Goal: Task Accomplishment & Management: Complete application form

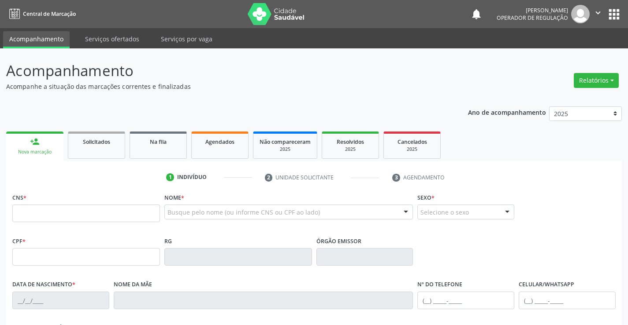
click at [61, 213] on input "text" at bounding box center [86, 214] width 148 height 18
click at [74, 210] on input "text" at bounding box center [86, 214] width 148 height 18
type input "708 2056 6249 0544"
type input "0746842562"
type input "18/03/1966"
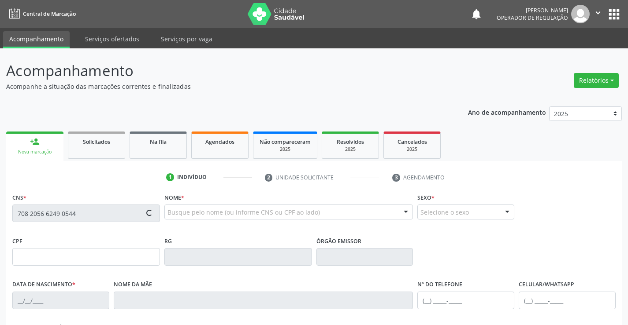
type input "(74) 9199-3101"
type input "619.314.115-49"
type input "51"
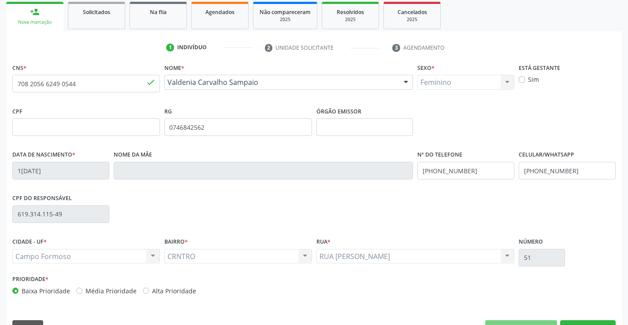
scroll to position [152, 0]
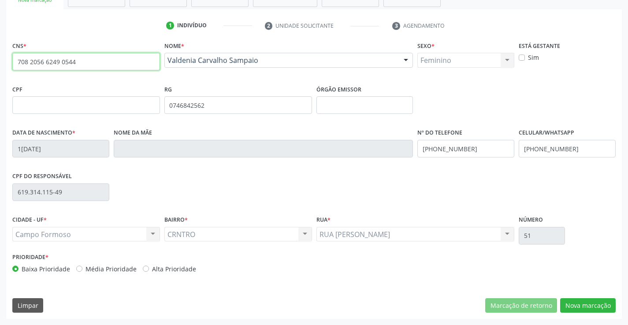
drag, startPoint x: 16, startPoint y: 62, endPoint x: 84, endPoint y: 63, distance: 67.4
click at [84, 63] on input "708 2056 6249 0544" at bounding box center [86, 62] width 148 height 18
click at [584, 302] on button "Nova marcação" at bounding box center [587, 306] width 55 height 15
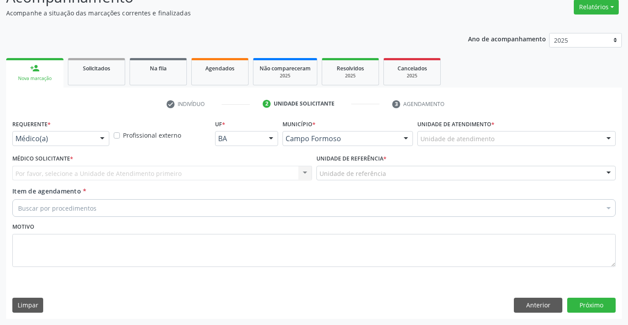
scroll to position [74, 0]
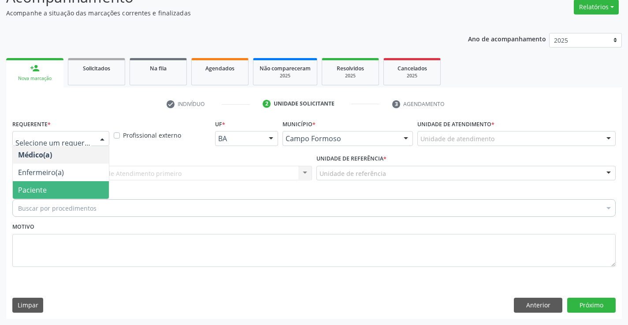
click at [63, 193] on span "Paciente" at bounding box center [61, 190] width 96 height 18
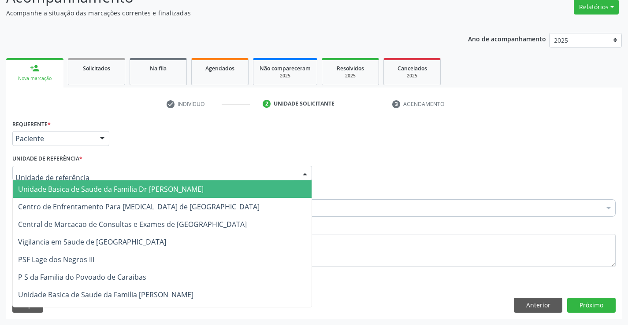
click at [82, 190] on span "Unidade Basica de Saude da Familia Dr [PERSON_NAME]" at bounding box center [110, 190] width 185 height 10
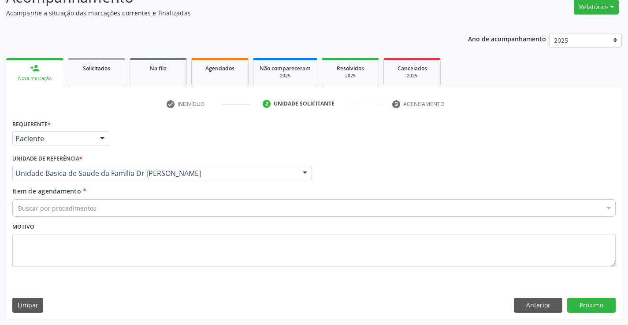
click at [100, 211] on div "Buscar por procedimentos" at bounding box center [313, 208] width 603 height 18
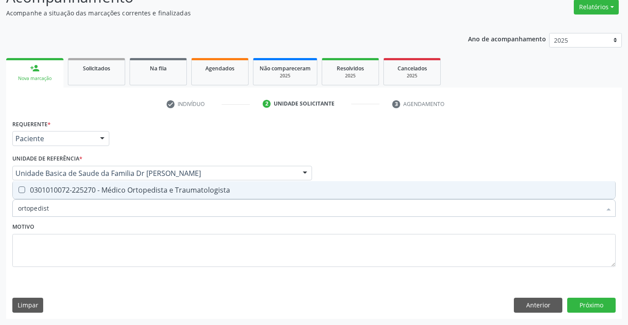
type input "ortopedista"
click at [164, 191] on div "0301010072-225270 - Médico Ortopedista e Traumatologista" at bounding box center [313, 190] width 591 height 7
checkbox Traumatologista "true"
click at [599, 303] on button "Próximo" at bounding box center [591, 305] width 48 height 15
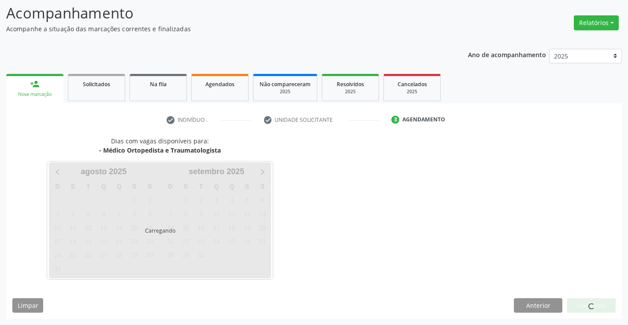
scroll to position [58, 0]
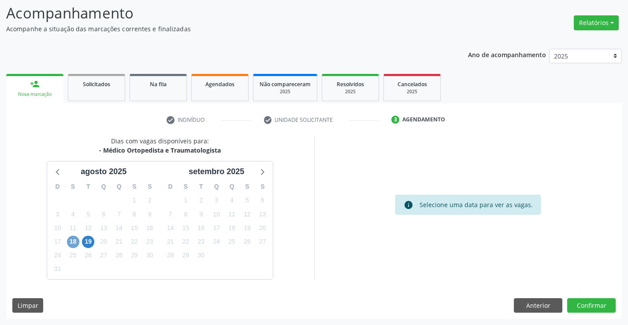
click at [75, 242] on span "18" at bounding box center [73, 242] width 12 height 12
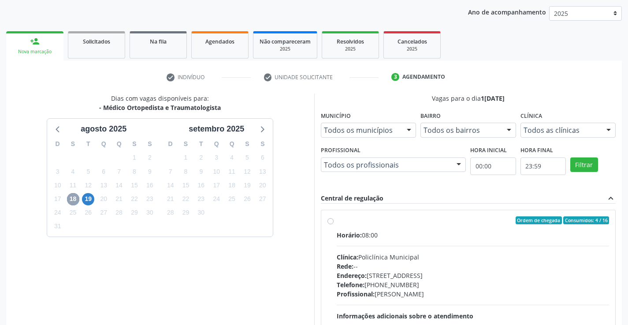
scroll to position [185, 0]
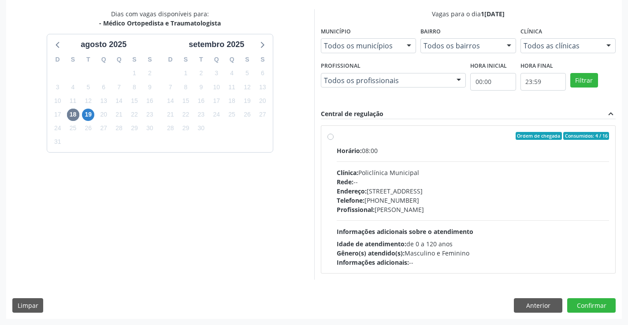
click at [472, 142] on label "Ordem de chegada Consumidos: 4 / 16 Horário: 08:00 Clínica: Policlínica Municip…" at bounding box center [472, 199] width 273 height 135
click at [333, 140] on input "Ordem de chegada Consumidos: 4 / 16 Horário: 08:00 Clínica: Policlínica Municip…" at bounding box center [330, 136] width 6 height 8
radio input "true"
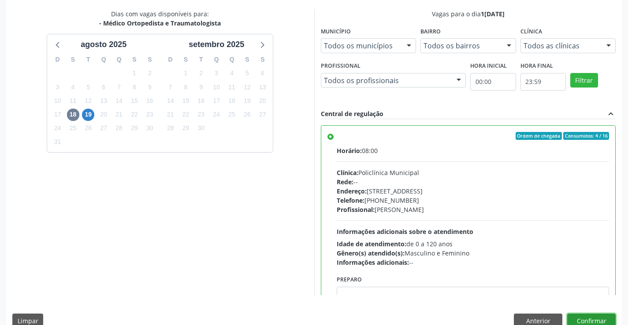
click at [583, 319] on button "Confirmar" at bounding box center [591, 321] width 48 height 15
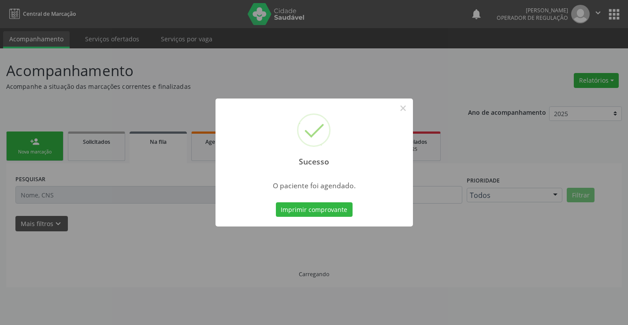
scroll to position [0, 0]
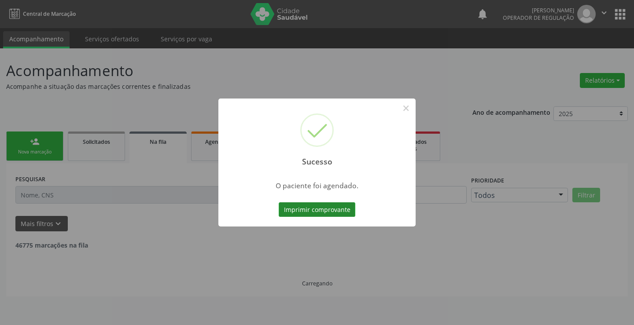
click at [313, 207] on button "Imprimir comprovante" at bounding box center [317, 210] width 77 height 15
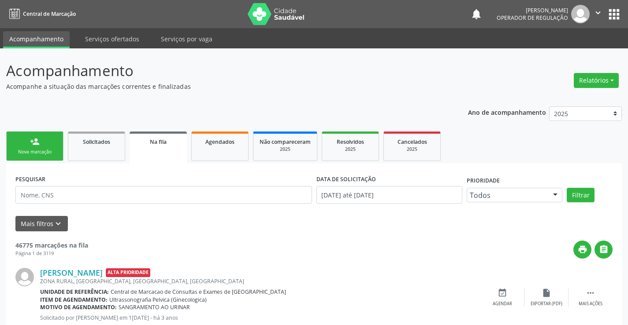
click at [40, 146] on link "person_add Nova marcação" at bounding box center [34, 147] width 57 height 30
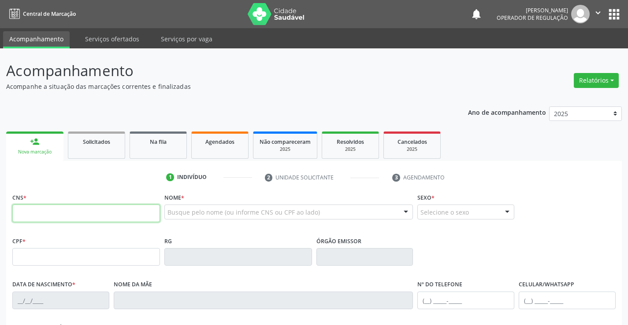
click at [52, 216] on input "text" at bounding box center [86, 214] width 148 height 18
paste input "708 2056 6249 0544"
type input "708 2056 6249 0544"
type input "0746842562"
type input "18/03/1966"
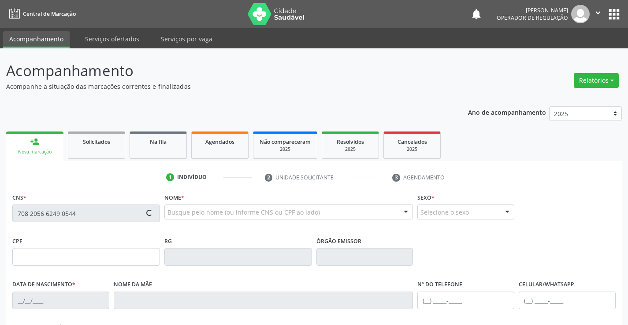
type input "(74) 9199-3101"
type input "619.314.115-49"
type input "51"
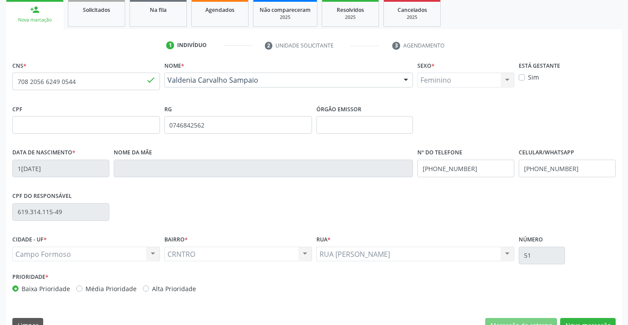
scroll to position [152, 0]
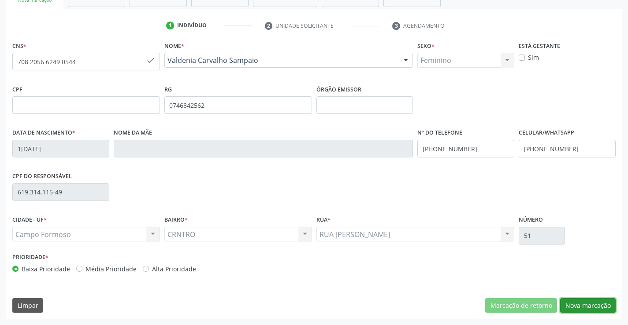
click at [585, 305] on button "Nova marcação" at bounding box center [587, 306] width 55 height 15
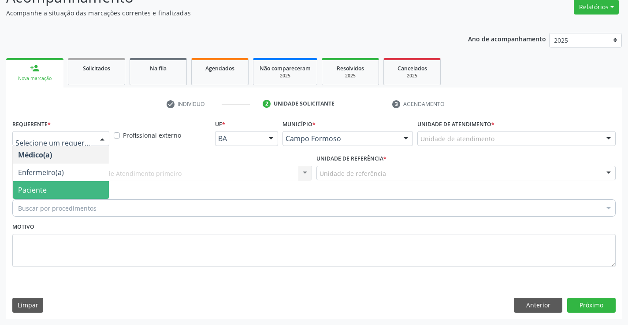
click at [52, 196] on span "Paciente" at bounding box center [61, 190] width 96 height 18
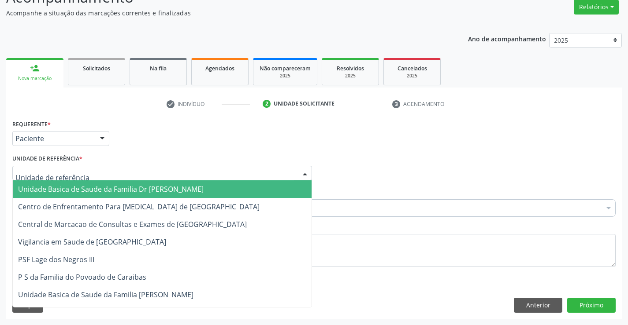
click at [101, 188] on span "Unidade Basica de Saude da Familia Dr [PERSON_NAME]" at bounding box center [110, 190] width 185 height 10
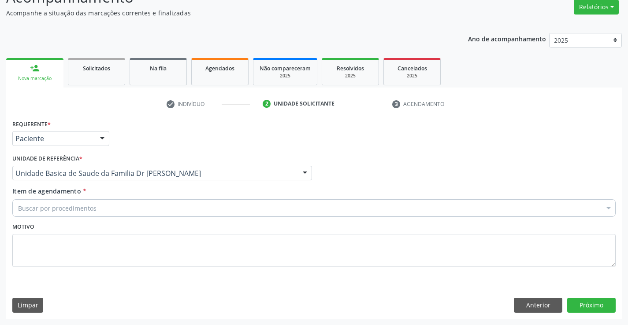
click at [112, 210] on div "Buscar por procedimentos" at bounding box center [313, 208] width 603 height 18
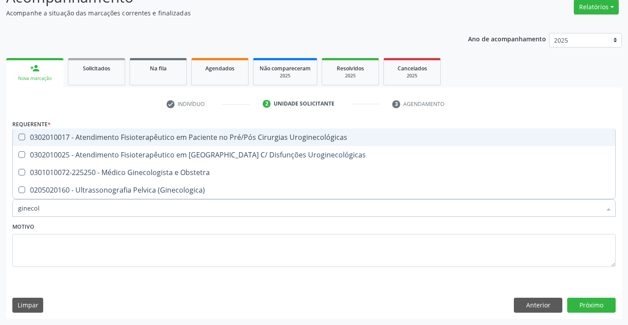
type input "ginecolo"
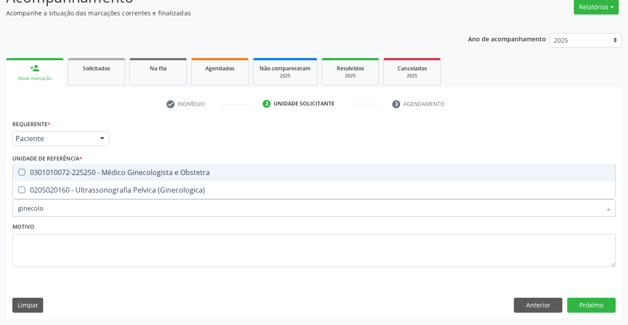
click at [159, 170] on div "0301010072-225250 - Médico Ginecologista e Obstetra" at bounding box center [313, 172] width 591 height 7
checkbox Obstetra "true"
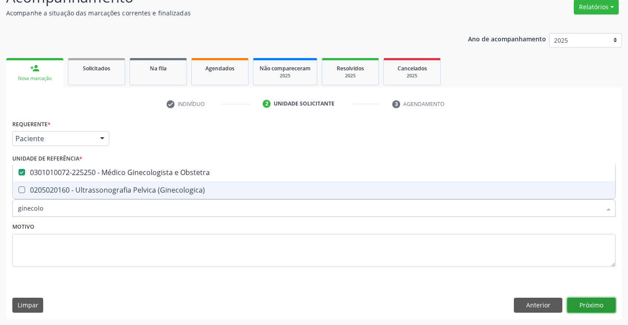
click at [594, 304] on button "Próximo" at bounding box center [591, 305] width 48 height 15
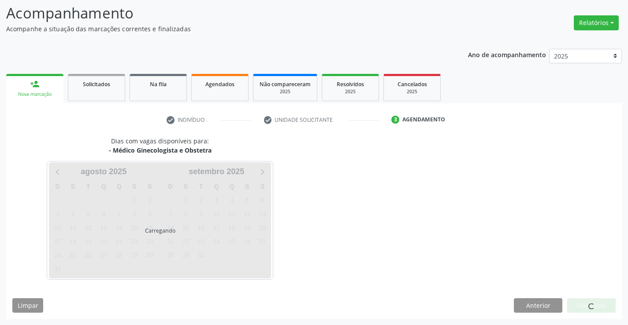
scroll to position [58, 0]
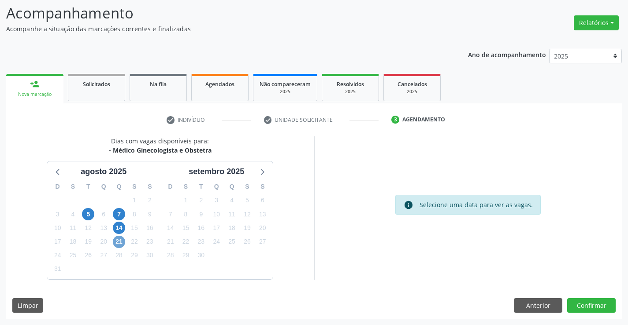
click at [118, 240] on span "21" at bounding box center [119, 242] width 12 height 12
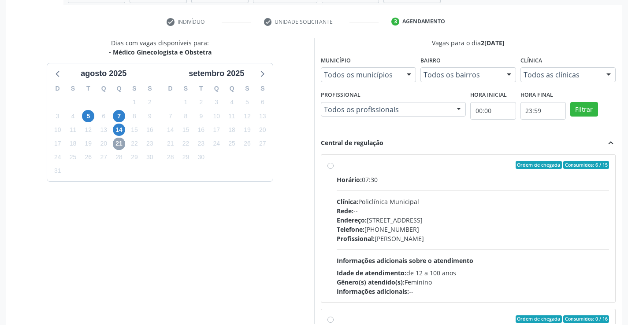
scroll to position [201, 0]
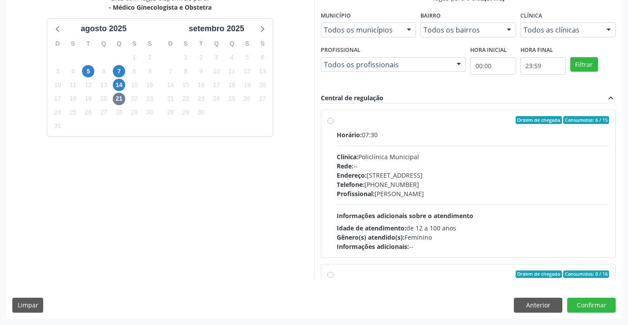
click at [397, 117] on div "Ordem de chegada Consumidos: 6 / 15" at bounding box center [472, 120] width 273 height 8
click at [333, 117] on input "Ordem de chegada Consumidos: 6 / 15 Horário: 07:30 Clínica: Policlínica Municip…" at bounding box center [330, 120] width 6 height 8
radio input "true"
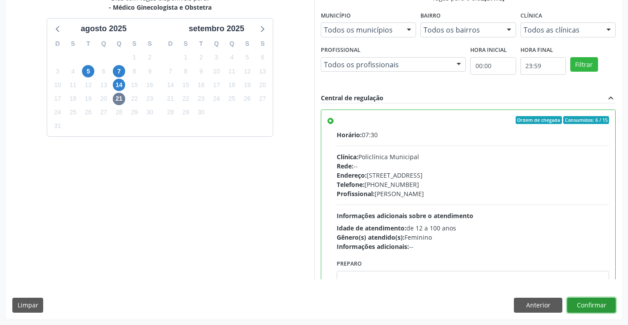
click at [593, 301] on button "Confirmar" at bounding box center [591, 305] width 48 height 15
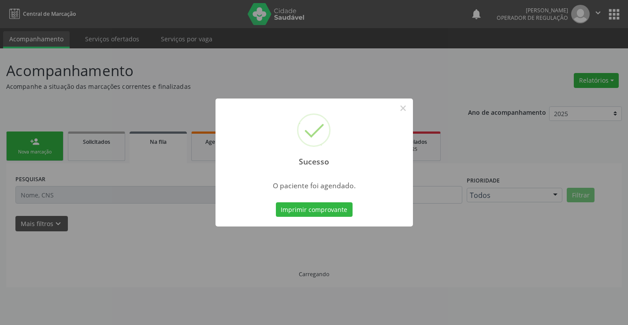
scroll to position [0, 0]
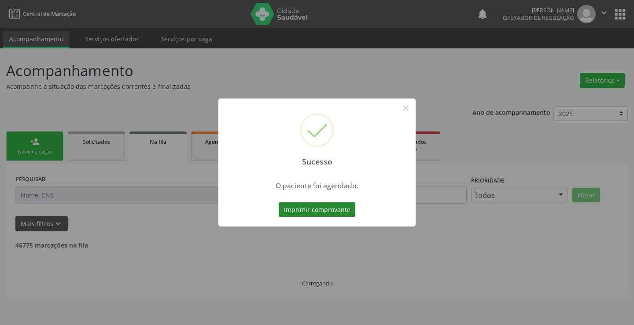
click at [320, 210] on button "Imprimir comprovante" at bounding box center [317, 210] width 77 height 15
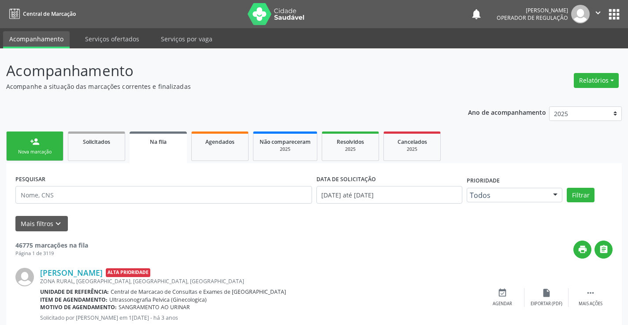
click at [46, 148] on link "person_add Nova marcação" at bounding box center [34, 147] width 57 height 30
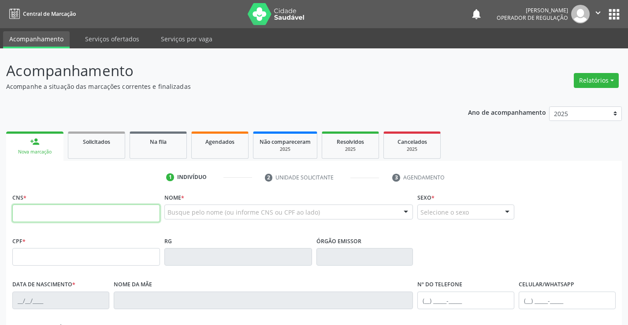
click at [42, 215] on input "text" at bounding box center [86, 214] width 148 height 18
type input "700 4074 6717 8043"
type input "0979368049"
type input "[DATE]"
type input "[PHONE_NUMBER]"
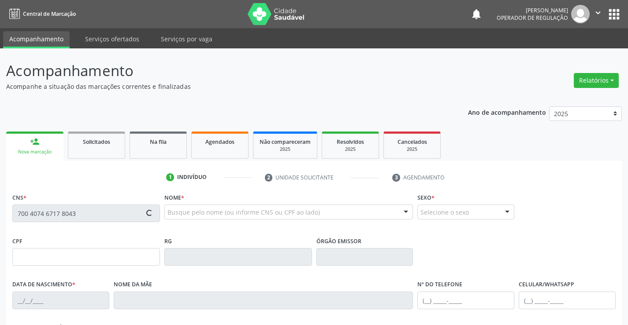
type input "[PHONE_NUMBER]"
type input "005.817.195-90"
type input "SN"
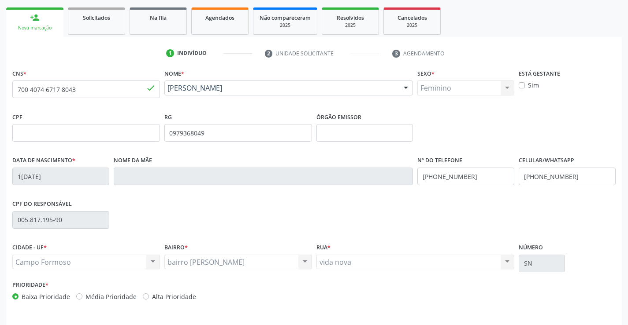
scroll to position [152, 0]
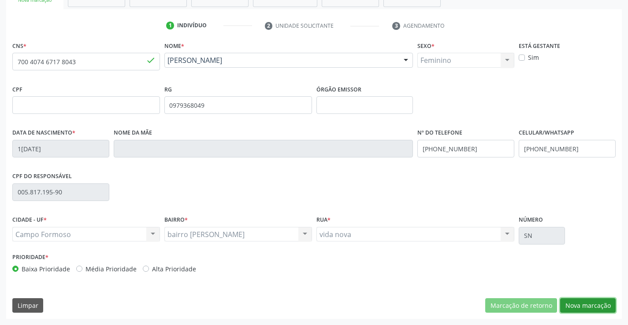
click at [589, 305] on button "Nova marcação" at bounding box center [587, 306] width 55 height 15
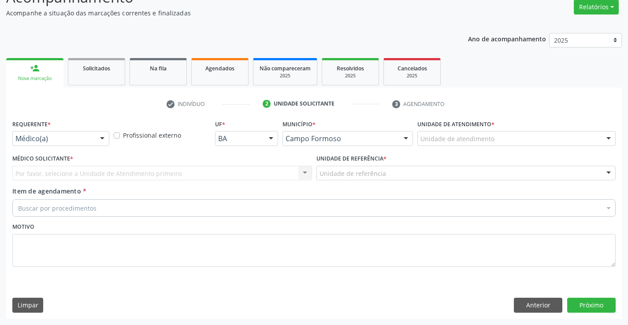
scroll to position [74, 0]
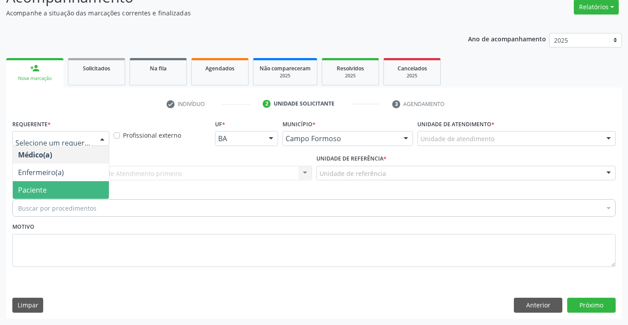
click at [48, 189] on span "Paciente" at bounding box center [61, 190] width 96 height 18
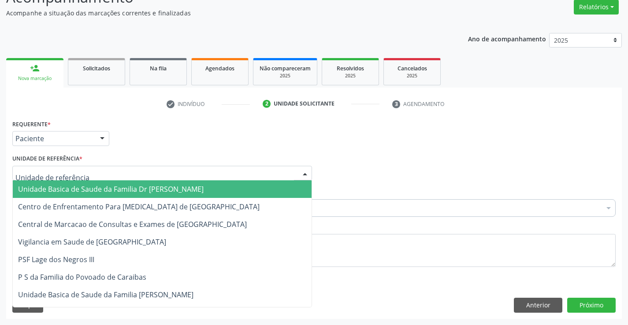
click at [79, 194] on span "Unidade Basica de Saude da Familia Dr [PERSON_NAME]" at bounding box center [110, 190] width 185 height 10
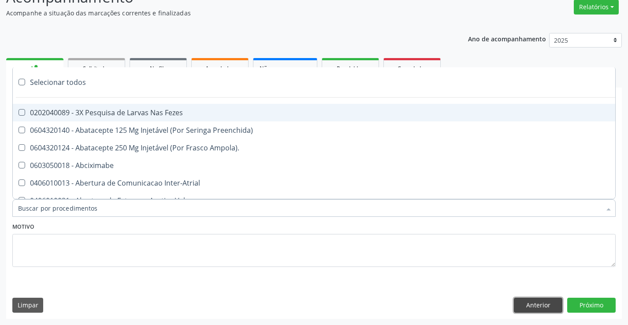
click at [545, 306] on button "Anterior" at bounding box center [537, 305] width 48 height 15
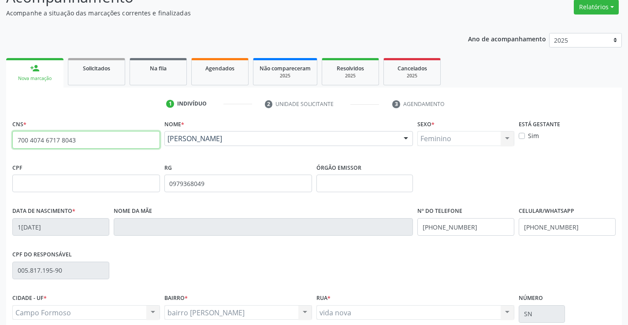
drag, startPoint x: 15, startPoint y: 137, endPoint x: 94, endPoint y: 145, distance: 79.2
click at [94, 145] on input "700 4074 6717 8043" at bounding box center [86, 140] width 148 height 18
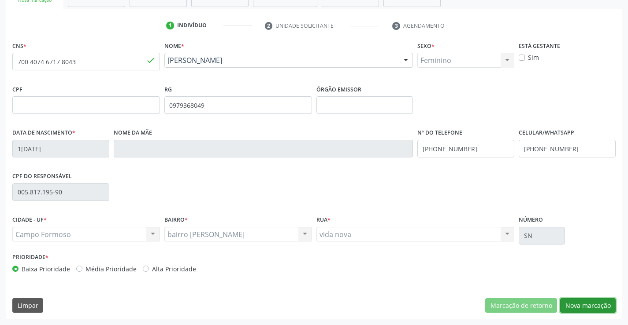
click at [598, 305] on button "Nova marcação" at bounding box center [587, 306] width 55 height 15
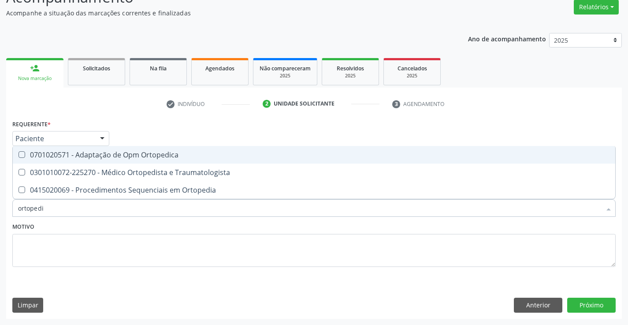
type input "ortopedis"
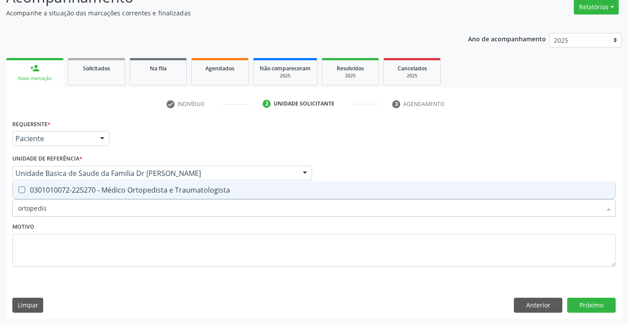
click at [129, 188] on div "0301010072-225270 - Médico Ortopedista e Traumatologista" at bounding box center [313, 190] width 591 height 7
checkbox Traumatologista "true"
click at [583, 300] on button "Próximo" at bounding box center [591, 305] width 48 height 15
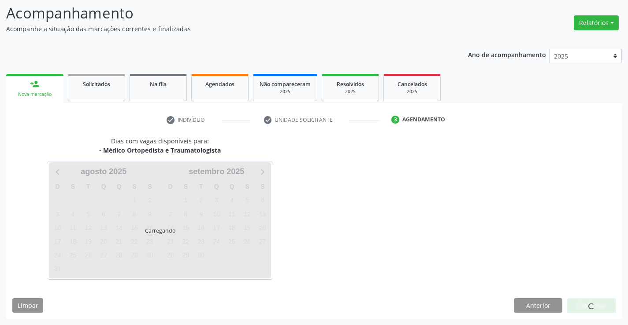
scroll to position [58, 0]
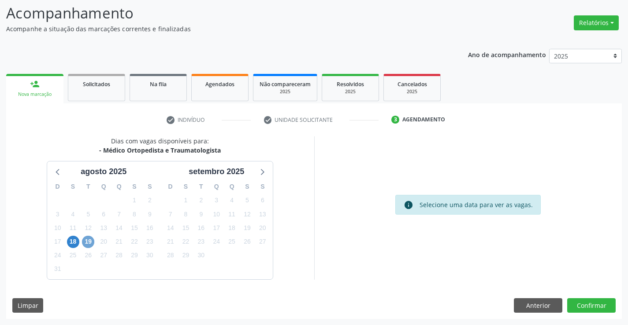
click at [93, 241] on span "19" at bounding box center [88, 242] width 12 height 12
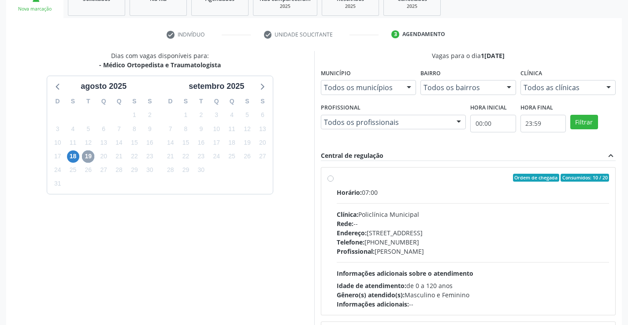
scroll to position [190, 0]
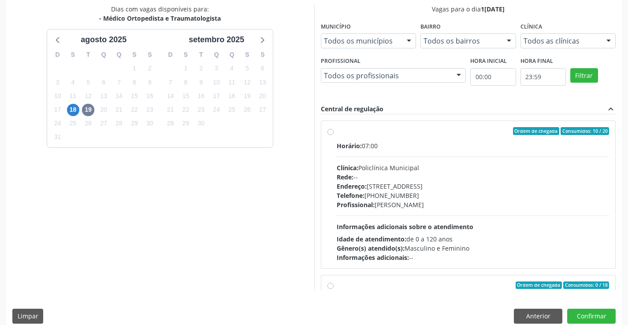
click at [417, 145] on div "Horário: 07:00" at bounding box center [472, 145] width 273 height 9
click at [333, 135] on input "Ordem de chegada Consumidos: 10 / 20 Horário: 07:00 Clínica: Policlínica Munici…" at bounding box center [330, 131] width 6 height 8
radio input "true"
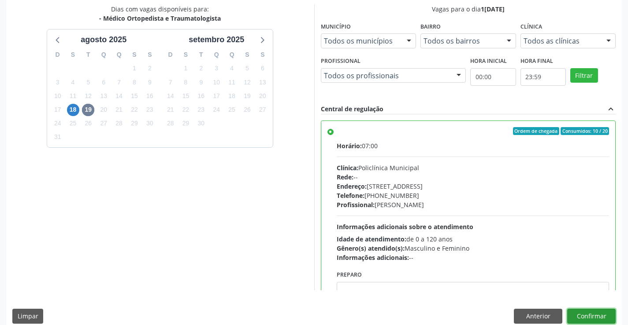
click at [583, 314] on button "Confirmar" at bounding box center [591, 316] width 48 height 15
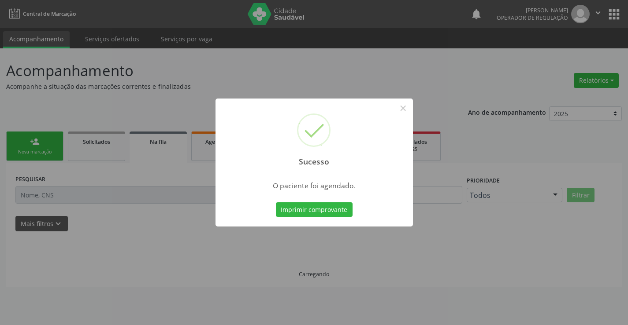
scroll to position [0, 0]
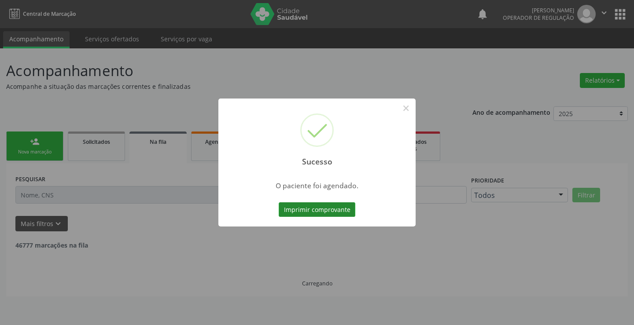
click at [303, 205] on button "Imprimir comprovante" at bounding box center [317, 210] width 77 height 15
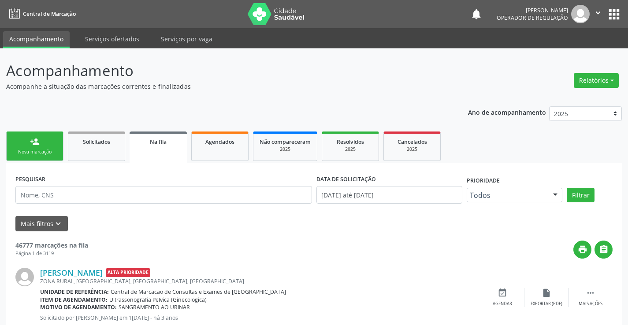
click at [47, 147] on link "person_add Nova marcação" at bounding box center [34, 147] width 57 height 30
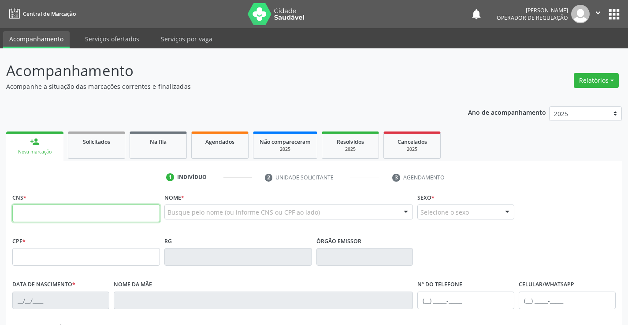
click at [78, 216] on input "text" at bounding box center [86, 214] width 148 height 18
paste input "700 4074 6717 8043"
type input "700 4074 6717 8043"
type input "0979368049"
type input "[DATE]"
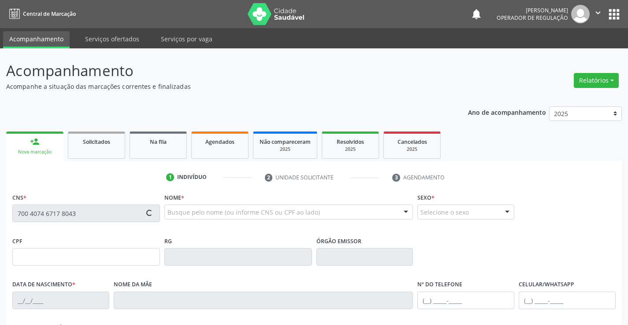
type input "[PHONE_NUMBER]"
type input "005.817.195-90"
type input "SN"
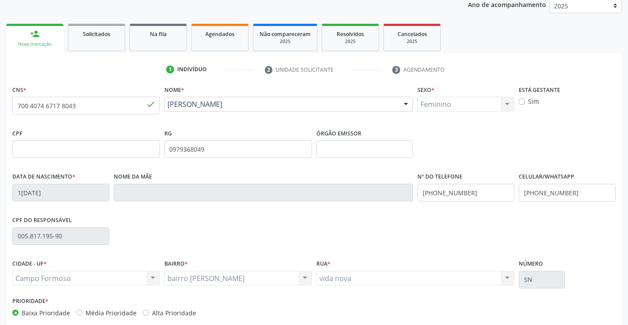
scroll to position [152, 0]
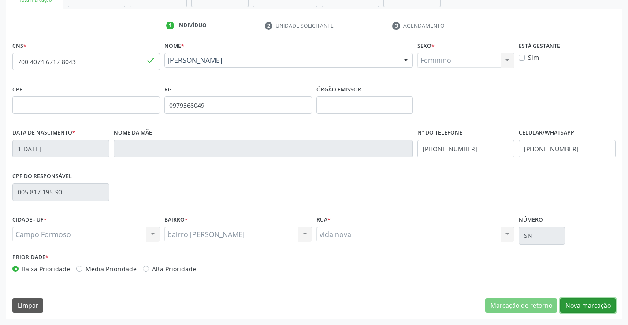
click at [588, 304] on button "Nova marcação" at bounding box center [587, 306] width 55 height 15
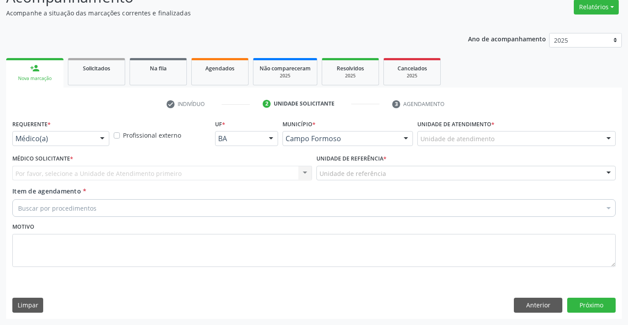
scroll to position [74, 0]
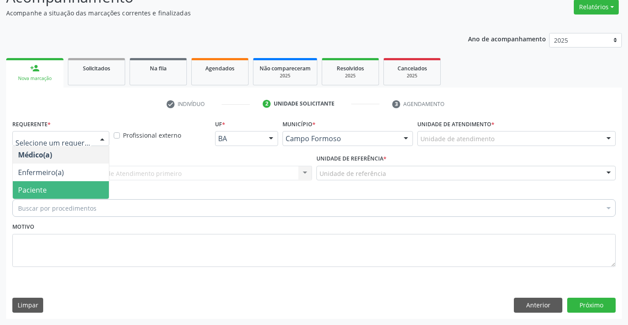
click at [52, 189] on span "Paciente" at bounding box center [61, 190] width 96 height 18
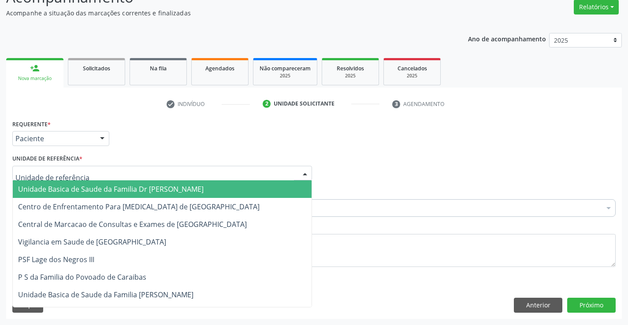
click at [77, 186] on span "Unidade Basica de Saude da Familia Dr [PERSON_NAME]" at bounding box center [110, 190] width 185 height 10
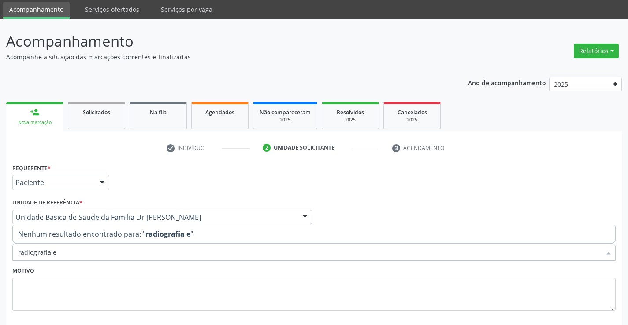
scroll to position [0, 0]
type input "radiografia"
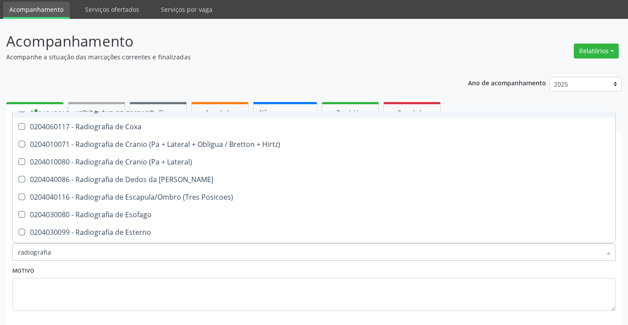
scroll to position [661, 0]
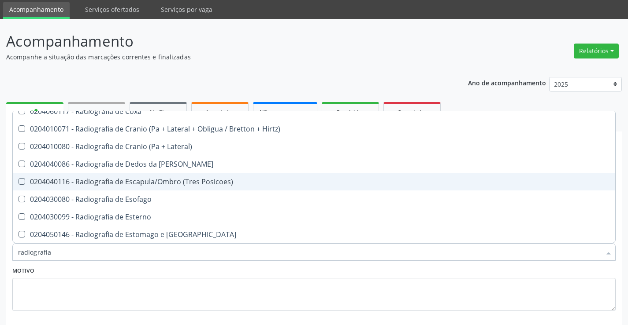
click at [203, 180] on div "0204040116 - Radiografia de Escapula/Ombro (Tres Posicoes)" at bounding box center [313, 181] width 591 height 7
checkbox Posicoes\) "true"
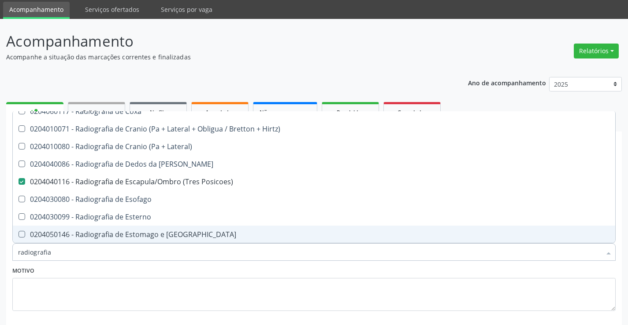
scroll to position [74, 0]
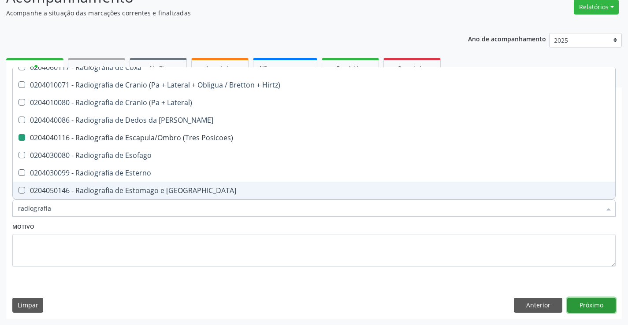
click at [599, 305] on button "Próximo" at bounding box center [591, 305] width 48 height 15
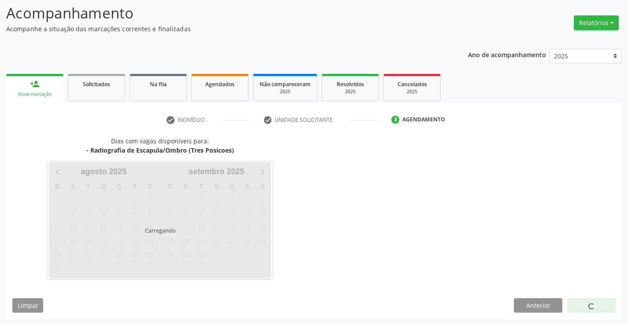
scroll to position [0, 0]
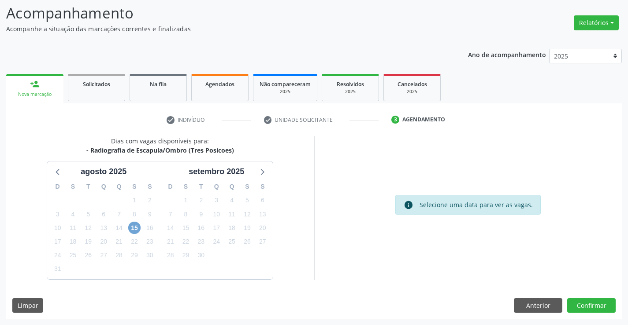
click at [134, 226] on span "15" at bounding box center [134, 228] width 12 height 12
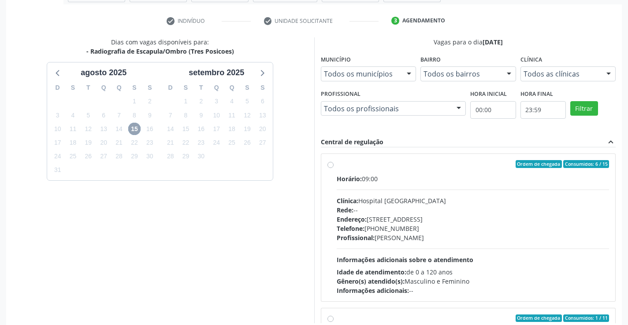
scroll to position [190, 0]
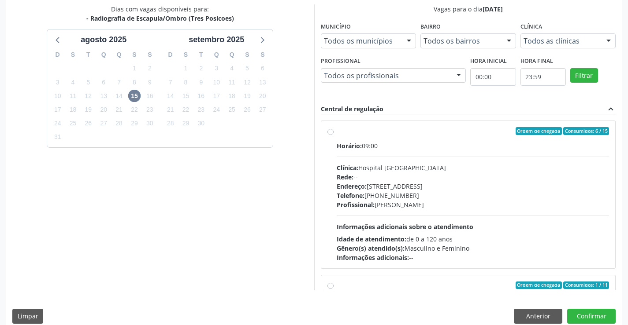
click at [437, 133] on div "Ordem de chegada Consumidos: 6 / 15" at bounding box center [472, 131] width 273 height 8
click at [333, 133] on input "Ordem de chegada Consumidos: 6 / 15 Horário: 09:00 Clínica: Hospital Sao Franci…" at bounding box center [330, 131] width 6 height 8
radio input "true"
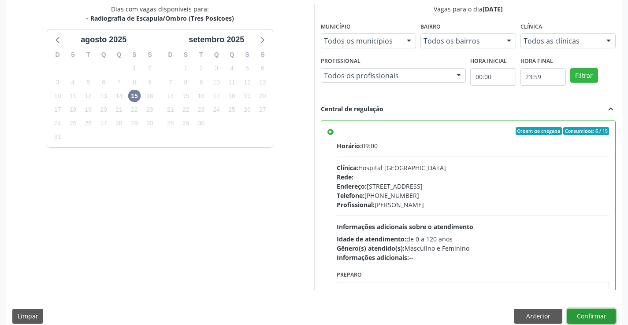
click at [587, 316] on button "Confirmar" at bounding box center [591, 316] width 48 height 15
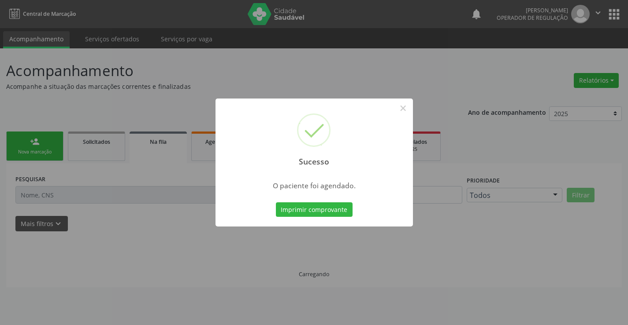
scroll to position [0, 0]
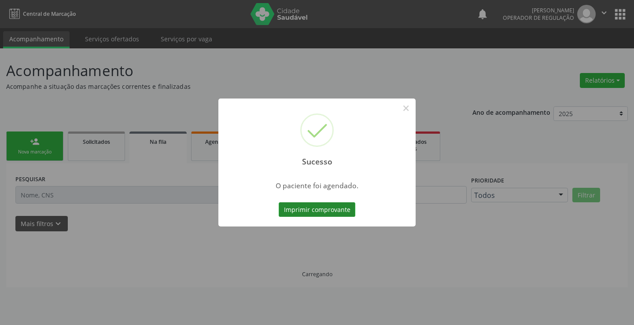
click at [320, 210] on button "Imprimir comprovante" at bounding box center [317, 210] width 77 height 15
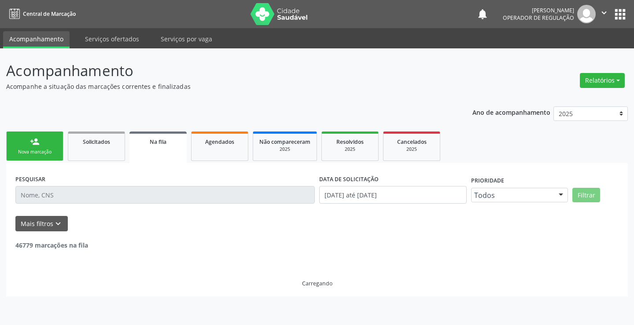
click at [33, 145] on div "person_add" at bounding box center [35, 142] width 10 height 10
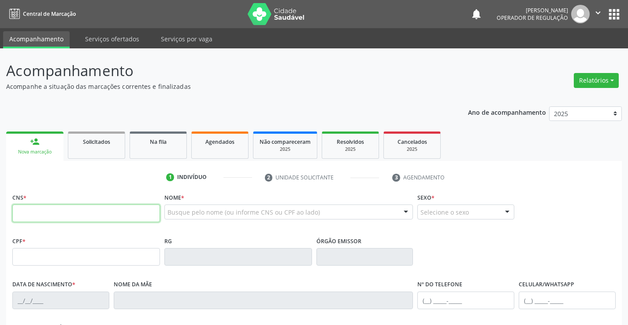
click at [49, 217] on input "text" at bounding box center [86, 214] width 148 height 18
type input "700 9039 4466 7499"
type input "731.366.035-91"
type input "0797108831"
type input "07/01/1972"
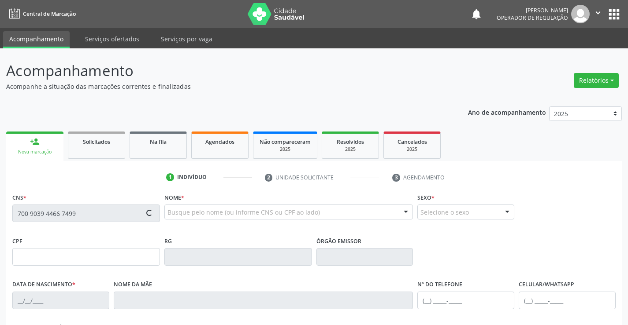
type input "Zenaide Pereira da Cruz"
type input "(65) 6565-6632"
type input "731.366.035-91"
type input "S/N"
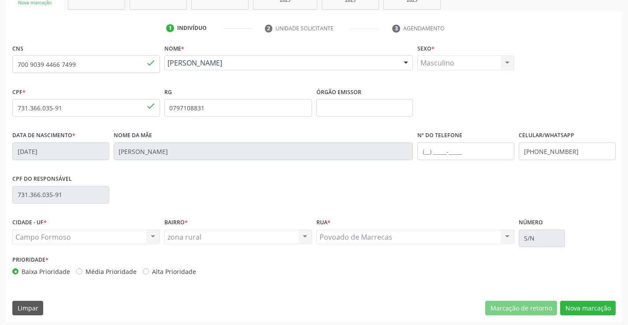
scroll to position [152, 0]
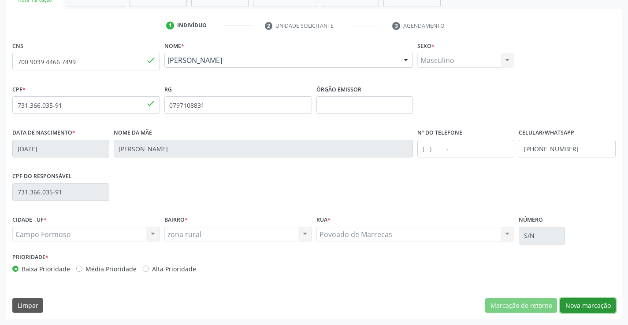
click at [590, 309] on button "Nova marcação" at bounding box center [587, 306] width 55 height 15
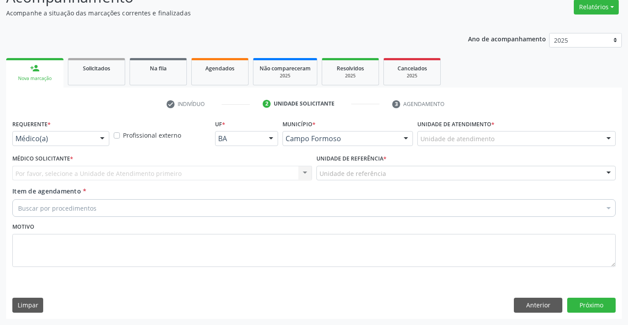
scroll to position [74, 0]
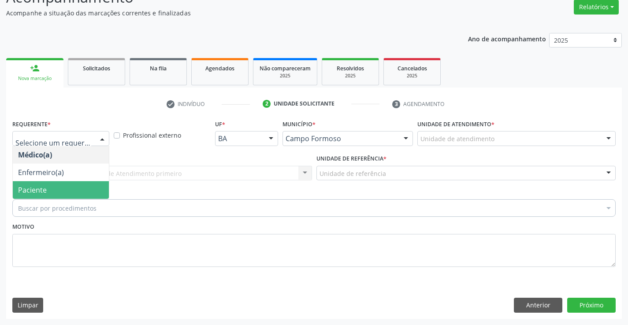
click at [55, 185] on span "Paciente" at bounding box center [61, 190] width 96 height 18
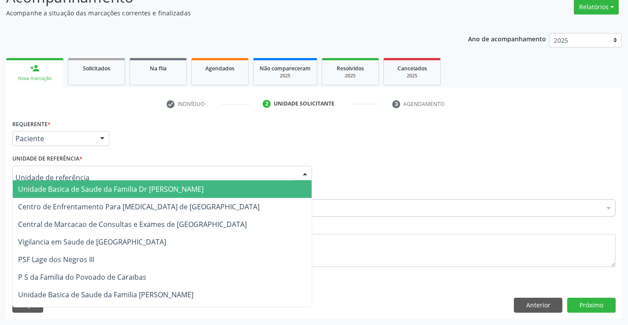
click at [67, 185] on span "Unidade Basica de Saude da Familia Dr [PERSON_NAME]" at bounding box center [110, 190] width 185 height 10
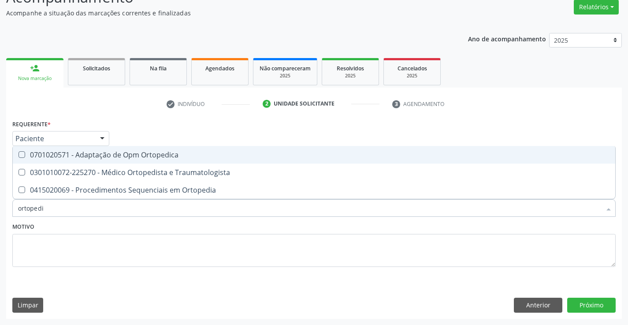
type input "ortopedis"
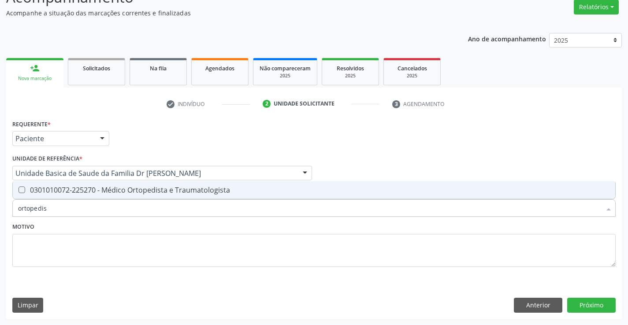
click at [146, 187] on div "0301010072-225270 - Médico Ortopedista e Traumatologista" at bounding box center [313, 190] width 591 height 7
checkbox Traumatologista "true"
click at [589, 305] on button "Próximo" at bounding box center [591, 305] width 48 height 15
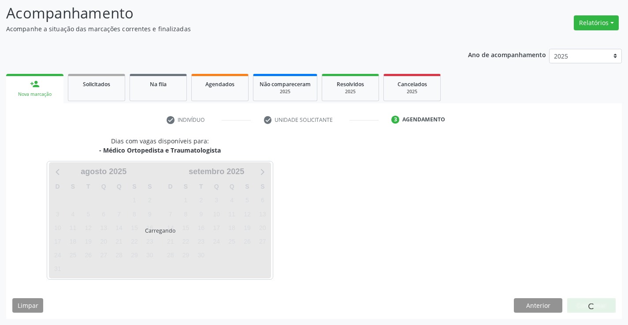
scroll to position [58, 0]
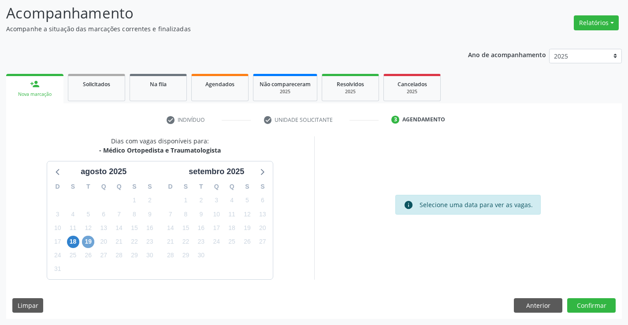
click at [87, 240] on span "19" at bounding box center [88, 242] width 12 height 12
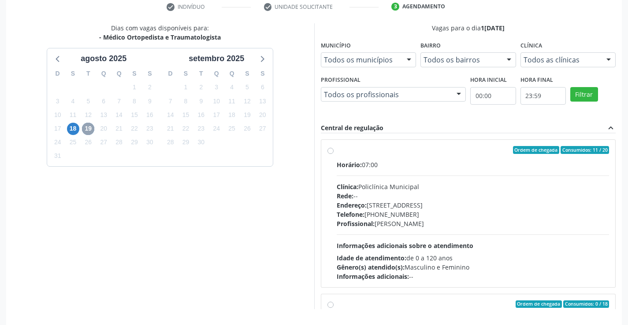
scroll to position [201, 0]
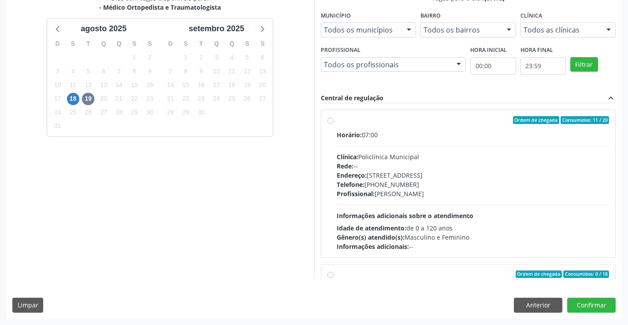
click at [416, 134] on div "Horário: 07:00" at bounding box center [472, 134] width 273 height 9
click at [333, 124] on input "Ordem de chegada Consumidos: 11 / 20 Horário: 07:00 Clínica: Policlínica Munici…" at bounding box center [330, 120] width 6 height 8
radio input "true"
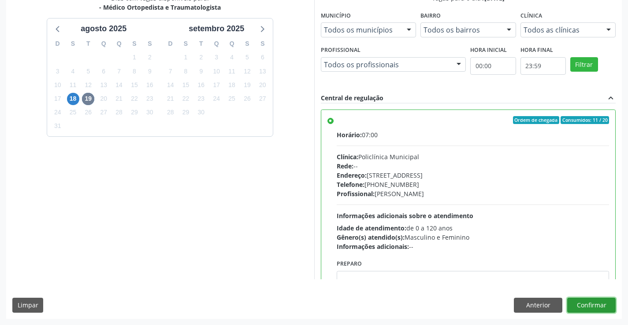
click at [589, 306] on button "Confirmar" at bounding box center [591, 305] width 48 height 15
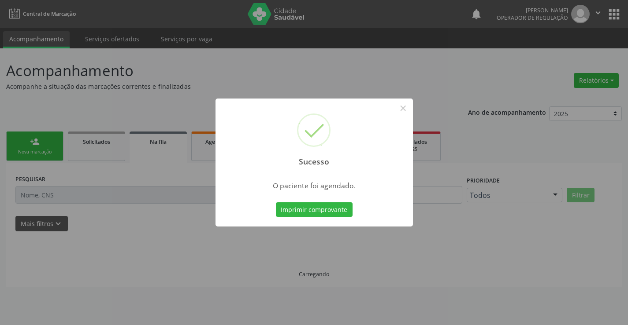
scroll to position [0, 0]
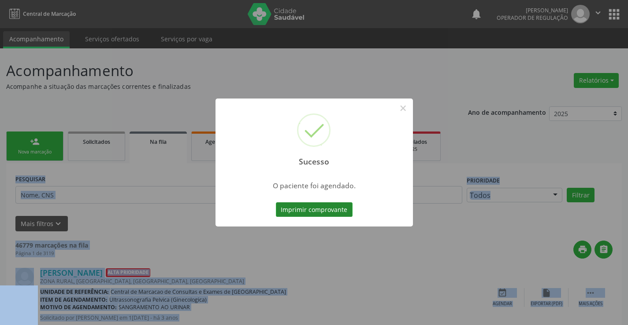
click at [306, 213] on button "Imprimir comprovante" at bounding box center [314, 210] width 77 height 15
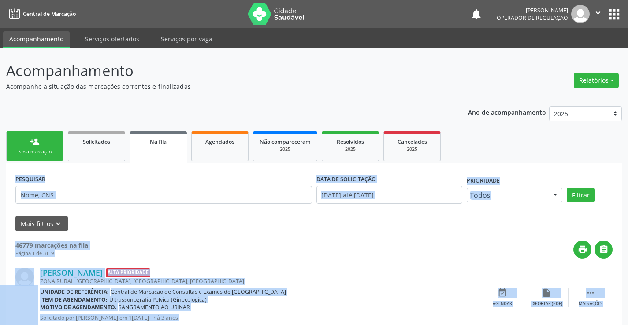
click at [44, 142] on link "person_add Nova marcação" at bounding box center [34, 147] width 57 height 30
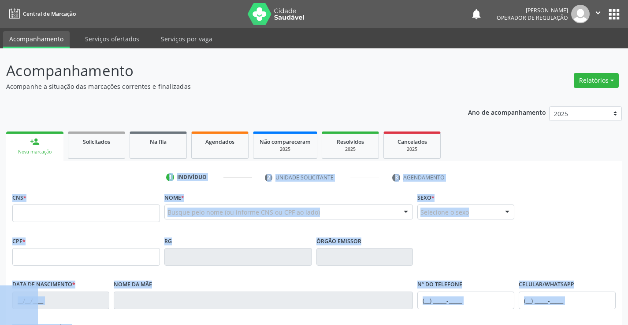
click at [77, 184] on ul "1 Indivíduo 2 Unidade solicitante 3 Agendamento" at bounding box center [313, 177] width 615 height 15
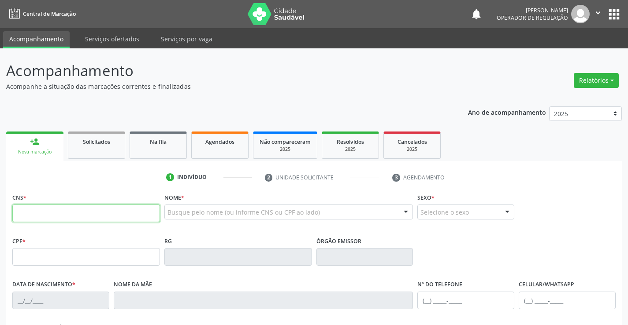
click at [78, 215] on input "text" at bounding box center [86, 214] width 148 height 18
type input "702 6027 7195 0540"
type input "007401472"
type input "[DATE]"
type input "aprt 204- b12"
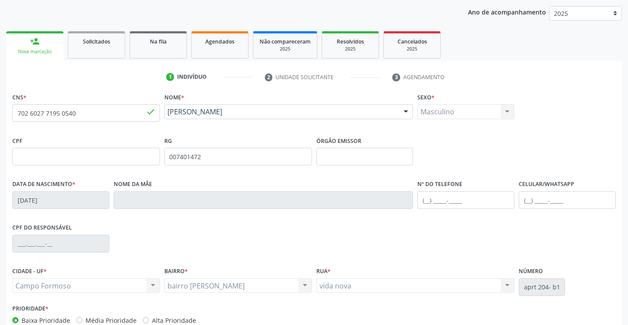
scroll to position [152, 0]
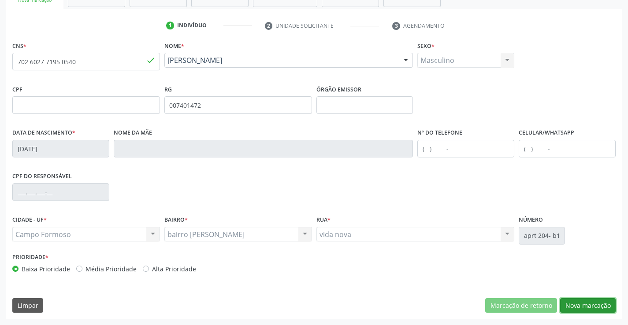
click at [591, 303] on button "Nova marcação" at bounding box center [587, 306] width 55 height 15
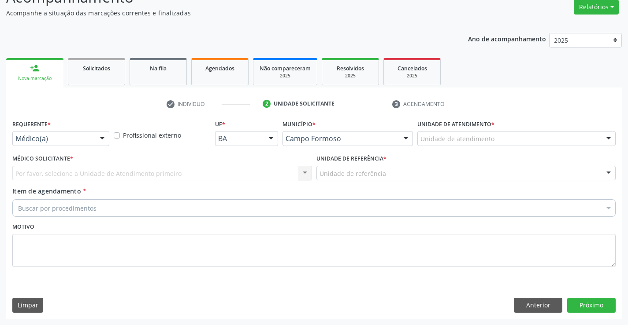
scroll to position [74, 0]
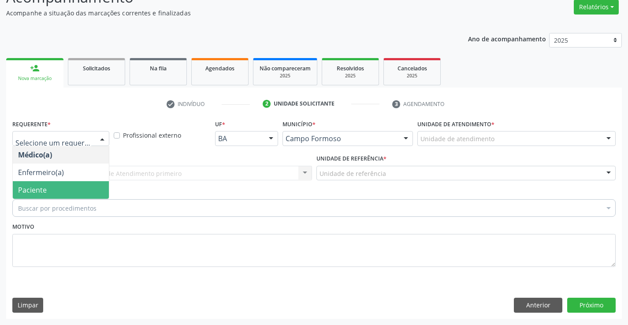
click at [42, 188] on span "Paciente" at bounding box center [32, 190] width 29 height 10
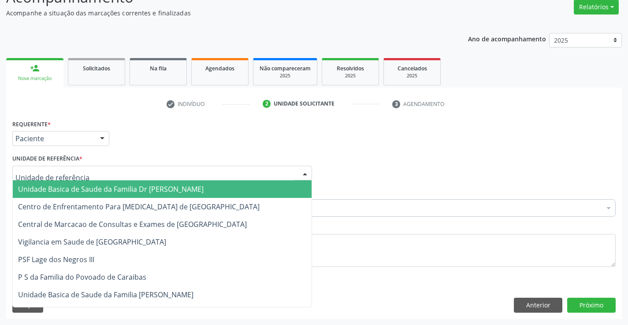
click at [113, 187] on span "Unidade Basica de Saude da Familia Dr [PERSON_NAME]" at bounding box center [110, 190] width 185 height 10
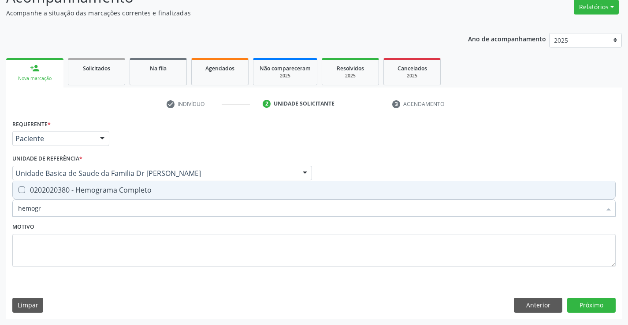
type input "hemogra"
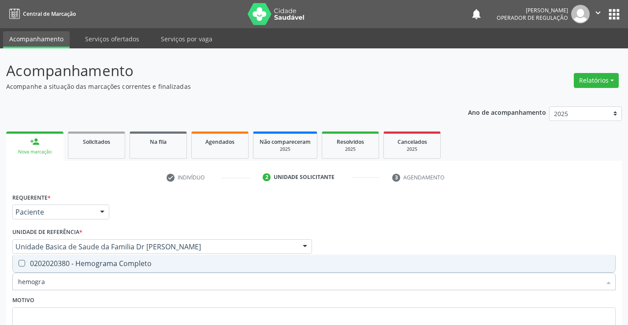
scroll to position [74, 0]
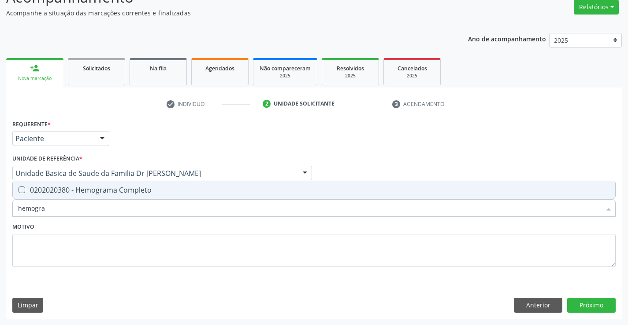
click at [102, 191] on div "0202020380 - Hemograma Completo" at bounding box center [313, 190] width 591 height 7
checkbox Completo "true"
type input "hemogra"
click at [100, 227] on div "Motivo" at bounding box center [313, 244] width 603 height 47
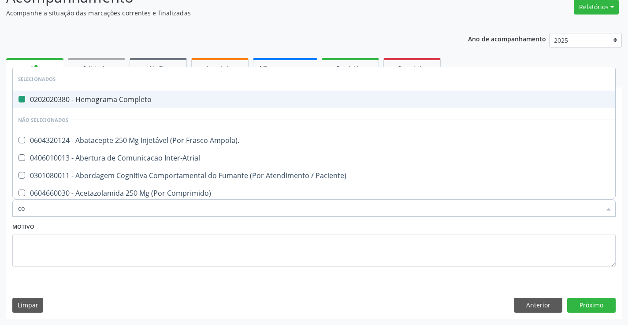
type input "col"
checkbox Completo "false"
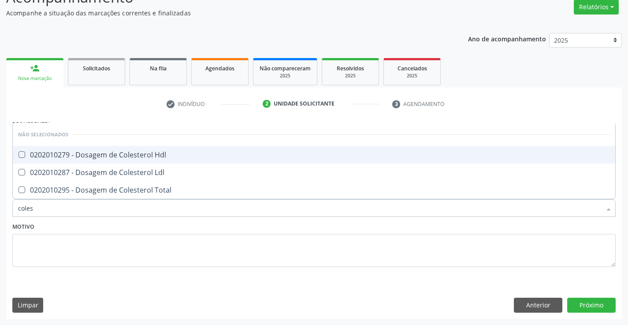
type input "colest"
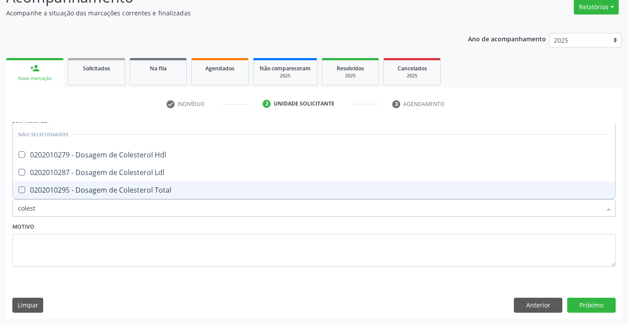
click at [129, 190] on div "0202010295 - Dosagem de Colesterol Total" at bounding box center [313, 190] width 591 height 7
checkbox Total "true"
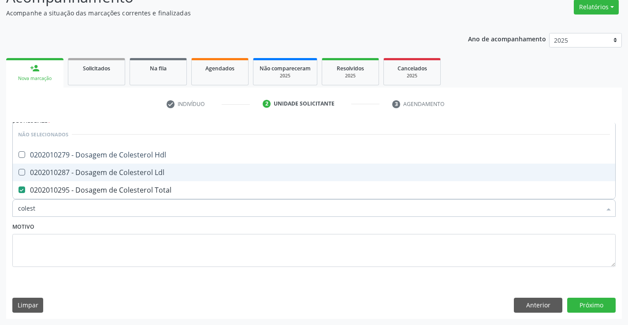
click at [136, 175] on div "0202010287 - Dosagem de Colesterol Ldl" at bounding box center [313, 172] width 591 height 7
checkbox Ldl "true"
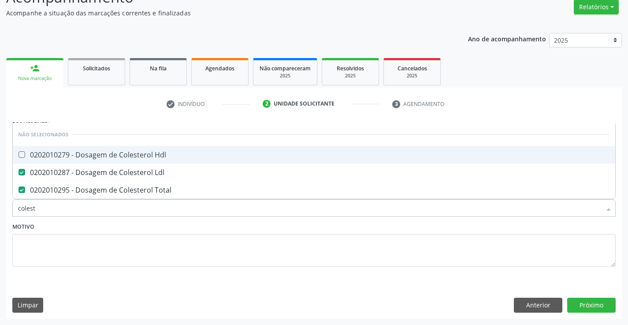
click at [142, 154] on div "0202010279 - Dosagem de Colesterol Hdl" at bounding box center [313, 154] width 591 height 7
checkbox Hdl "true"
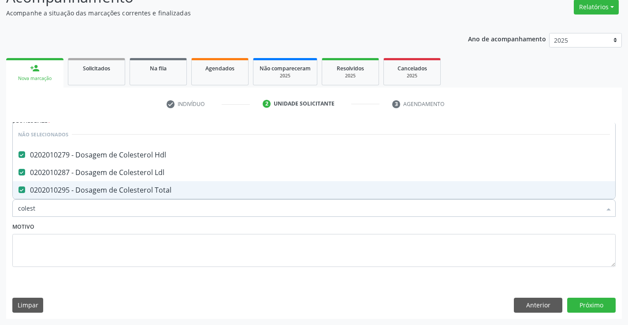
click at [143, 224] on div "Motivo" at bounding box center [313, 244] width 603 height 47
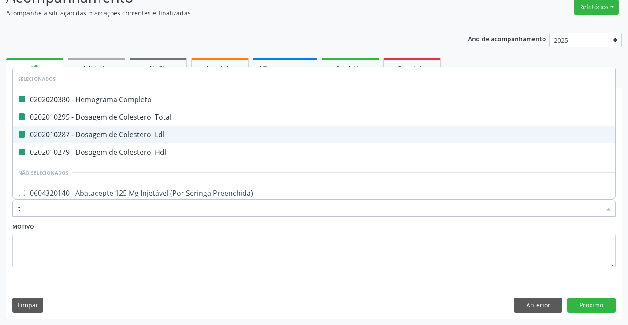
type input "tr"
checkbox Completo "false"
checkbox Ldl "false"
checkbox Total "false"
checkbox Hdl "false"
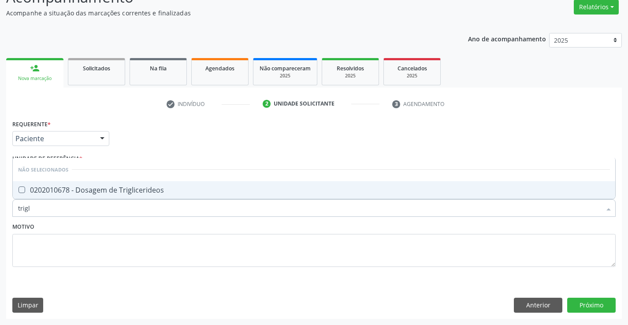
type input "trigli"
click at [156, 187] on div "0202010678 - Dosagem de Triglicerideos" at bounding box center [313, 190] width 591 height 7
checkbox Triglicerideos "true"
click at [157, 223] on div "Motivo" at bounding box center [313, 244] width 603 height 47
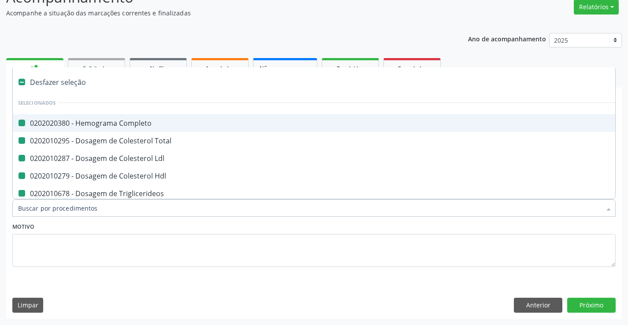
type input "u"
checkbox Completo "false"
checkbox Total "false"
checkbox Ldl "false"
checkbox Hdl "false"
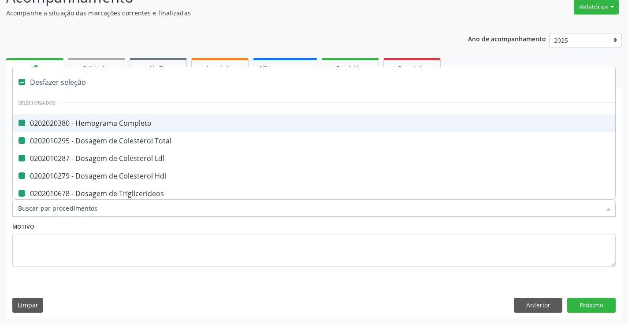
checkbox Triglicerideos "false"
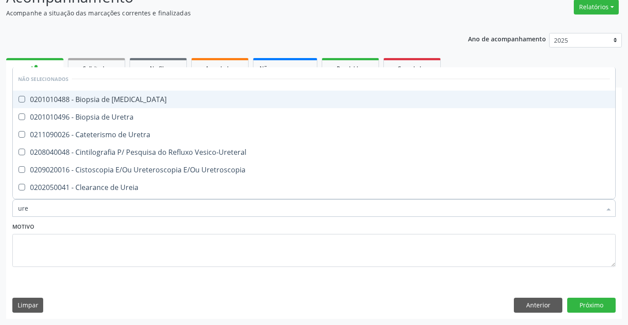
type input "urei"
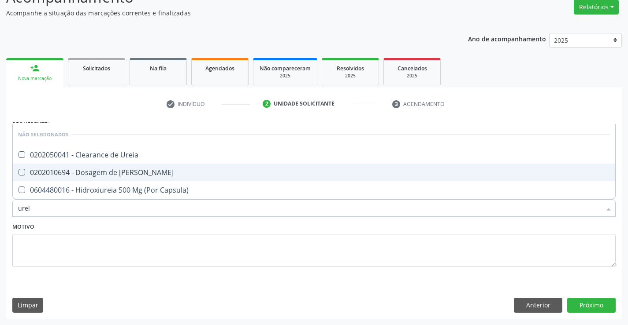
click at [164, 172] on div "0202010694 - Dosagem de [PERSON_NAME]" at bounding box center [313, 172] width 591 height 7
checkbox Ureia "true"
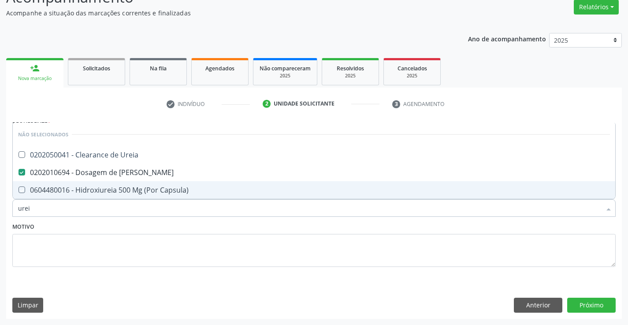
click at [126, 232] on div "Motivo" at bounding box center [313, 244] width 603 height 47
checkbox Ureia "true"
checkbox Capsula\) "true"
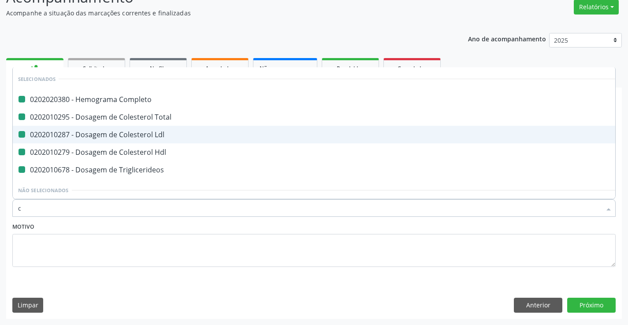
type input "cr"
checkbox Completo "false"
checkbox Total "false"
checkbox Ldl "false"
checkbox Hdl "false"
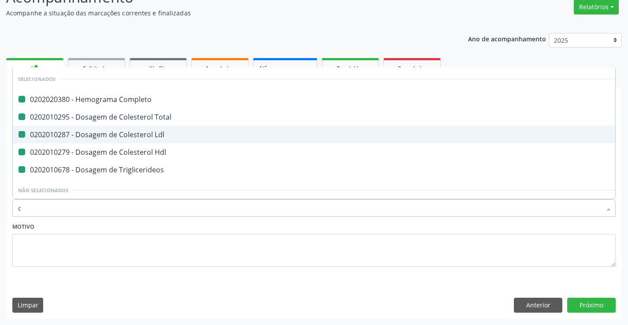
checkbox Triglicerideos "false"
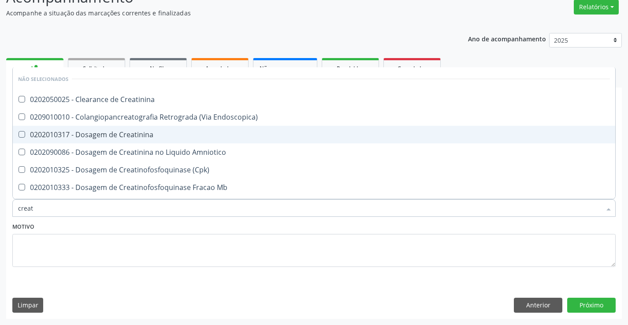
type input "creati"
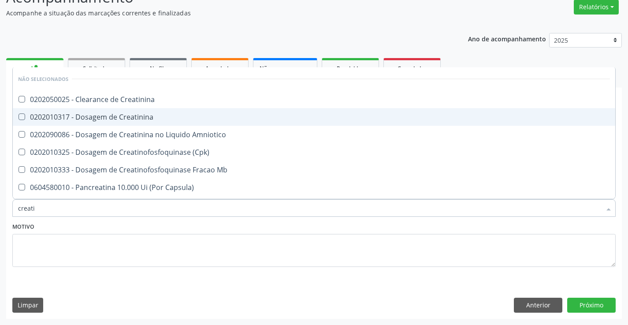
click at [132, 114] on div "0202010317 - Dosagem de Creatinina" at bounding box center [313, 117] width 591 height 7
checkbox Creatinina "true"
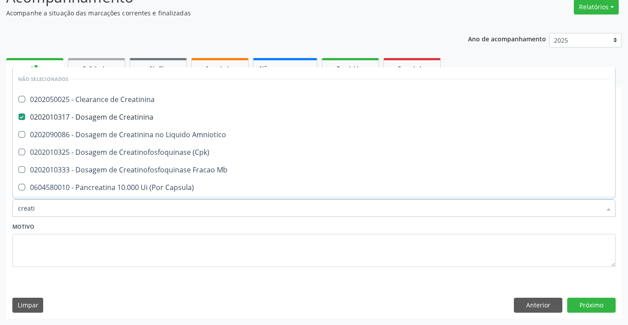
click at [129, 225] on div "Motivo" at bounding box center [313, 244] width 603 height 47
checkbox Creatinina "true"
checkbox Amniotico "true"
checkbox \(Cpk\) "true"
checkbox Mb "true"
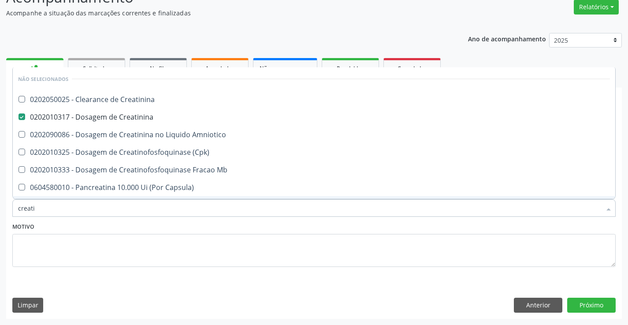
checkbox Capsula\) "true"
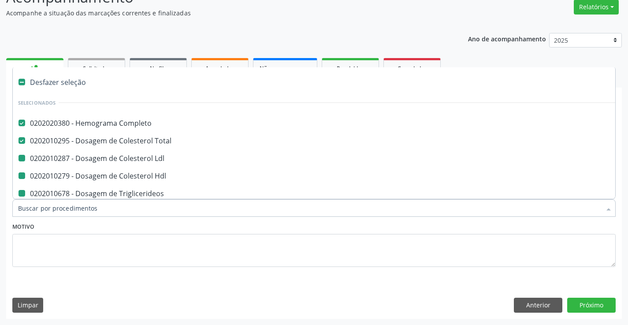
type input "u"
checkbox Ldl "false"
checkbox Hdl "false"
checkbox Triglicerideos "false"
checkbox Creatinina "false"
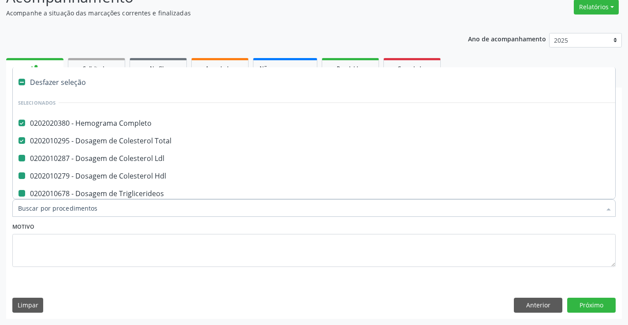
checkbox Ureia "false"
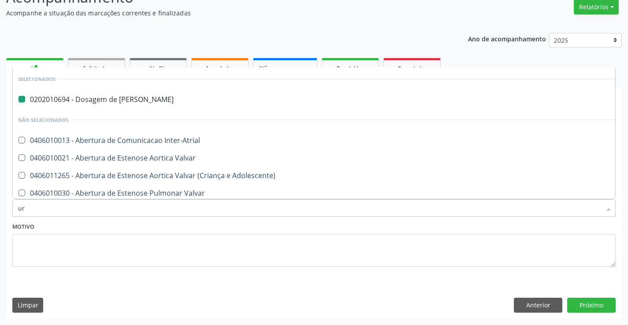
type input "uri"
checkbox Ureia "false"
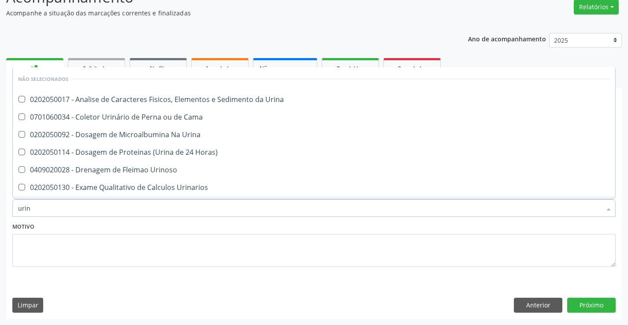
type input "urina"
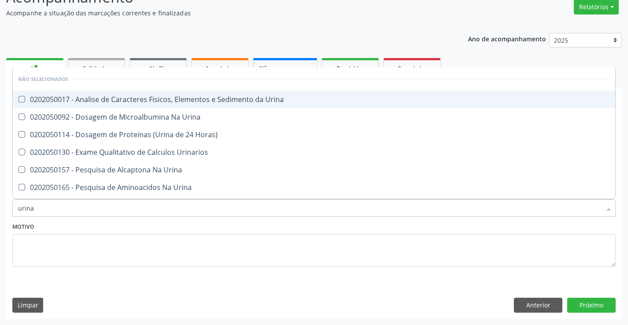
click at [131, 102] on div "0202050017 - Analise de Caracteres Fisicos, Elementos e Sedimento da Urina" at bounding box center [313, 99] width 591 height 7
checkbox Urina "true"
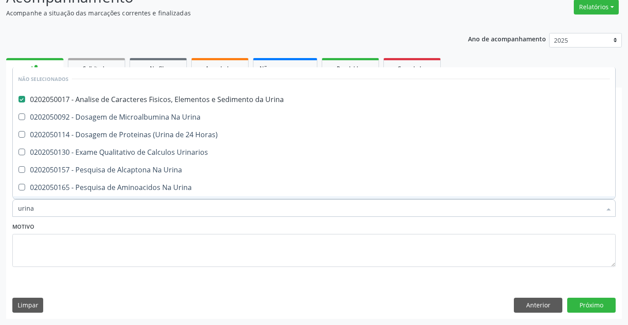
click at [105, 226] on div "Motivo" at bounding box center [313, 244] width 603 height 47
checkbox Horas\) "true"
checkbox Urinarios "true"
checkbox Urina "true"
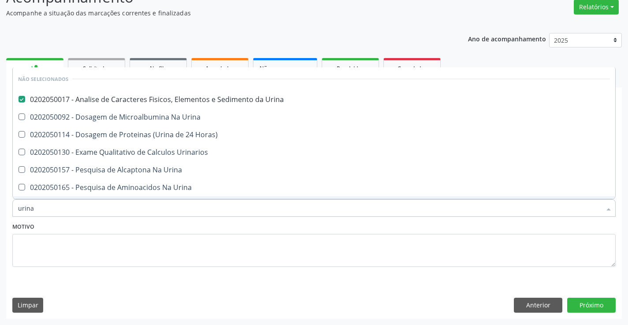
checkbox Urina "true"
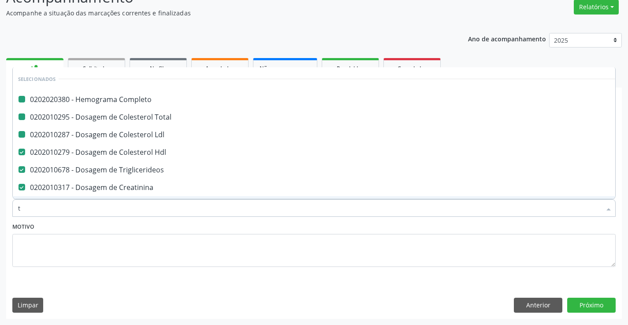
type input "tg"
checkbox Completo "false"
checkbox Ldl "false"
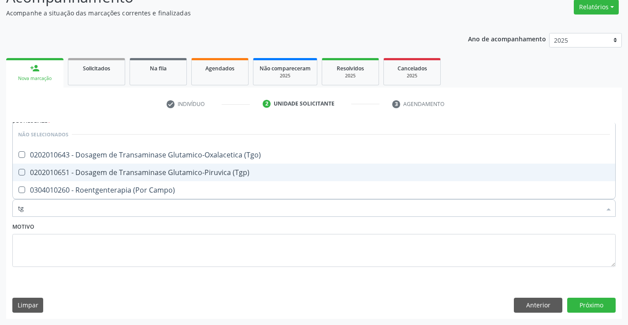
click at [119, 172] on div "0202010651 - Dosagem de Transaminase Glutamico-Piruvica (Tgp)" at bounding box center [313, 172] width 591 height 7
checkbox \(Tgp\) "true"
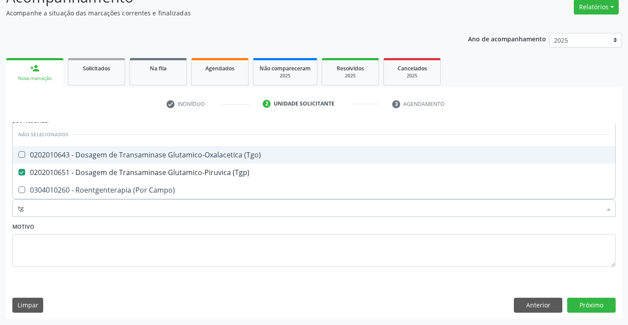
click at [124, 156] on div "0202010643 - Dosagem de Transaminase Glutamico-Oxalacetica (Tgo)" at bounding box center [313, 154] width 591 height 7
checkbox \(Tgo\) "true"
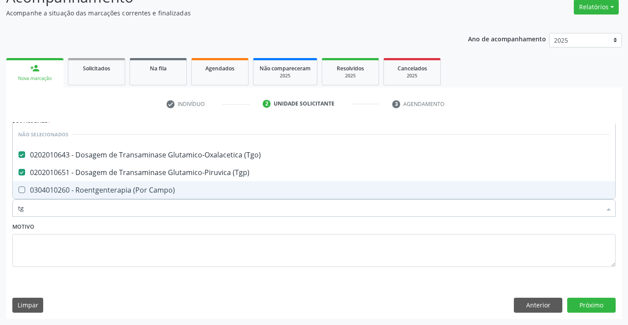
click at [118, 228] on div "Motivo" at bounding box center [313, 244] width 603 height 47
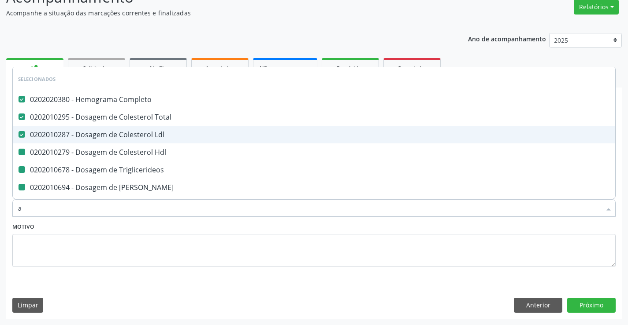
type input "ac"
checkbox Hdl "false"
checkbox Triglicerideos "false"
checkbox Ureia "false"
checkbox Creatinina "false"
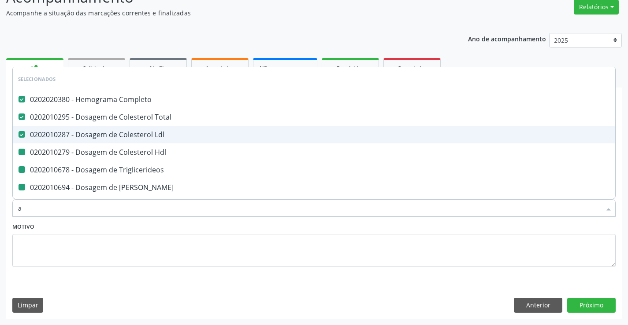
checkbox Urina "false"
checkbox \(Tgp\) "false"
checkbox \(Tgo\) "false"
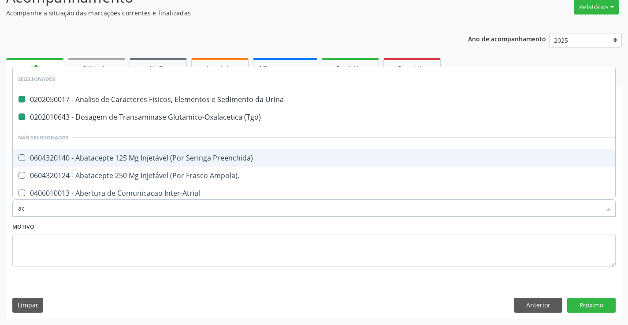
type input "aci"
checkbox Urina "false"
checkbox \(Tgo\) "false"
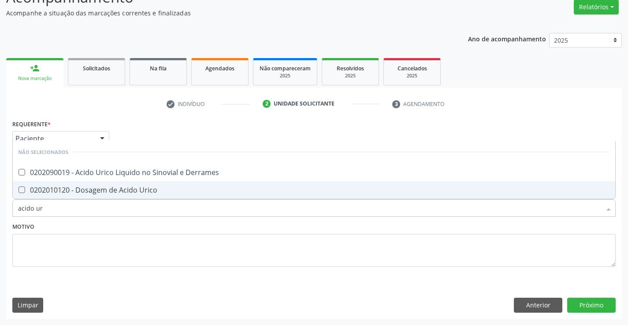
type input "acido uri"
click at [129, 187] on div "0202010120 - Dosagem de Acido Urico" at bounding box center [313, 190] width 591 height 7
checkbox Urico "true"
click at [123, 223] on div "Motivo" at bounding box center [313, 244] width 603 height 47
checkbox Derrames "true"
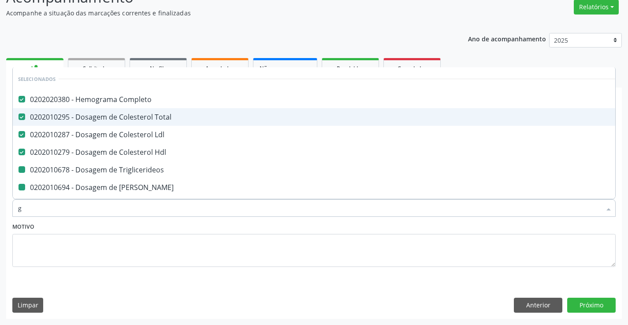
type input "gl"
checkbox Triglicerideos "false"
checkbox Ureia "false"
checkbox Creatinina "false"
checkbox \(Tgp\) "false"
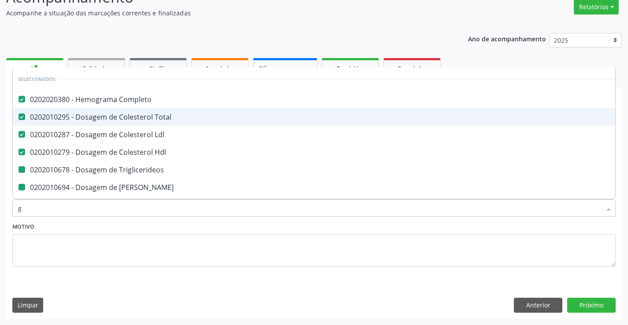
checkbox \(Tgo\) "false"
checkbox Urico "false"
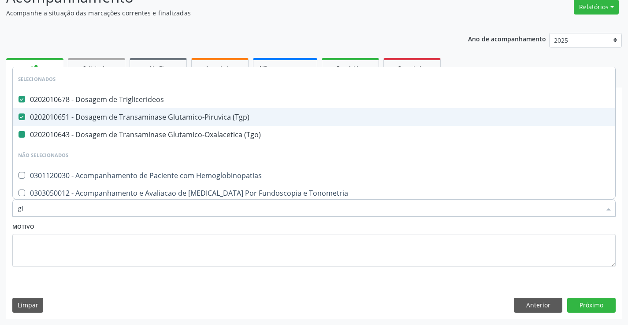
type input "gli"
checkbox \(Tgo\) "false"
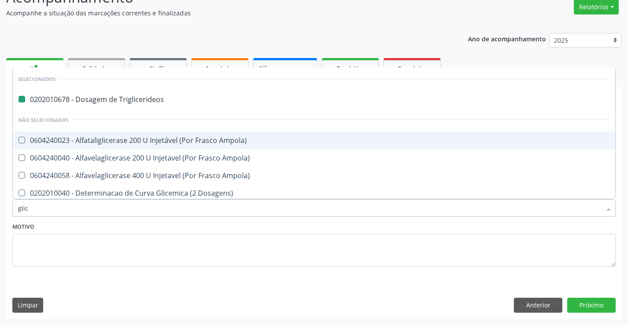
type input "glico"
checkbox Triglicerideos "false"
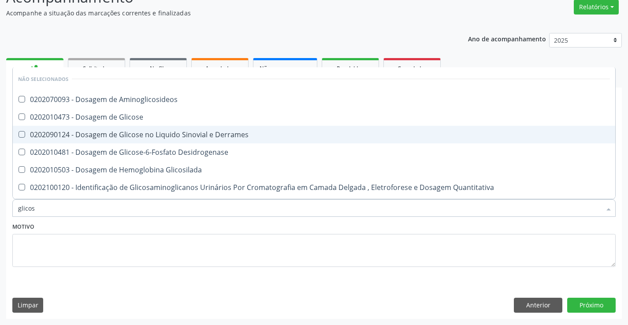
type input "glicose"
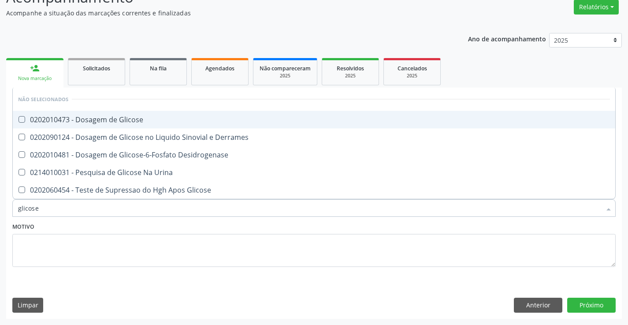
click at [138, 116] on div "0202010473 - Dosagem de Glicose" at bounding box center [313, 119] width 591 height 7
checkbox Glicose "true"
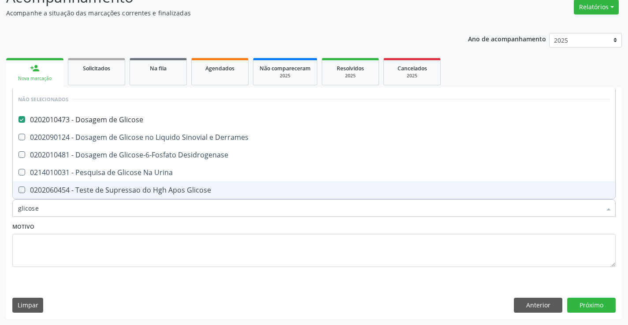
click at [115, 222] on div "Motivo" at bounding box center [313, 244] width 603 height 47
checkbox Desidrogenase "true"
checkbox Glicose "true"
checkbox Urina "true"
checkbox Derrames "true"
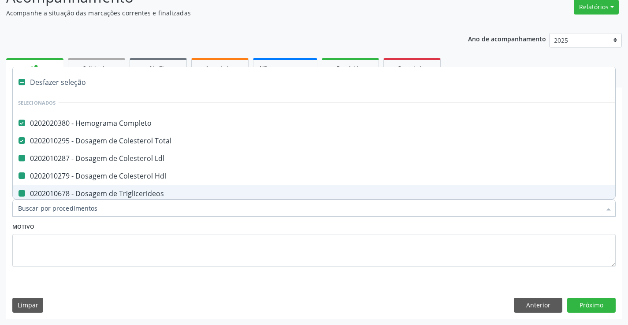
type input "f"
checkbox Ldl "false"
checkbox Triglicerideos "false"
checkbox Hdl "false"
checkbox Ureia "false"
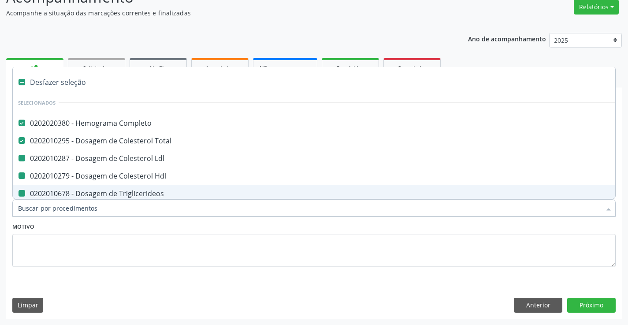
checkbox Creatinina "false"
checkbox Urina "false"
checkbox \(Tgp\) "false"
checkbox \(Tgo\) "false"
checkbox Urico "false"
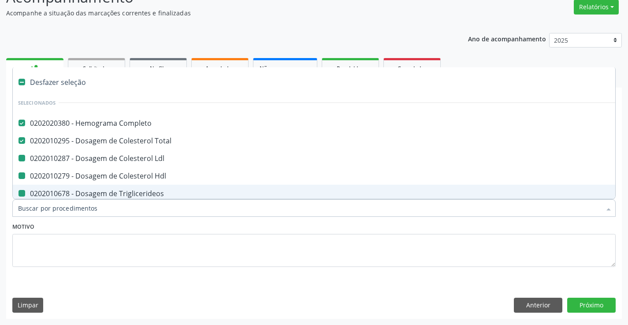
checkbox Glicose "false"
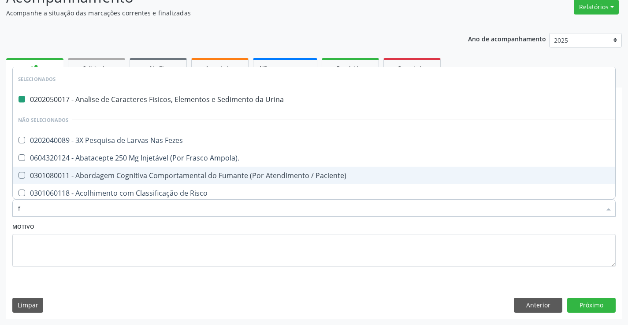
type input "fe"
checkbox Urina "false"
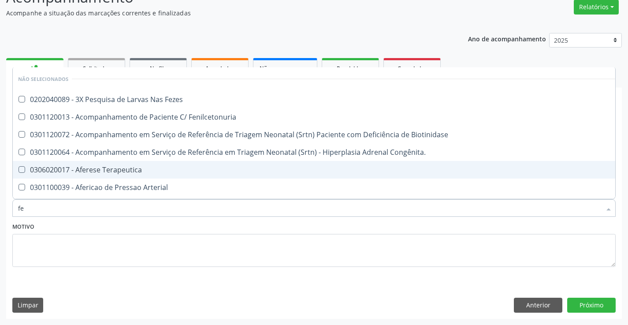
type input "fez"
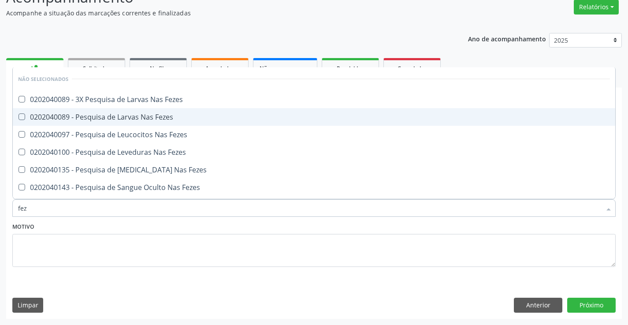
click at [130, 116] on div "0202040089 - Pesquisa de Larvas Nas Fezes" at bounding box center [313, 117] width 591 height 7
checkbox Fezes "true"
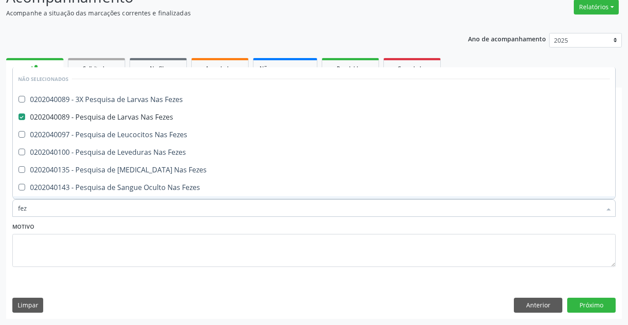
click at [106, 225] on div "Motivo" at bounding box center [313, 244] width 603 height 47
checkbox Fezes "true"
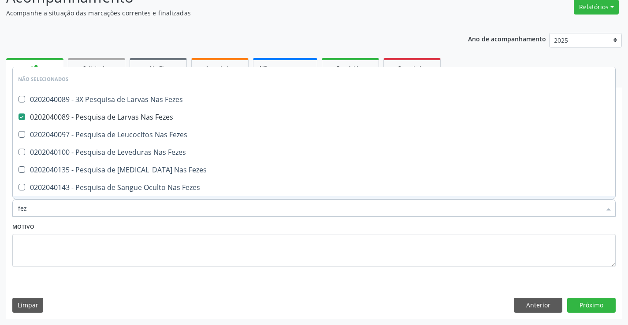
checkbox Fezes "true"
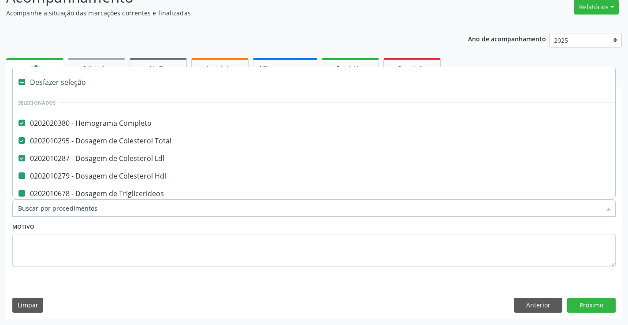
type input "f"
checkbox Triglicerideos "false"
checkbox Hdl "false"
checkbox Ureia "false"
checkbox Creatinina "false"
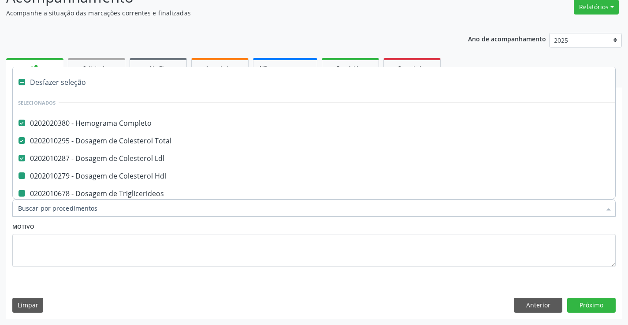
checkbox Urina "false"
checkbox \(Tgp\) "false"
checkbox \(Tgo\) "false"
checkbox Urico "false"
checkbox Glicose "false"
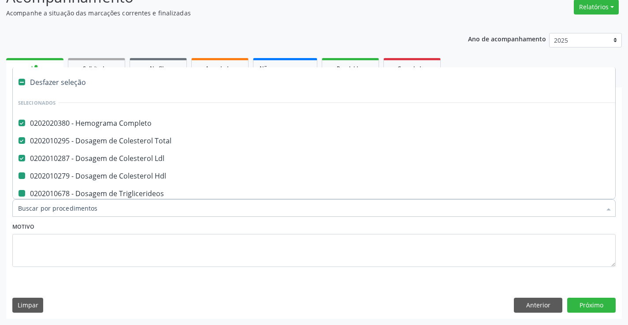
checkbox Fezes "false"
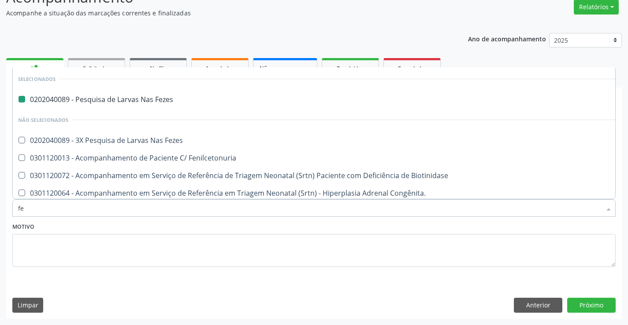
type input "fer"
checkbox Fezes "false"
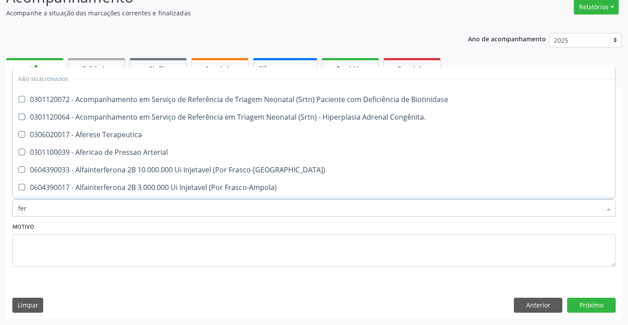
type input "ferr"
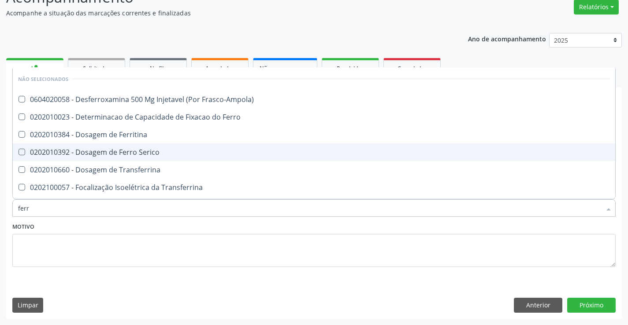
click at [141, 155] on div "0202010392 - Dosagem de Ferro Serico" at bounding box center [313, 152] width 591 height 7
checkbox Serico "true"
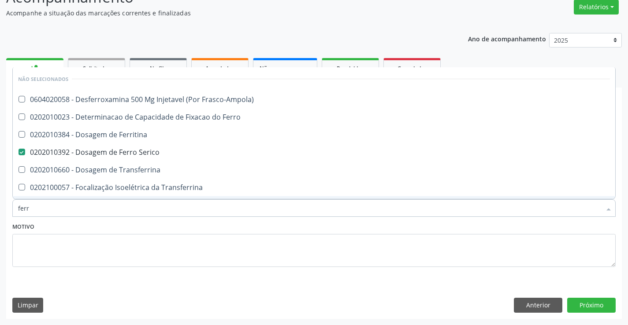
click at [85, 229] on div "Motivo" at bounding box center [313, 244] width 603 height 47
checkbox Frasco-Ampola\) "true"
checkbox Transferrina "true"
checkbox Ml\) "true"
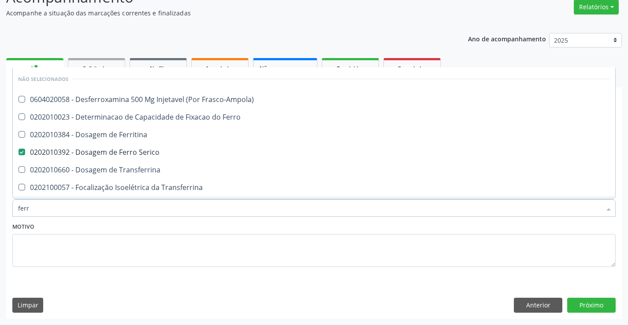
checkbox \(Nefroplastia\) "true"
checkbox Ferritina "true"
checkbox Ferro "true"
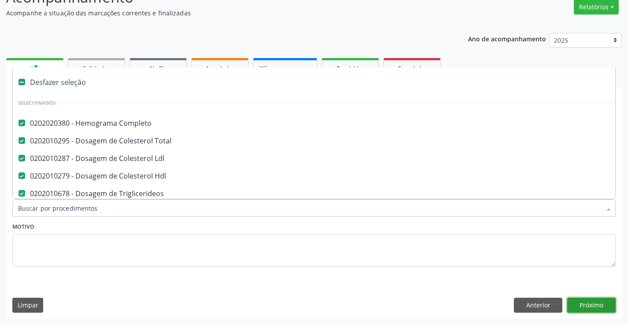
click at [589, 302] on button "Próximo" at bounding box center [591, 305] width 48 height 15
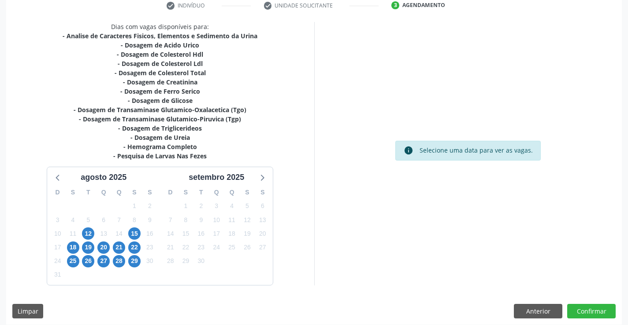
scroll to position [178, 0]
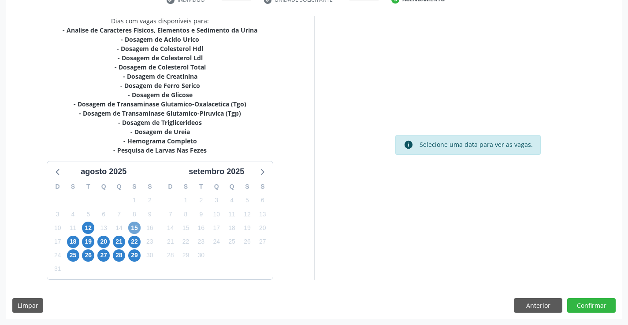
click at [134, 227] on span "15" at bounding box center [134, 228] width 12 height 12
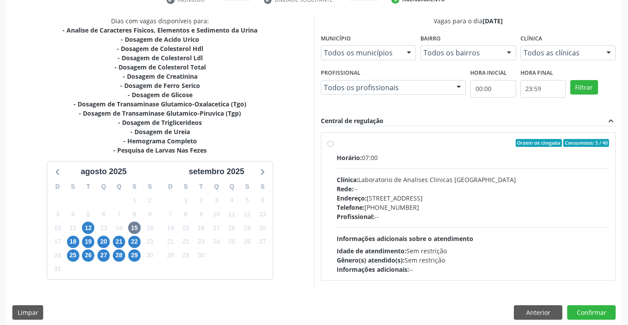
click at [430, 147] on div "Ordem de chegada Consumidos: 5 / 40" at bounding box center [472, 143] width 273 height 8
click at [333, 147] on input "Ordem de chegada Consumidos: 5 / 40 Horário: 07:00 Clínica: Laboratorio de Anal…" at bounding box center [330, 143] width 6 height 8
radio input "true"
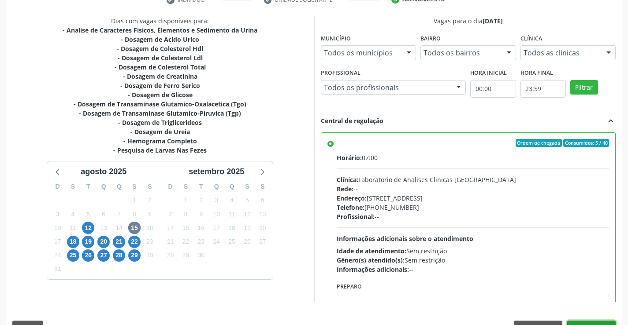
click at [586, 323] on button "Confirmar" at bounding box center [591, 328] width 48 height 15
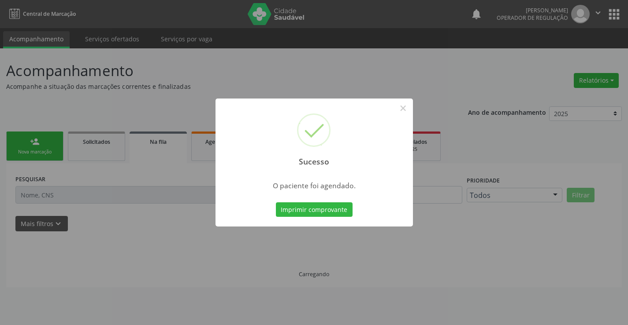
scroll to position [0, 0]
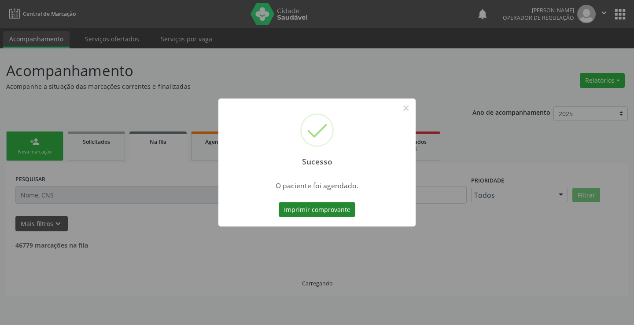
click at [314, 212] on button "Imprimir comprovante" at bounding box center [317, 210] width 77 height 15
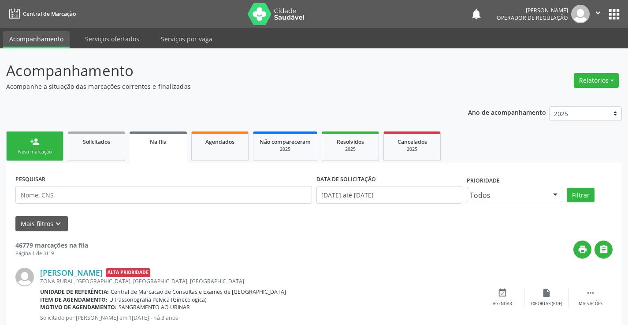
click at [38, 147] on link "person_add Nova marcação" at bounding box center [34, 147] width 57 height 30
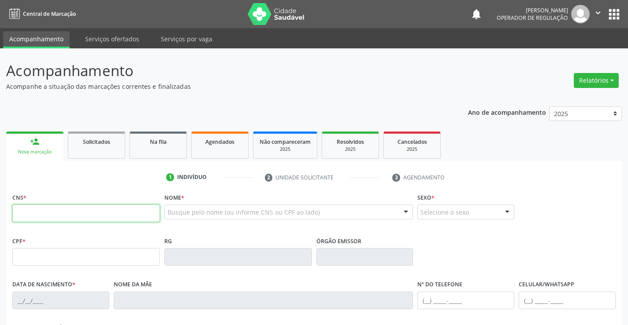
click at [63, 218] on input "text" at bounding box center [86, 214] width 148 height 18
click at [68, 215] on input "text" at bounding box center [86, 214] width 148 height 18
type input "700 4074 6717 8043"
type input "0979368049"
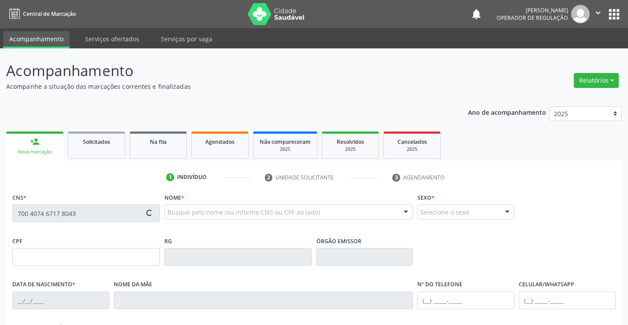
type input "12/09/1977"
type input "(74) 99194-4441"
type input "005.817.195-90"
type input "SN"
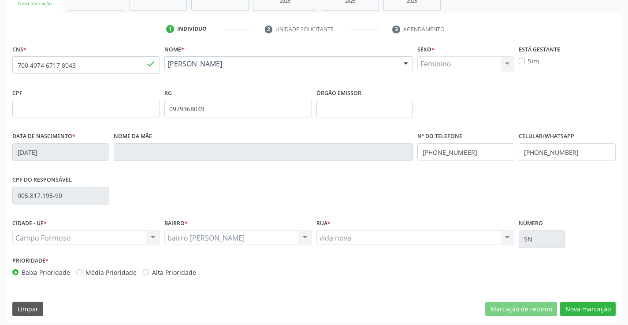
scroll to position [152, 0]
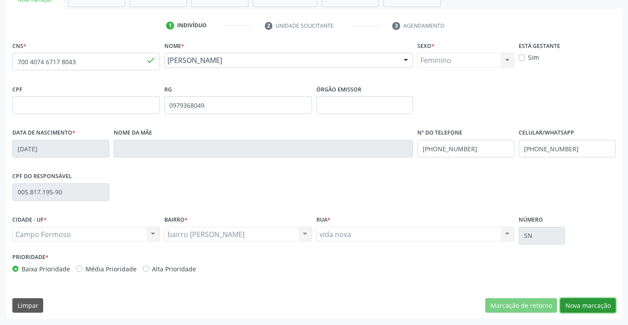
click at [585, 303] on button "Nova marcação" at bounding box center [587, 306] width 55 height 15
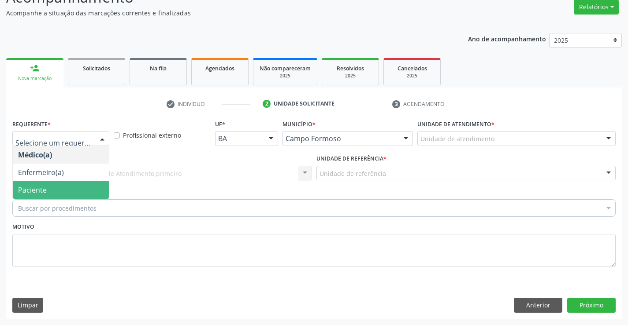
click at [37, 187] on span "Paciente" at bounding box center [32, 190] width 29 height 10
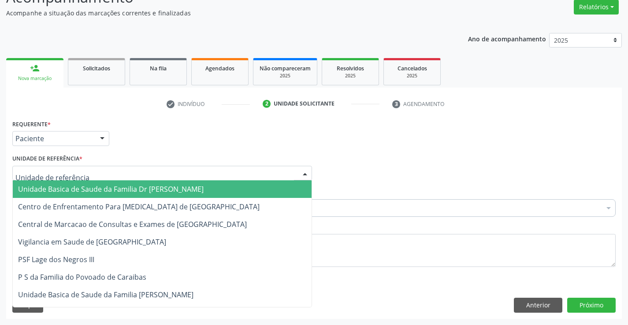
click at [57, 182] on span "Unidade Basica de Saude da Familia Dr [PERSON_NAME]" at bounding box center [162, 190] width 299 height 18
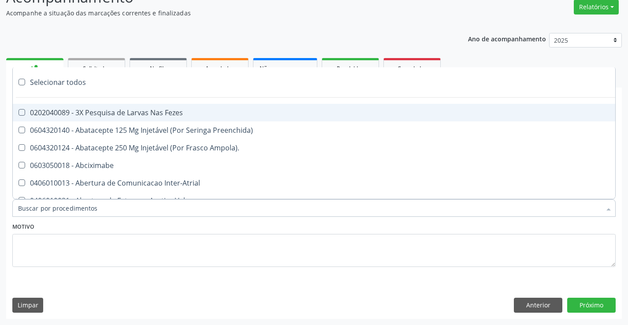
click at [68, 214] on div at bounding box center [313, 208] width 603 height 18
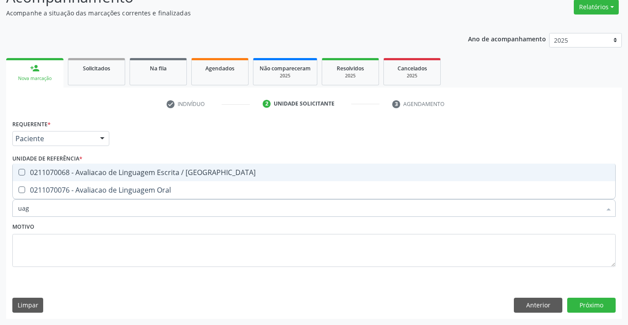
type input "ua"
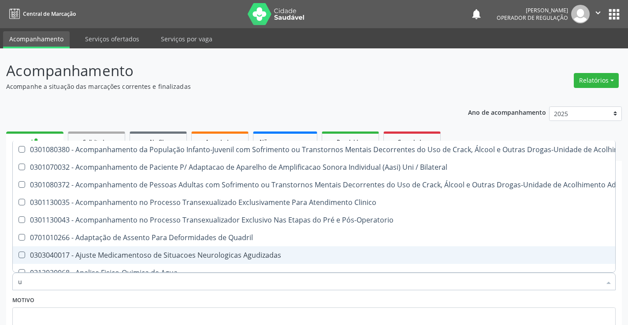
scroll to position [74, 0]
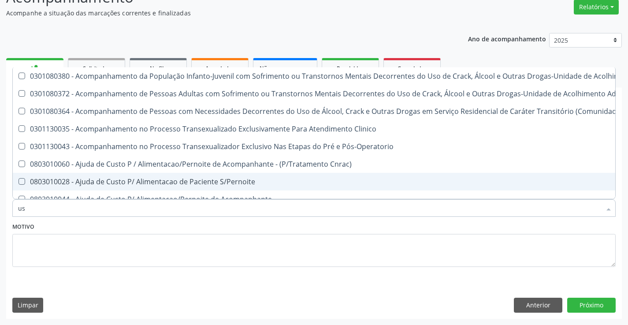
type input "usg"
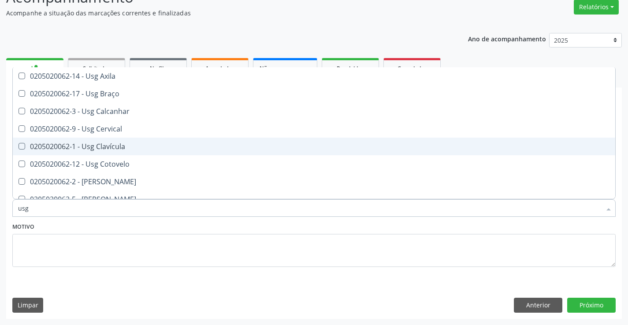
scroll to position [88, 0]
click at [128, 146] on div "0205020062-4 - Usg Ombro" at bounding box center [313, 146] width 591 height 7
checkbox Ombro "true"
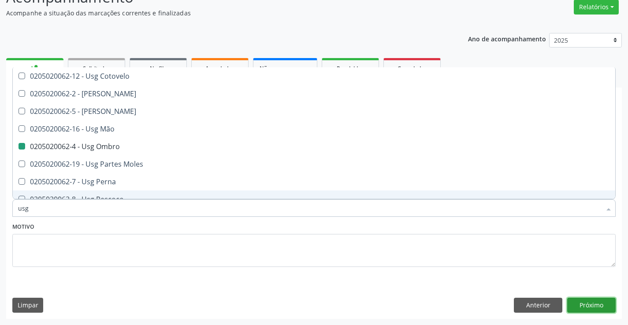
click at [599, 306] on button "Próximo" at bounding box center [591, 305] width 48 height 15
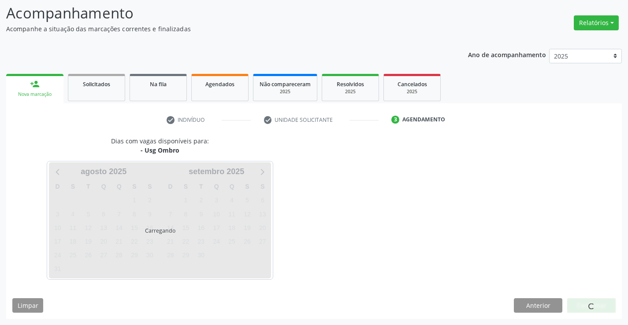
scroll to position [0, 0]
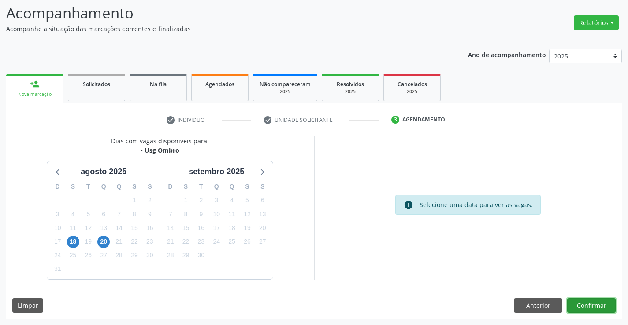
click at [589, 304] on button "Confirmar" at bounding box center [591, 306] width 48 height 15
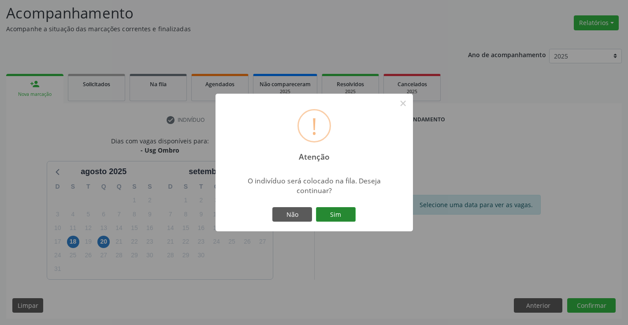
click at [326, 214] on button "Sim" at bounding box center [336, 214] width 40 height 15
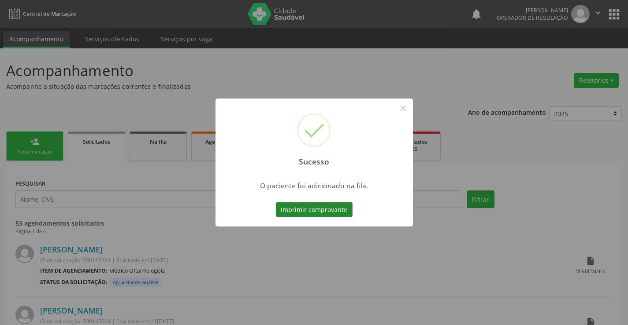
click at [324, 213] on button "Imprimir comprovante" at bounding box center [314, 210] width 77 height 15
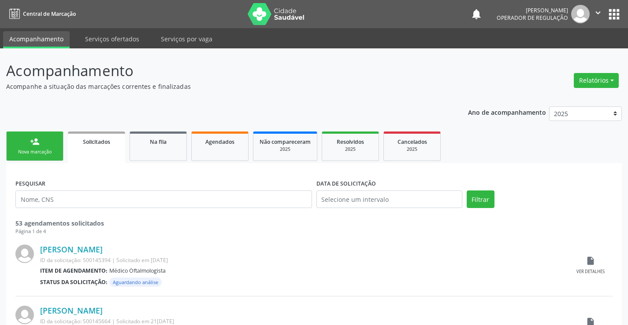
click at [32, 144] on div "person_add" at bounding box center [35, 142] width 10 height 10
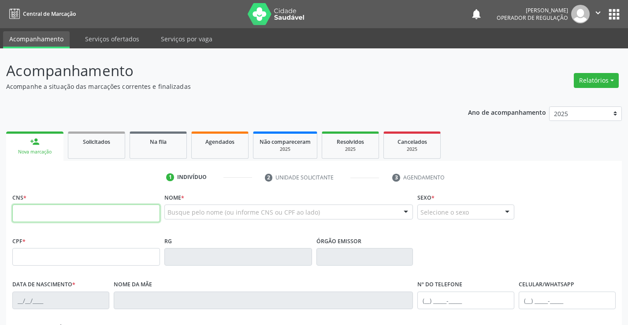
click at [55, 216] on input "text" at bounding box center [86, 214] width 148 height 18
type input "708 0093 7442 0724"
type input "17/03/1995"
type input "(74) 98132-3606"
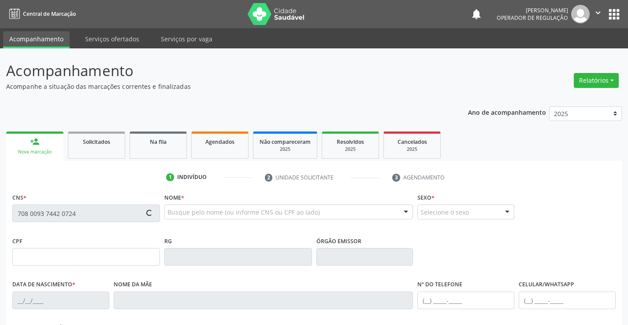
type input "(74) 98132-3606"
type input "SN"
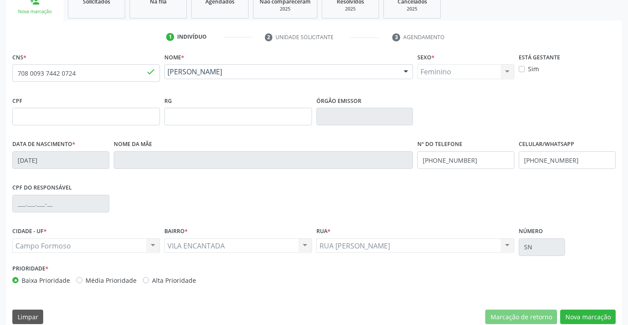
scroll to position [152, 0]
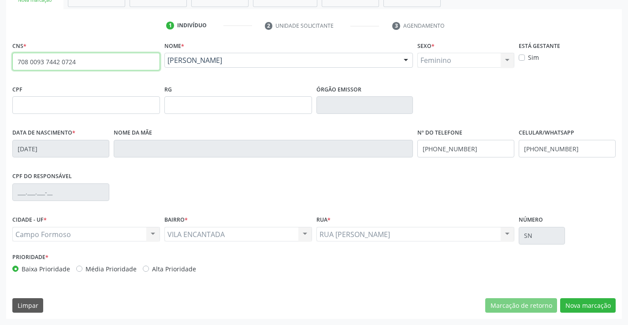
drag, startPoint x: 18, startPoint y: 61, endPoint x: 106, endPoint y: 63, distance: 88.1
click at [106, 63] on input "708 0093 7442 0724" at bounding box center [86, 62] width 148 height 18
click at [583, 302] on button "Nova marcação" at bounding box center [587, 306] width 55 height 15
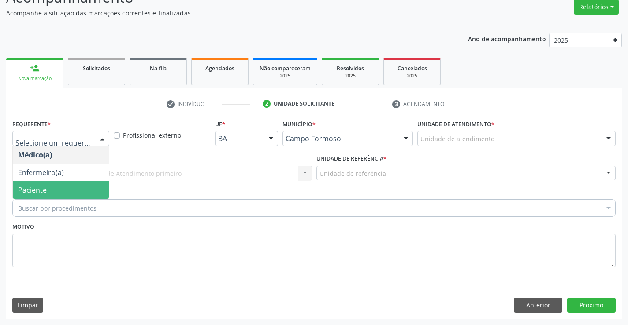
click at [46, 192] on span "Paciente" at bounding box center [61, 190] width 96 height 18
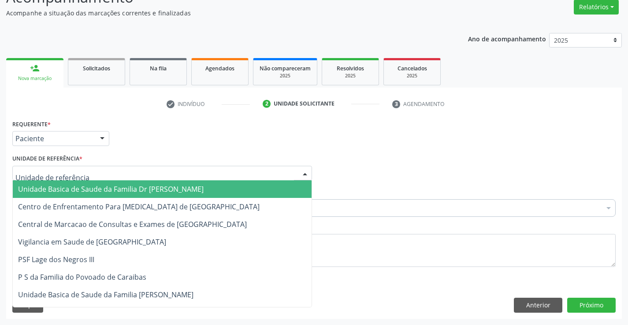
click at [92, 195] on span "Unidade Basica de Saude da Familia Dr [PERSON_NAME]" at bounding box center [162, 190] width 299 height 18
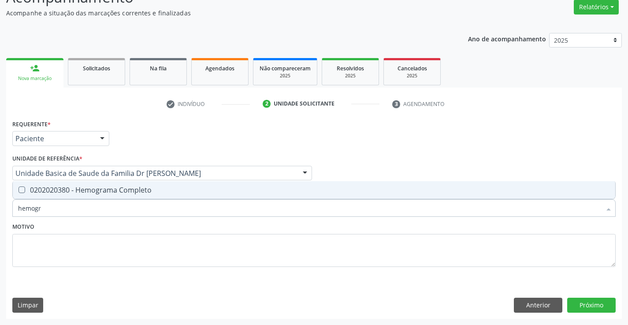
type input "hemogra"
click at [103, 189] on div "0202020380 - Hemograma Completo" at bounding box center [313, 190] width 591 height 7
checkbox Completo "true"
click at [106, 221] on div "Motivo" at bounding box center [313, 244] width 603 height 47
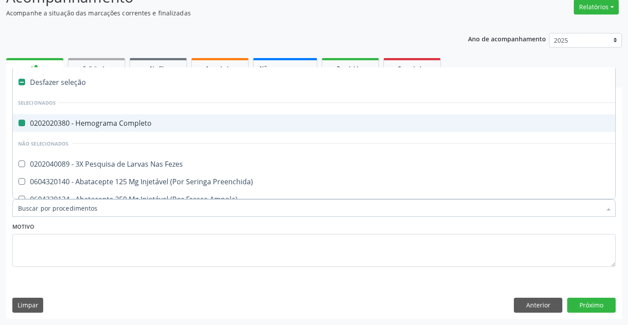
type input "u"
checkbox Completo "false"
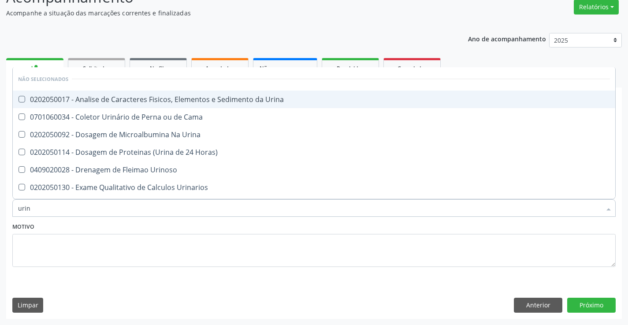
type input "urina"
click at [212, 100] on div "0202050017 - Analise de Caracteres Fisicos, Elementos e Sedimento da Urina" at bounding box center [313, 99] width 591 height 7
checkbox Urina "true"
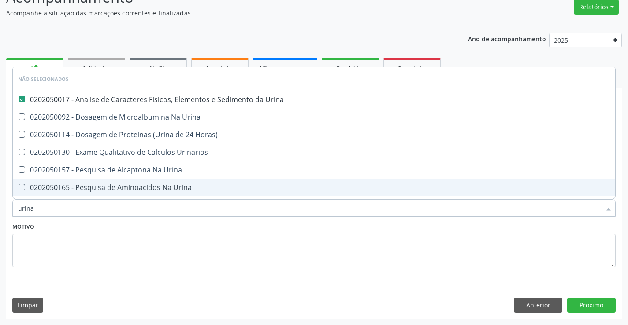
type input "urina"
click at [178, 225] on div "Motivo" at bounding box center [313, 244] width 603 height 47
checkbox Urina "true"
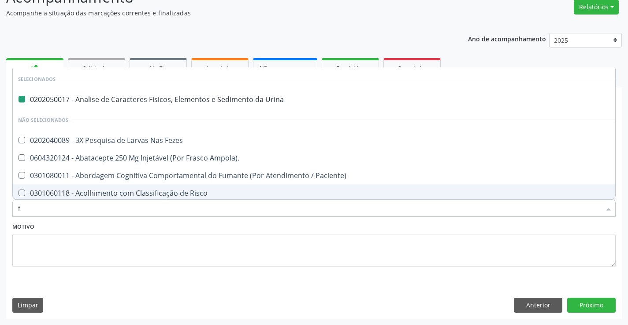
type input "fe"
checkbox Urina "false"
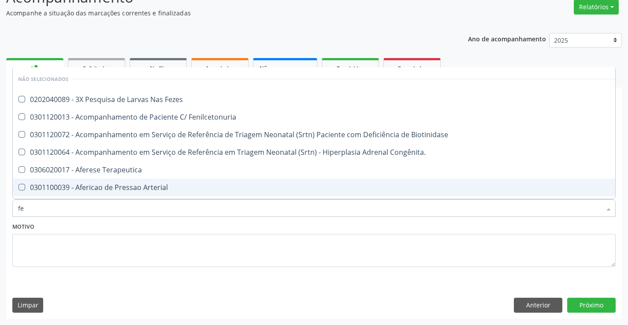
type input "fez"
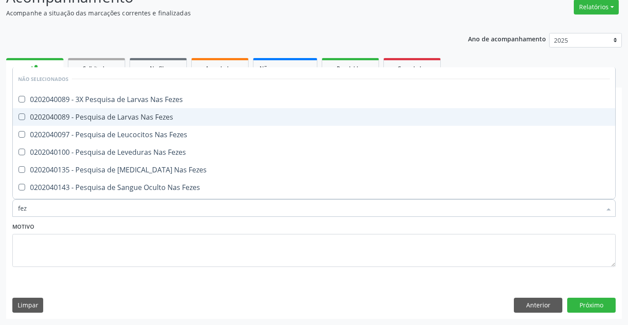
click at [174, 118] on div "0202040089 - Pesquisa de Larvas Nas Fezes" at bounding box center [313, 117] width 591 height 7
checkbox Fezes "true"
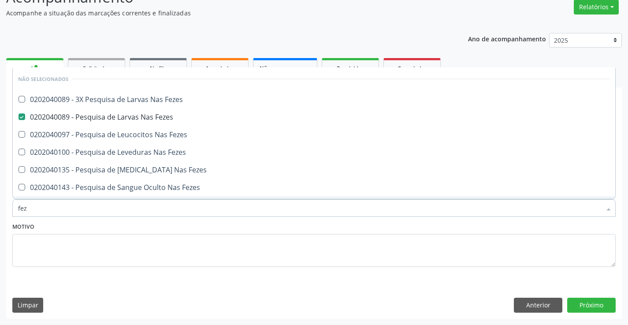
type input "fez"
click at [129, 225] on div "Motivo" at bounding box center [313, 244] width 603 height 47
checkbox Fezes "true"
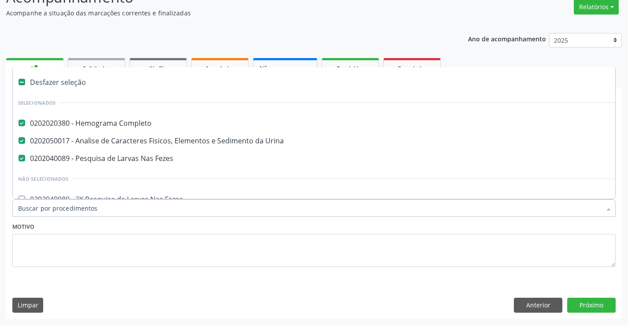
click at [132, 208] on input "Item de agendamento *" at bounding box center [309, 208] width 583 height 18
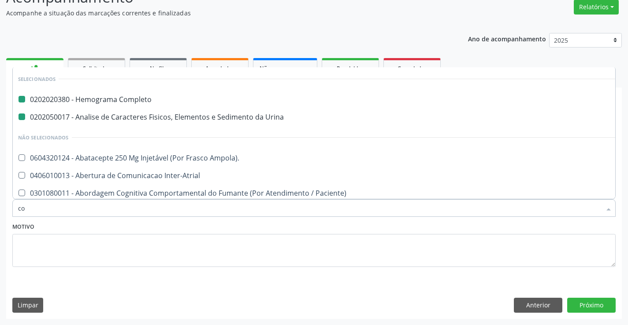
type input "col"
checkbox Completo "false"
checkbox Urina "false"
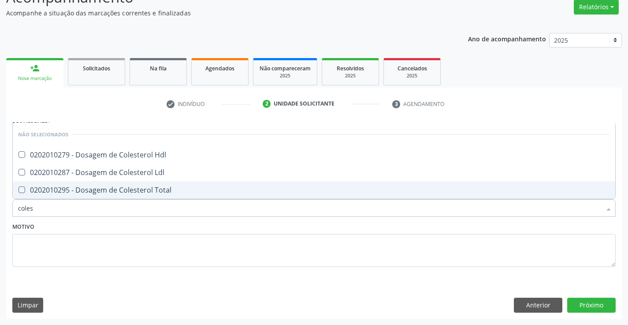
type input "colest"
click at [135, 189] on div "0202010295 - Dosagem de Colesterol Total" at bounding box center [313, 190] width 591 height 7
checkbox Total "true"
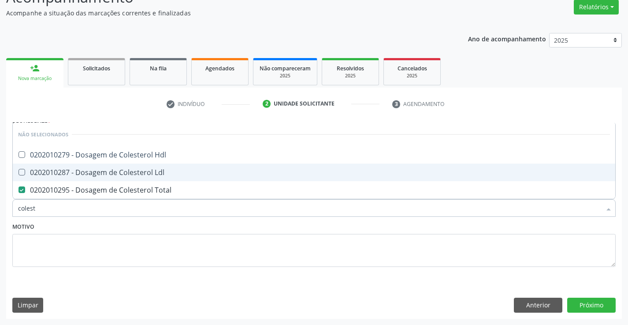
click at [143, 172] on div "0202010287 - Dosagem de Colesterol Ldl" at bounding box center [313, 172] width 591 height 7
checkbox Ldl "true"
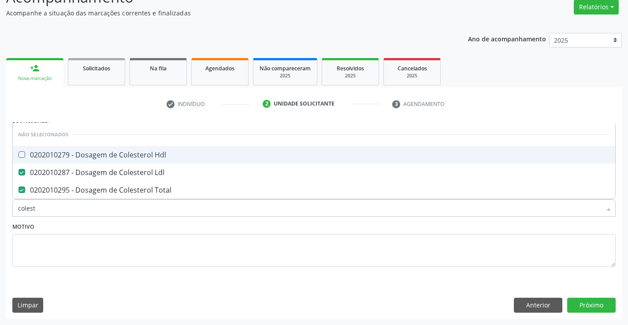
click at [150, 153] on div "0202010279 - Dosagem de Colesterol Hdl" at bounding box center [313, 154] width 591 height 7
checkbox Hdl "true"
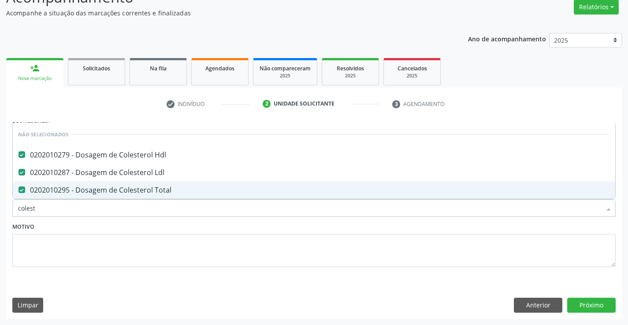
click at [49, 225] on div "Motivo" at bounding box center [313, 244] width 603 height 47
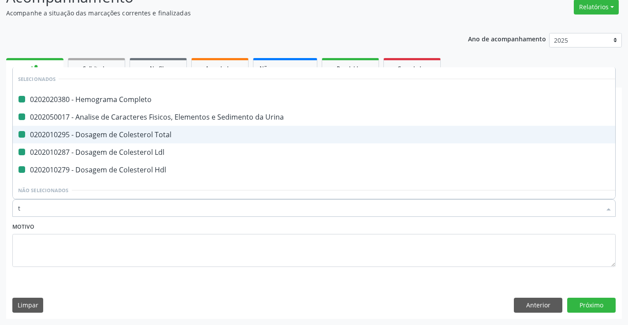
type input "tr"
checkbox Completo "false"
checkbox Urina "false"
checkbox Total "false"
checkbox Ldl "false"
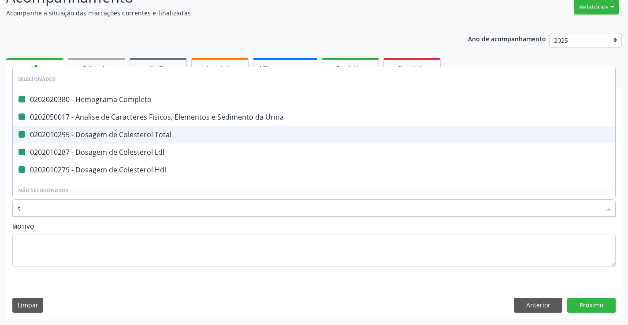
checkbox Hdl "false"
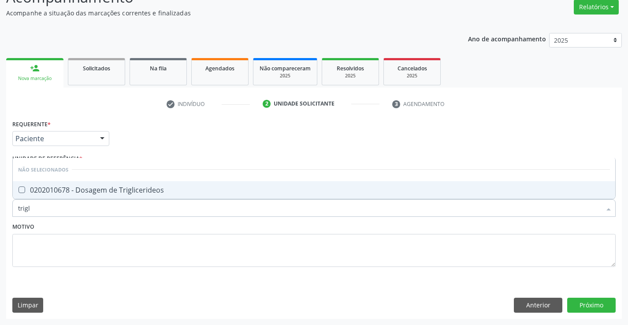
type input "trigli"
click at [56, 191] on div "0202010678 - Dosagem de Triglicerideos" at bounding box center [313, 190] width 591 height 7
checkbox Triglicerideos "true"
click at [68, 228] on div "Motivo" at bounding box center [313, 244] width 603 height 47
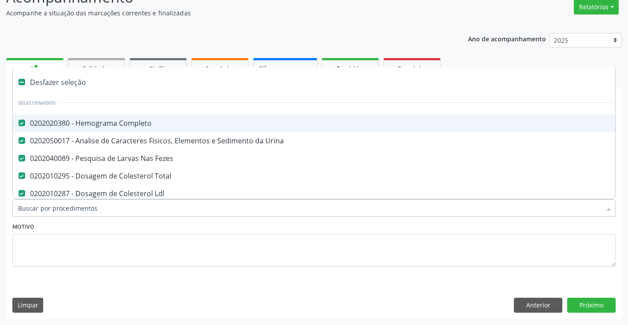
type input "g"
checkbox Triglicerideos "false"
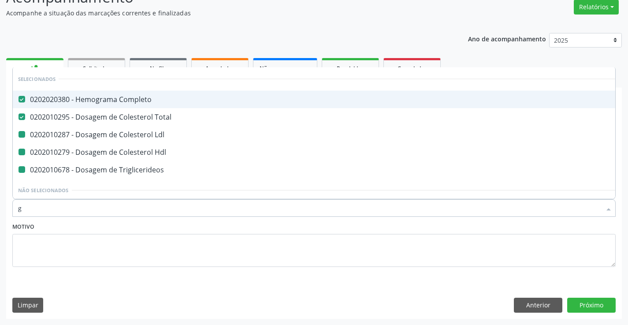
type input "gl"
checkbox Ldl "false"
checkbox Hdl "false"
checkbox Triglicerideos "false"
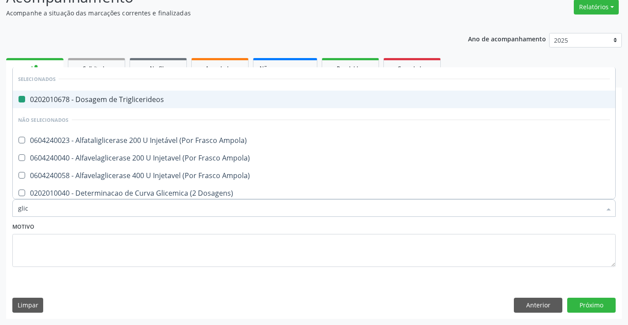
type input "glico"
checkbox Triglicerideos "false"
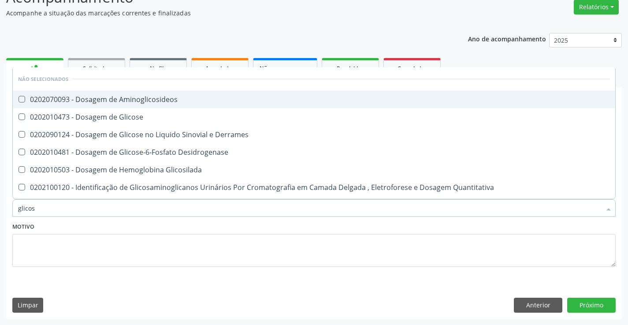
type input "glicose"
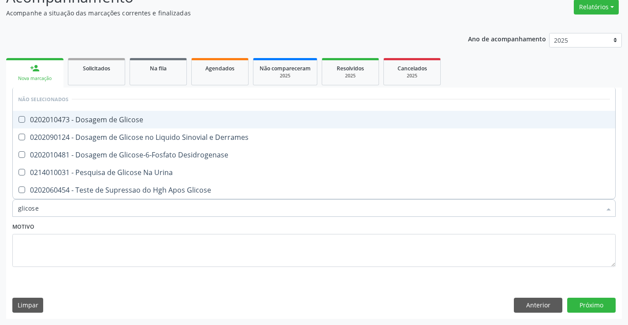
click at [134, 117] on div "0202010473 - Dosagem de Glicose" at bounding box center [313, 119] width 591 height 7
checkbox Glicose "true"
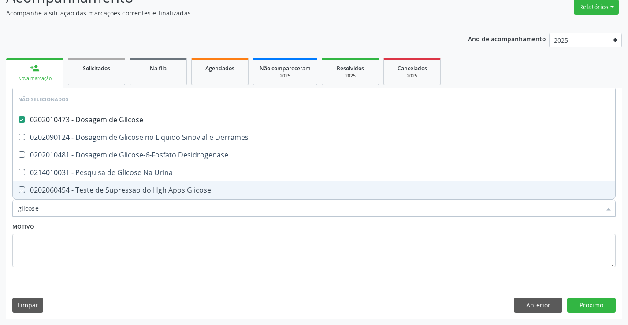
click at [118, 225] on div "Motivo" at bounding box center [313, 244] width 603 height 47
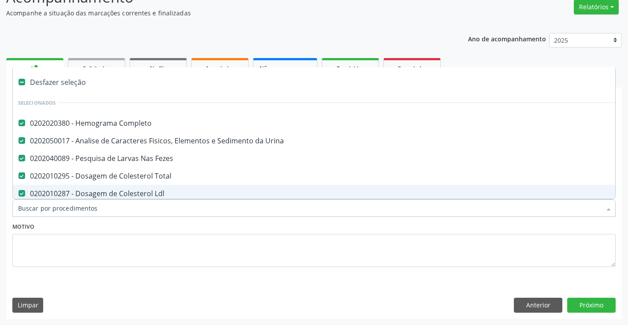
type input "t"
checkbox Glicose "false"
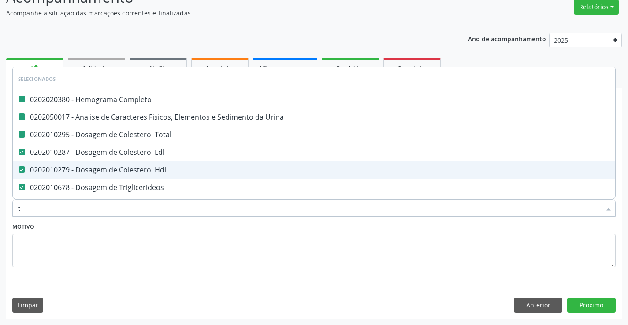
type input "tg"
checkbox Completo "false"
checkbox Total "false"
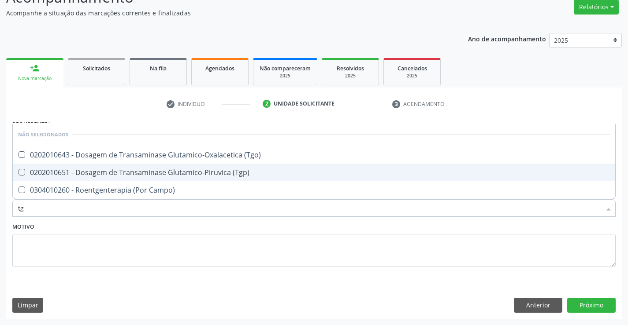
click at [139, 172] on div "0202010651 - Dosagem de Transaminase Glutamico-Piruvica (Tgp)" at bounding box center [313, 172] width 591 height 7
checkbox \(Tgp\) "true"
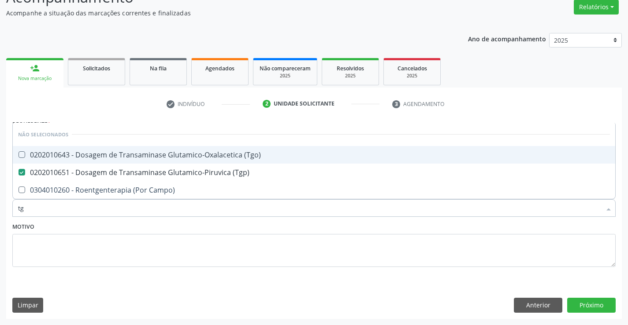
click at [142, 152] on div "0202010643 - Dosagem de Transaminase Glutamico-Oxalacetica (Tgo)" at bounding box center [313, 154] width 591 height 7
checkbox \(Tgo\) "true"
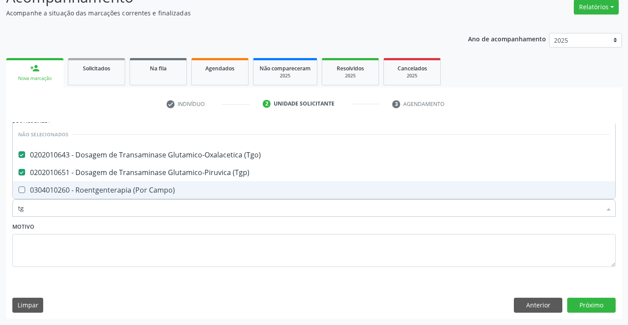
click at [130, 223] on div "Motivo" at bounding box center [313, 244] width 603 height 47
checkbox Campo\) "true"
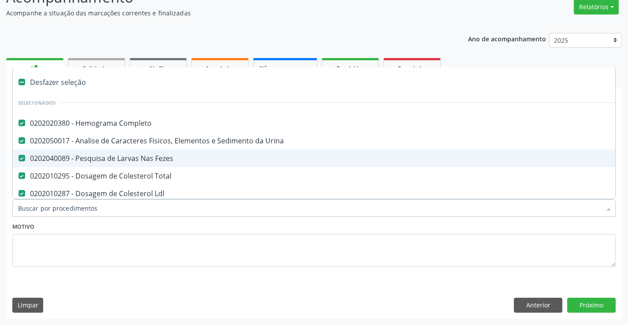
type input "t"
checkbox \(Tgo\) "false"
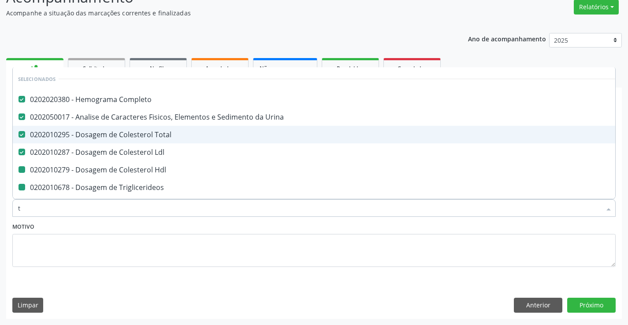
type input "tr"
checkbox Hdl "false"
checkbox Triglicerideos "false"
checkbox \(Tgp\) "false"
checkbox \(Tgo\) "false"
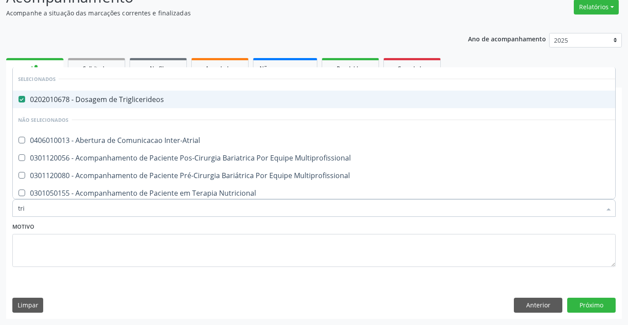
type input "tr"
checkbox Inter-Atrial "true"
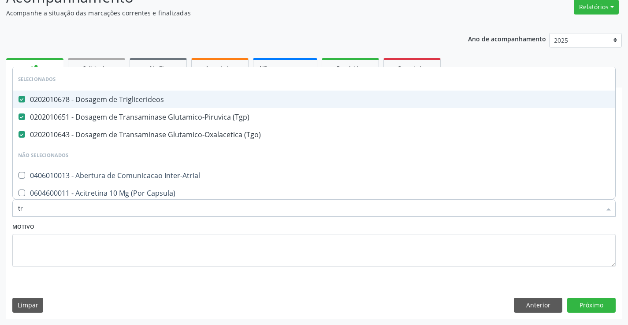
type input "t"
checkbox Inter-Atrial "true"
checkbox Capsula\) "true"
checkbox Psicossocial "true"
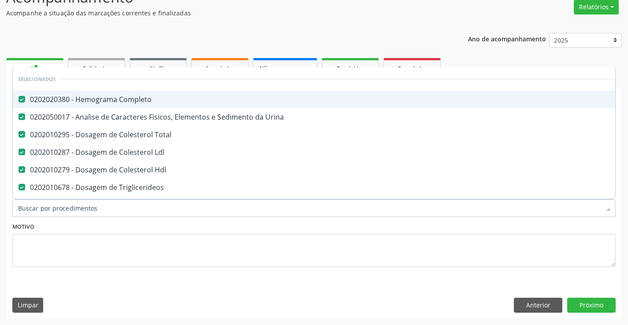
checkbox Preenchida\) "true"
type input "ma"
checkbox Total "false"
checkbox Hdl "false"
checkbox Triglicerideos "false"
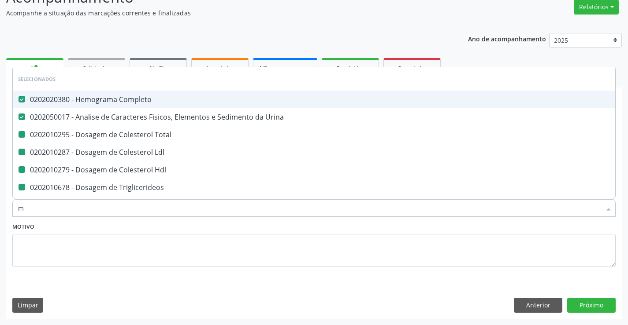
checkbox Glicose "false"
checkbox \(Tgp\) "false"
checkbox Ldl "false"
checkbox \(Tgo\) "false"
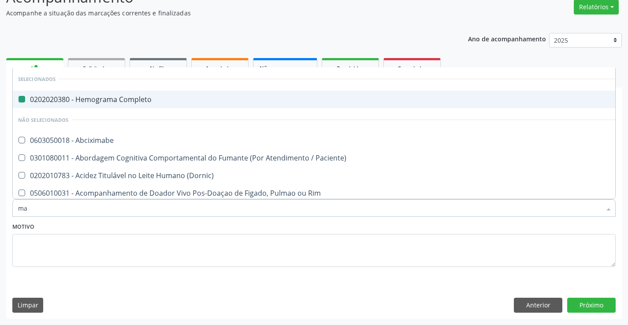
type input "mag"
checkbox Completo "false"
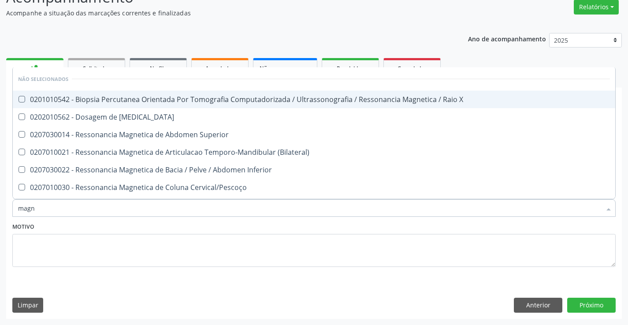
type input "magne"
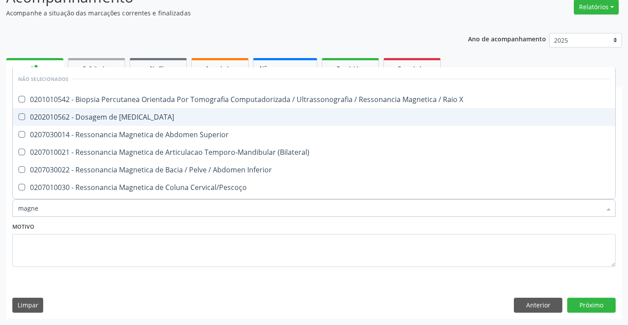
click at [143, 117] on div "0202010562 - Dosagem de [MEDICAL_DATA]" at bounding box center [313, 117] width 591 height 7
checkbox Magnesio "true"
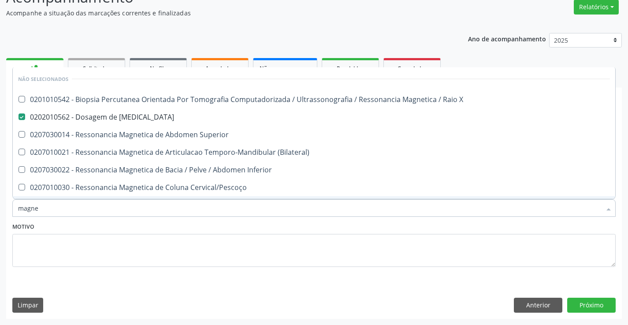
click at [129, 225] on div "Motivo" at bounding box center [313, 244] width 603 height 47
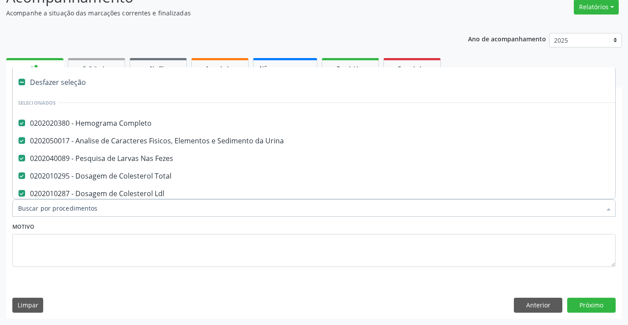
type input "c"
checkbox Magnesio "false"
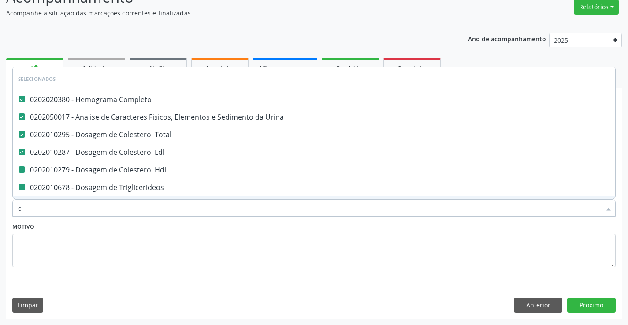
type input "ca"
checkbox Hdl "false"
checkbox Triglicerideos "false"
checkbox Glicose "false"
checkbox \(Tgp\) "false"
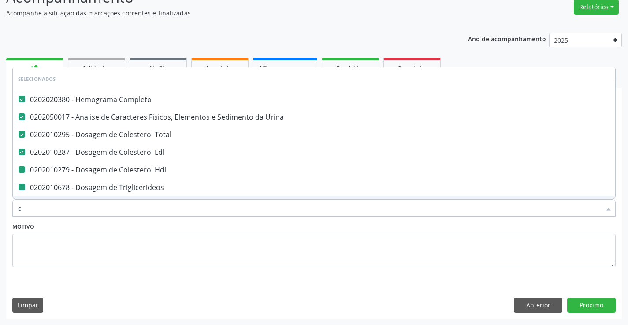
checkbox \(Tgo\) "false"
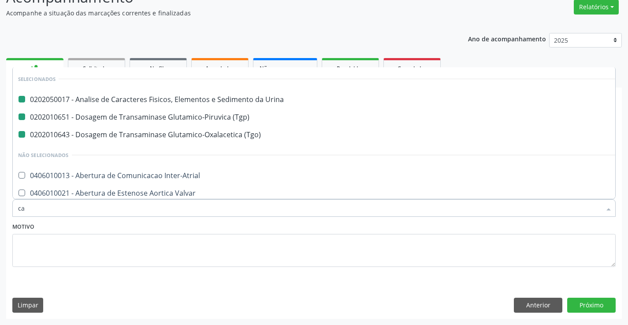
type input "cal"
checkbox Urina "false"
checkbox \(Tgo\) "false"
checkbox \(Tgp\) "false"
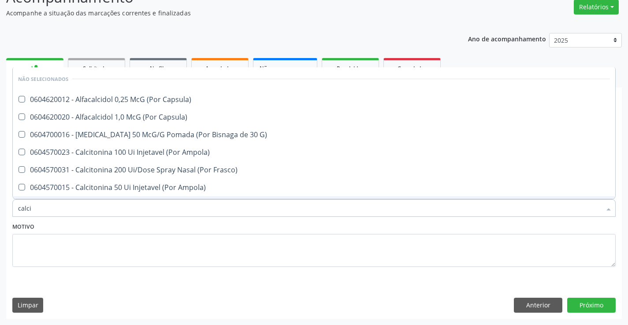
type input "calcio"
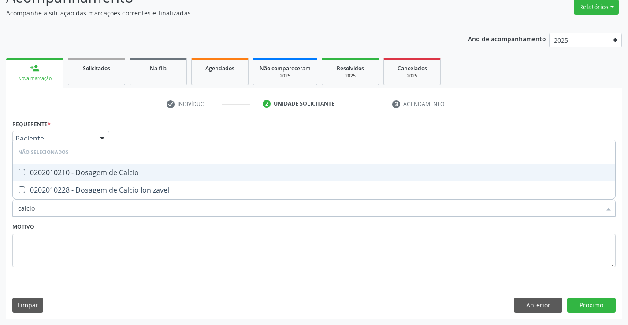
click at [147, 173] on div "0202010210 - Dosagem de Calcio" at bounding box center [313, 172] width 591 height 7
checkbox Calcio "true"
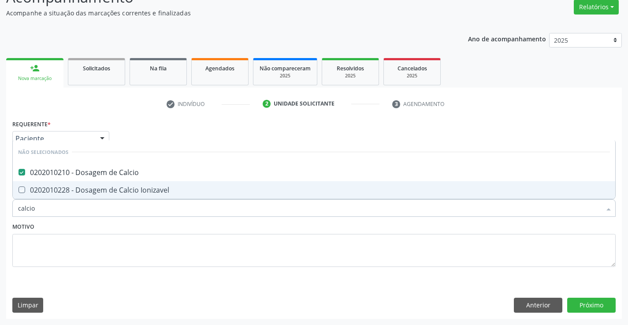
click at [114, 230] on div "Motivo" at bounding box center [313, 244] width 603 height 47
checkbox Ionizavel "true"
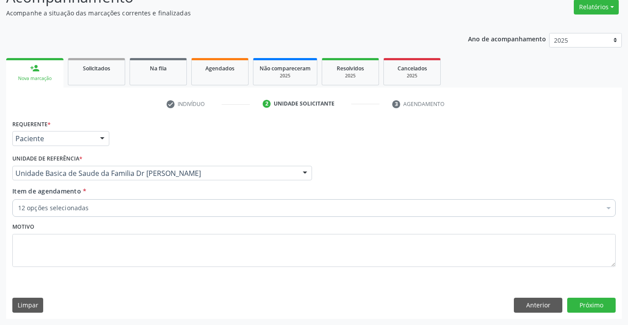
click at [126, 213] on div "12 opções selecionadas" at bounding box center [313, 208] width 603 height 18
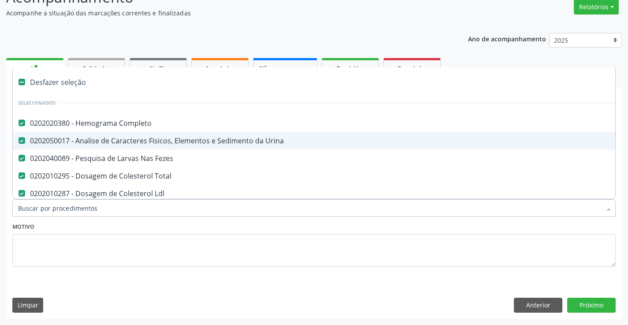
type input "u"
checkbox Hdl "false"
checkbox Triglicerideos "false"
checkbox Glicose "false"
checkbox \(Tgp\) "false"
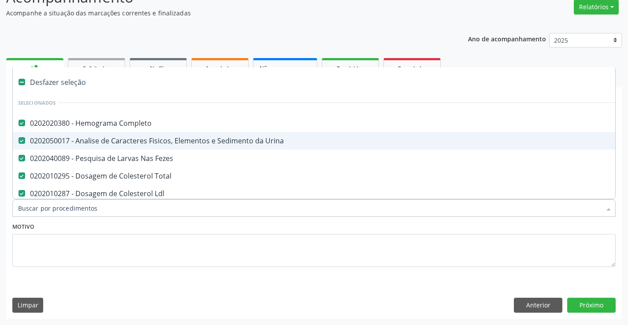
checkbox \(Tgo\) "false"
checkbox Magnesio "false"
checkbox Calcio "false"
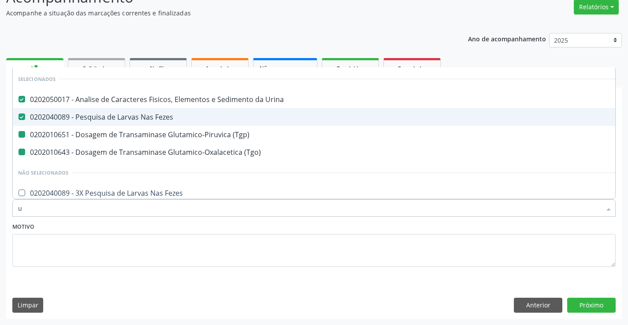
type input "ur"
checkbox \(Tgp\) "false"
checkbox \(Tgo\) "false"
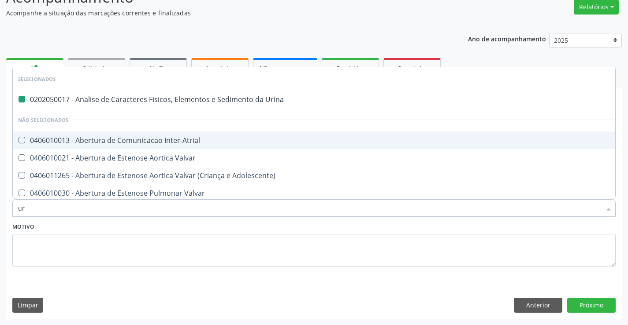
type input "ure"
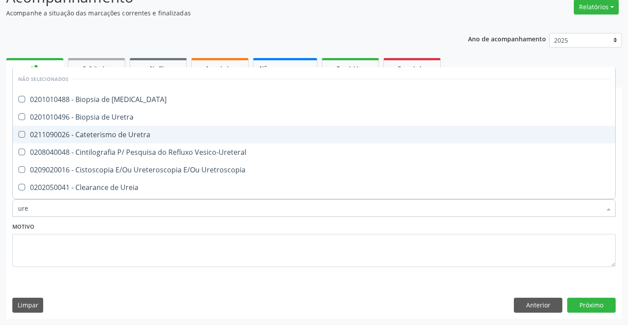
checkbox Ureter "false"
type input "urei"
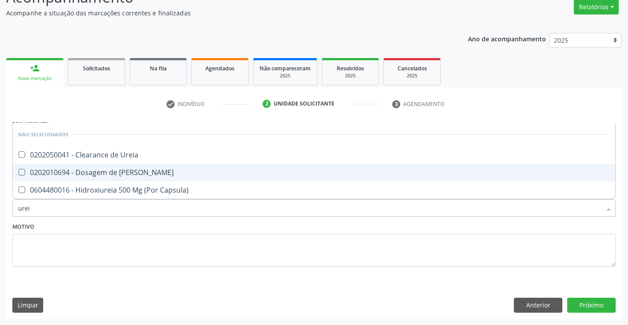
click at [135, 170] on div "0202010694 - Dosagem de Ureia" at bounding box center [313, 172] width 591 height 7
checkbox Ureia "true"
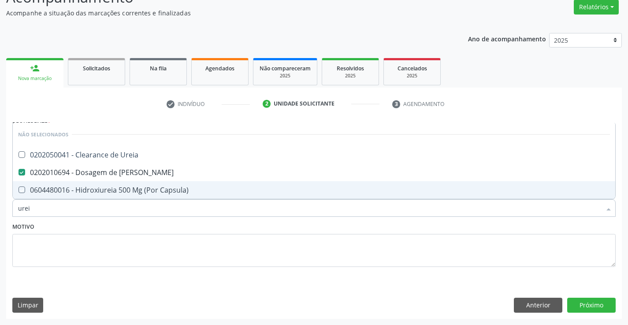
click at [105, 227] on div "Motivo" at bounding box center [313, 244] width 603 height 47
checkbox Ureia "true"
checkbox Capsula\) "true"
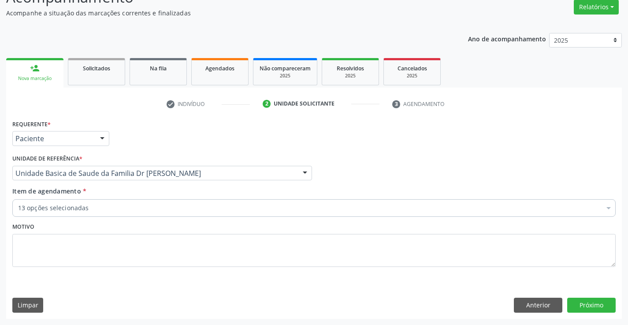
click at [108, 214] on div "13 opções selecionadas" at bounding box center [313, 208] width 603 height 18
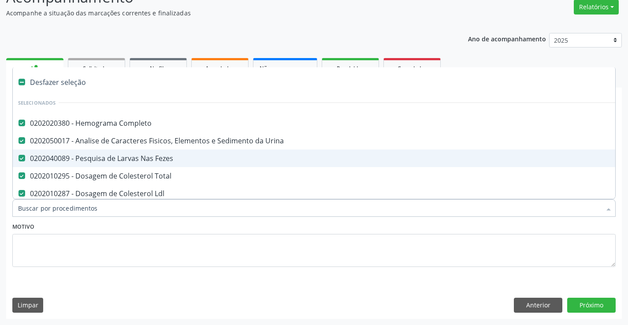
type input "c"
checkbox Calcio "false"
checkbox Ureia "false"
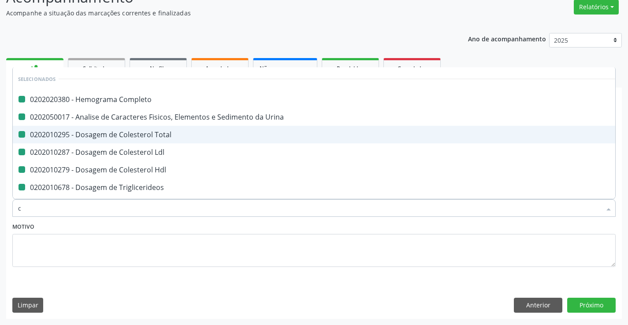
type input "cr"
checkbox Completo "false"
checkbox Total "false"
checkbox Urina "false"
checkbox Ldl "false"
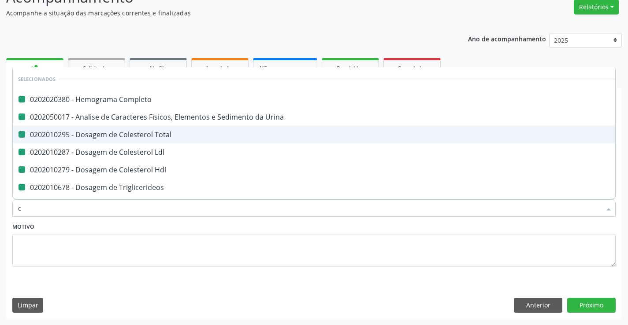
checkbox Hdl "false"
checkbox Triglicerideos "false"
checkbox Glicose "false"
checkbox \(Tgp\) "false"
checkbox \(Tgo\) "false"
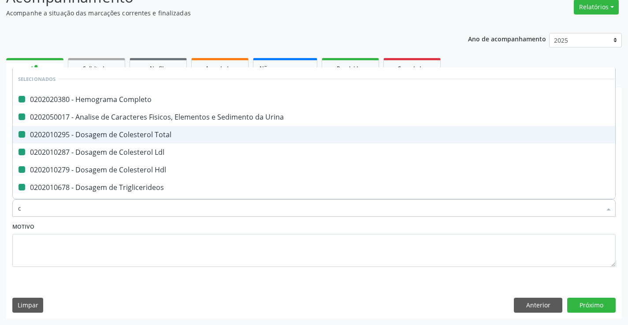
checkbox Calcio "false"
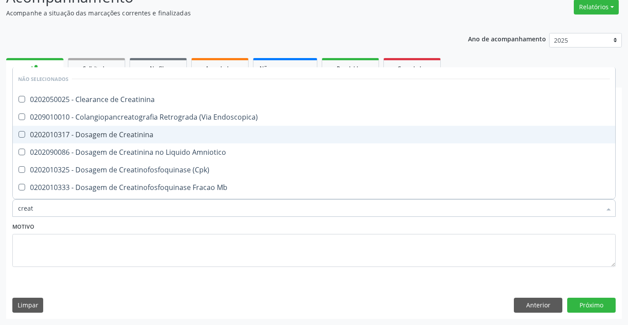
type input "creati"
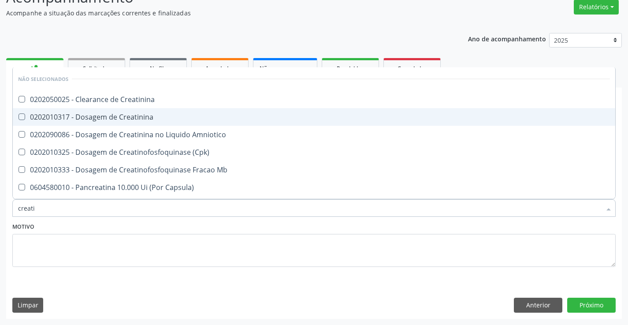
click at [159, 118] on div "0202010317 - Dosagem de Creatinina" at bounding box center [313, 117] width 591 height 7
checkbox Creatinina "true"
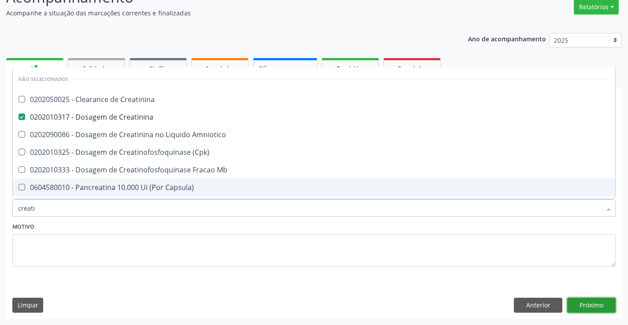
click at [598, 303] on button "Próximo" at bounding box center [591, 305] width 48 height 15
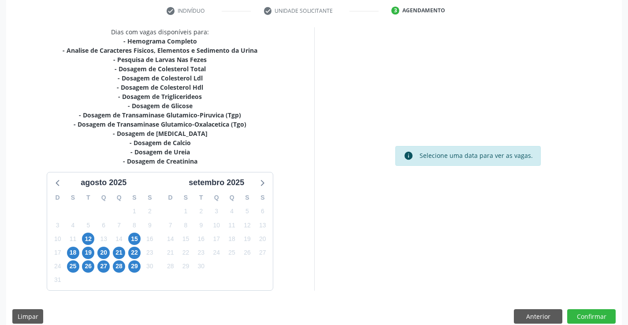
scroll to position [178, 0]
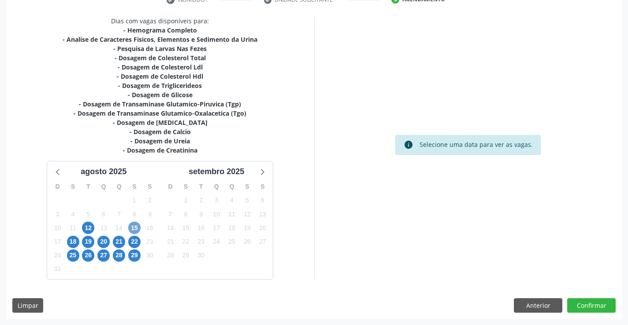
click at [135, 229] on span "15" at bounding box center [134, 228] width 12 height 12
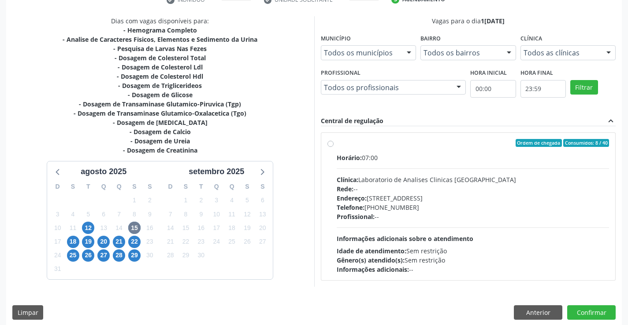
click at [431, 149] on label "Ordem de chegada Consumidos: 8 / 40 Horário: 07:00 Clínica: Laboratorio de Anal…" at bounding box center [472, 206] width 273 height 135
click at [333, 147] on input "Ordem de chegada Consumidos: 8 / 40 Horário: 07:00 Clínica: Laboratorio de Anal…" at bounding box center [330, 143] width 6 height 8
radio input "true"
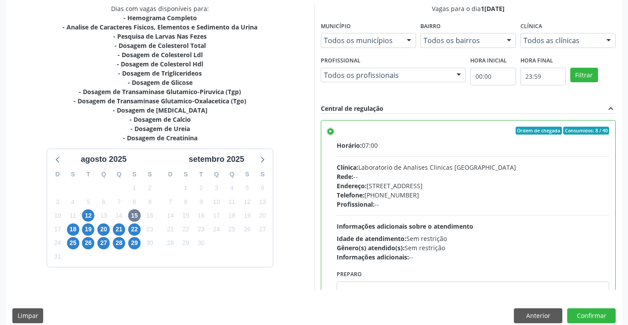
scroll to position [201, 0]
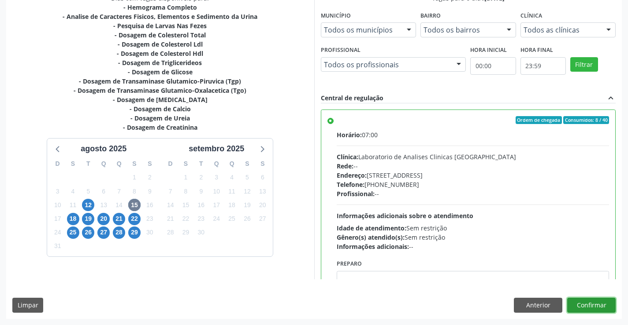
click at [590, 303] on button "Confirmar" at bounding box center [591, 305] width 48 height 15
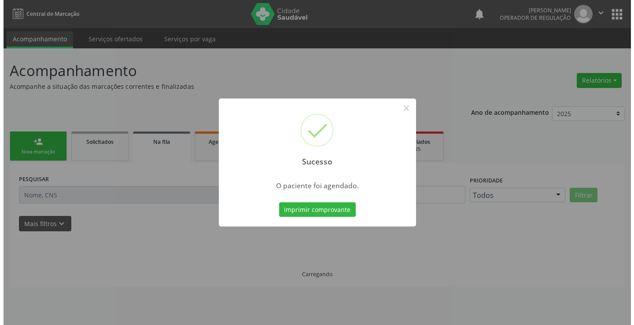
scroll to position [0, 0]
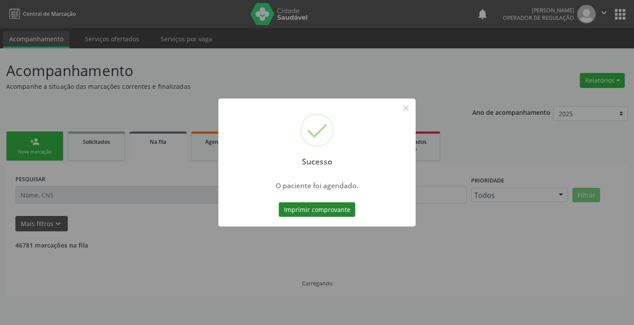
click at [314, 210] on button "Imprimir comprovante" at bounding box center [317, 210] width 77 height 15
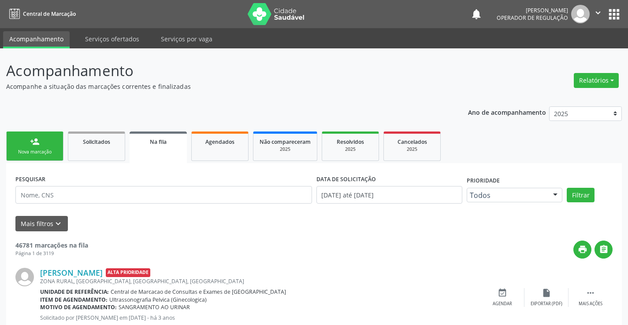
click at [29, 148] on link "person_add Nova marcação" at bounding box center [34, 147] width 57 height 30
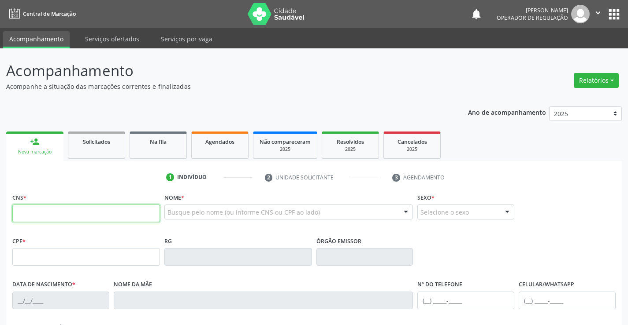
click at [63, 222] on input "text" at bounding box center [86, 214] width 148 height 18
click at [67, 220] on input "text" at bounding box center [86, 214] width 148 height 18
click at [73, 217] on input "text" at bounding box center [86, 214] width 148 height 18
type input "705 0002 3901 0553"
type input "0943918405"
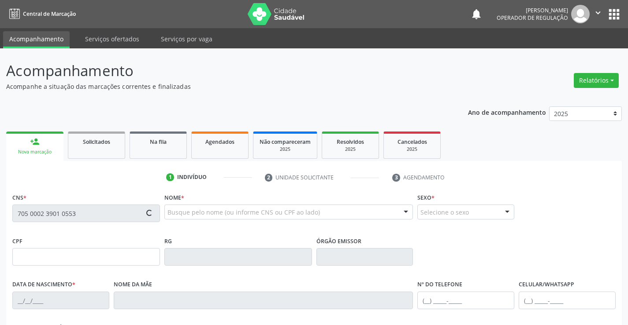
type input "08/06/1955"
type input "(74) 98856-3940"
type input "619.253.305-91"
type input "SN"
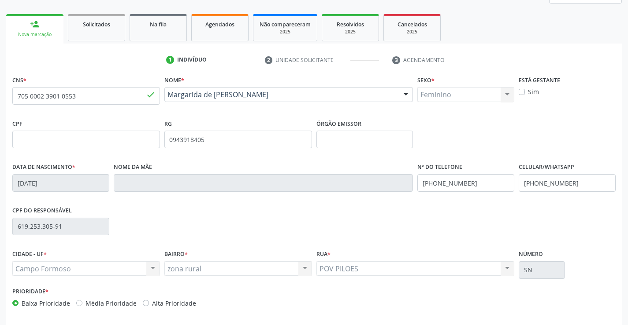
scroll to position [152, 0]
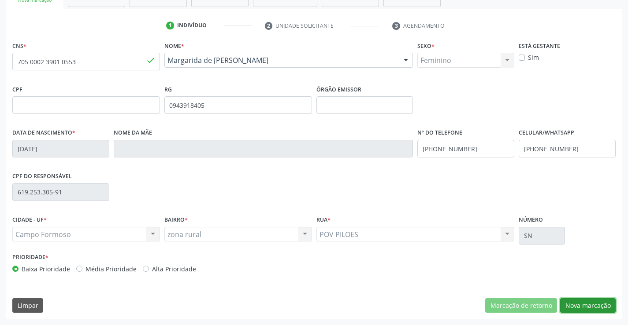
click at [587, 305] on button "Nova marcação" at bounding box center [587, 306] width 55 height 15
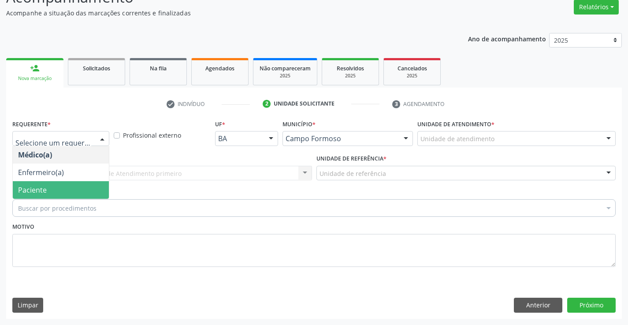
click at [48, 187] on span "Paciente" at bounding box center [61, 190] width 96 height 18
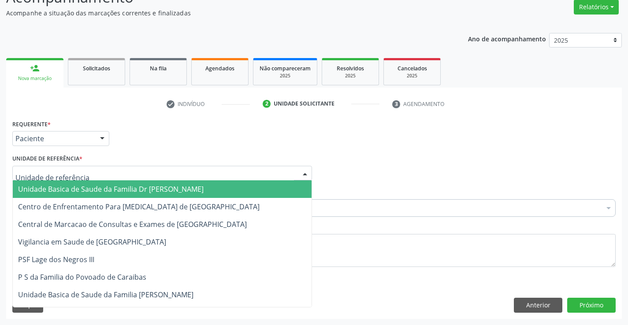
click at [83, 187] on span "Unidade Basica de Saude da Familia Dr [PERSON_NAME]" at bounding box center [110, 190] width 185 height 10
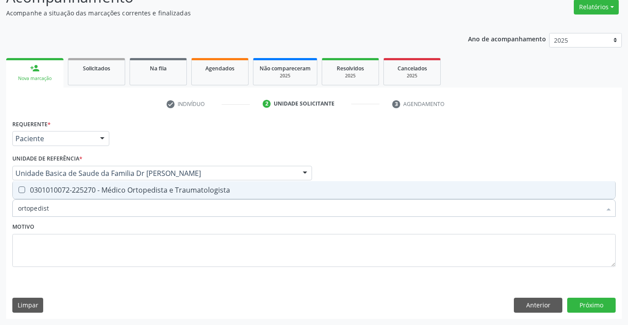
type input "ortopedista"
click at [139, 190] on div "0301010072-225270 - Médico Ortopedista e Traumatologista" at bounding box center [313, 190] width 591 height 7
checkbox Traumatologista "true"
click at [589, 305] on button "Próximo" at bounding box center [591, 305] width 48 height 15
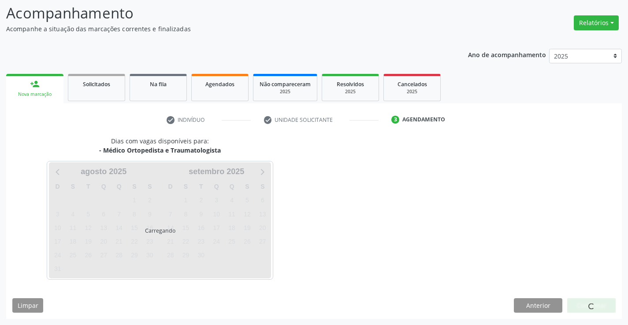
scroll to position [58, 0]
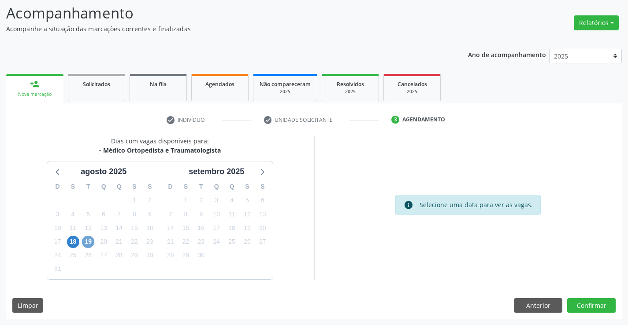
click at [88, 241] on span "19" at bounding box center [88, 242] width 12 height 12
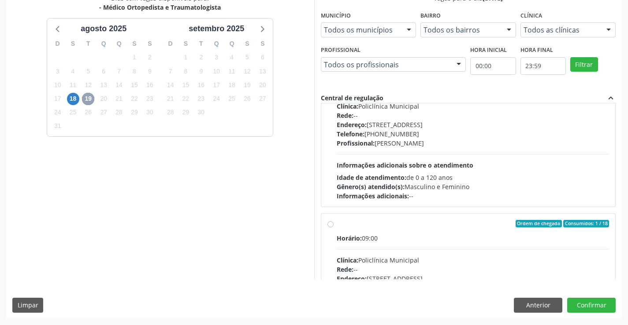
scroll to position [7, 0]
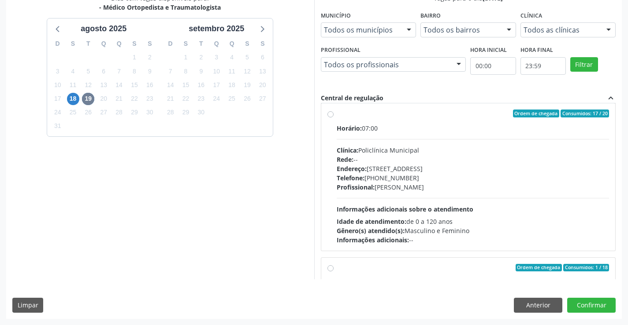
click at [390, 114] on div "Ordem de chegada Consumidos: 17 / 20" at bounding box center [472, 114] width 273 height 8
click at [333, 114] on input "Ordem de chegada Consumidos: 17 / 20 Horário: 07:00 Clínica: Policlínica Munici…" at bounding box center [330, 114] width 6 height 8
radio input "true"
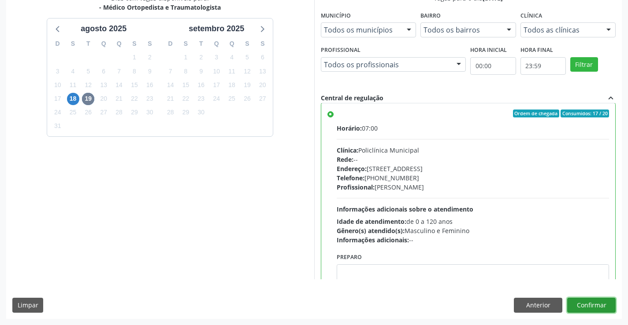
click at [586, 301] on button "Confirmar" at bounding box center [591, 305] width 48 height 15
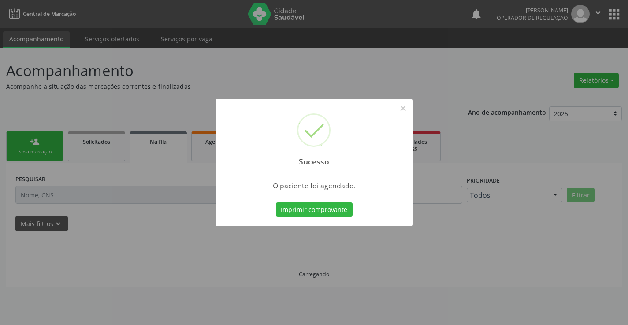
scroll to position [0, 0]
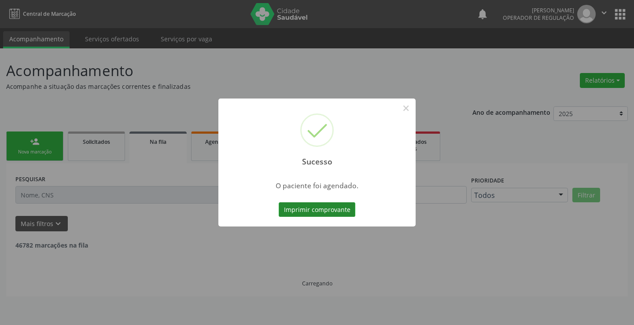
click at [316, 211] on button "Imprimir comprovante" at bounding box center [317, 210] width 77 height 15
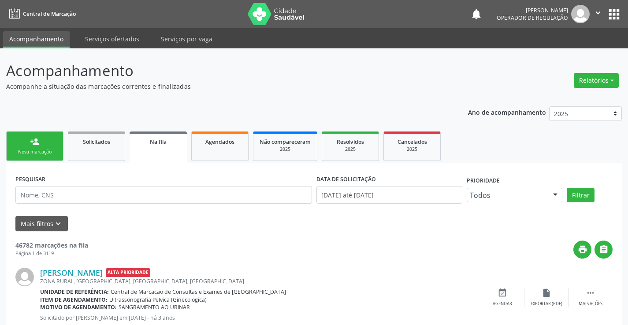
click at [47, 145] on link "person_add Nova marcação" at bounding box center [34, 147] width 57 height 30
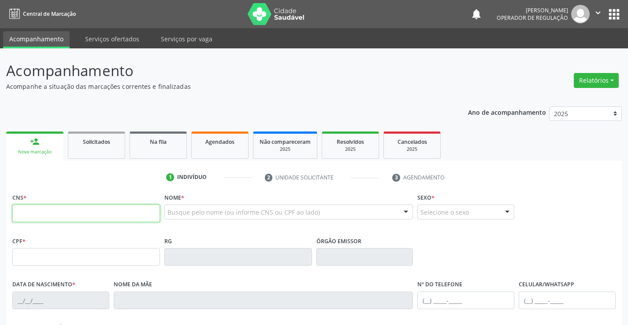
click at [72, 215] on input "text" at bounding box center [86, 214] width 148 height 18
type input "700 5017 1512 7757"
type input "600.501.365-34"
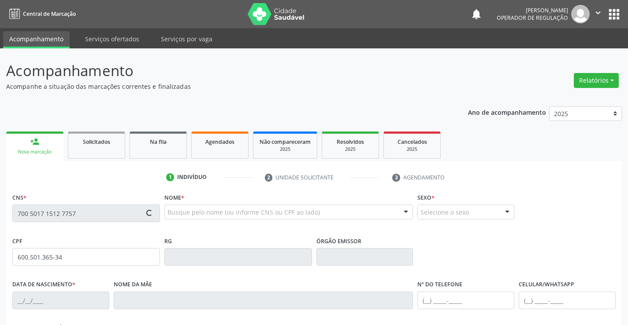
type input "0527145190"
type input "28/06/1957"
type input "(74) 99903-7433"
type input "(74) 98819-2867"
type input "600.501.365-34"
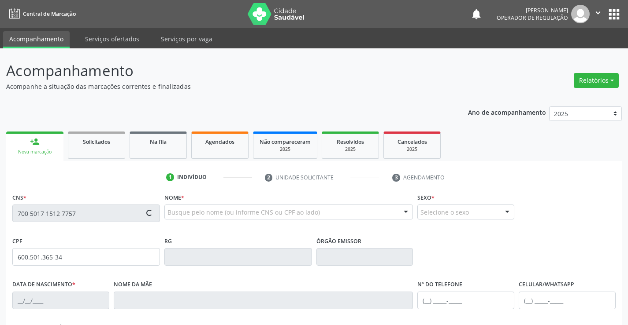
type input "SN"
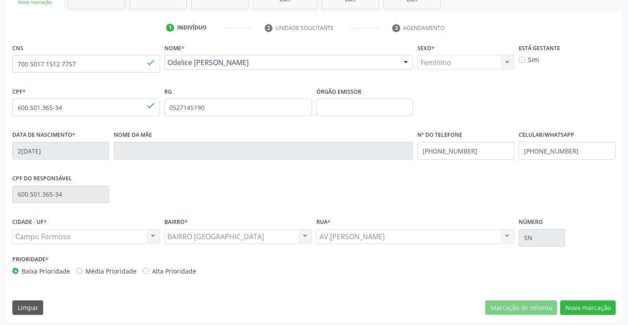
scroll to position [152, 0]
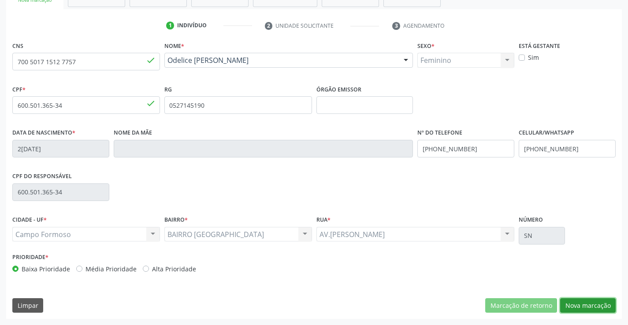
click at [584, 304] on button "Nova marcação" at bounding box center [587, 306] width 55 height 15
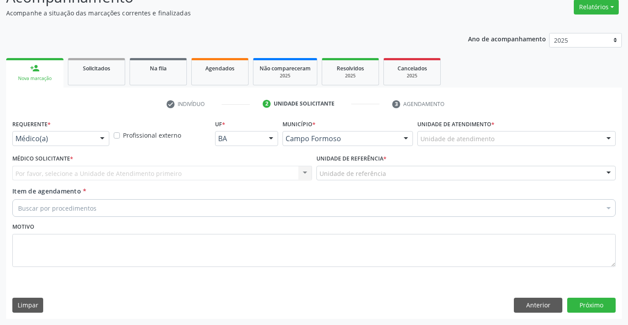
scroll to position [74, 0]
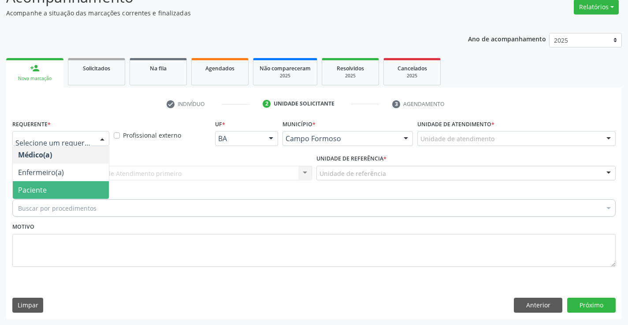
click at [65, 188] on span "Paciente" at bounding box center [61, 190] width 96 height 18
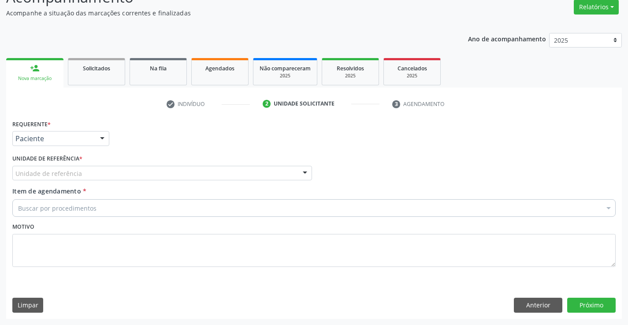
click at [72, 178] on div "Unidade de referência" at bounding box center [161, 173] width 299 height 15
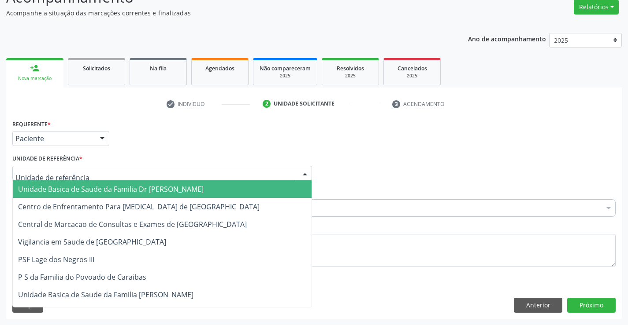
click at [87, 189] on span "Unidade Basica de Saude da Familia Dr [PERSON_NAME]" at bounding box center [110, 190] width 185 height 10
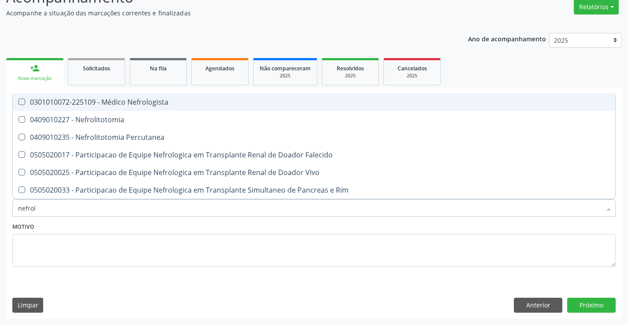
type input "nefrolo"
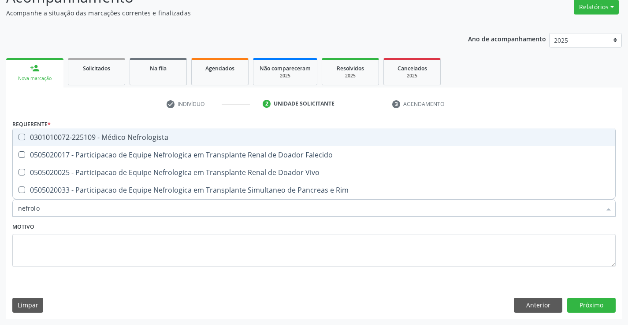
click at [191, 132] on span "0301010072-225109 - Médico Nefrologista" at bounding box center [314, 138] width 602 height 18
checkbox Nefrologista "true"
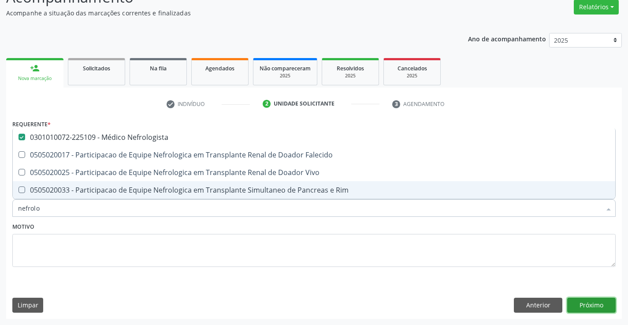
click at [591, 304] on button "Próximo" at bounding box center [591, 305] width 48 height 15
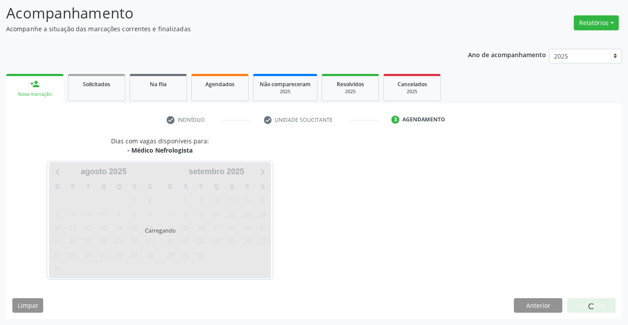
scroll to position [58, 0]
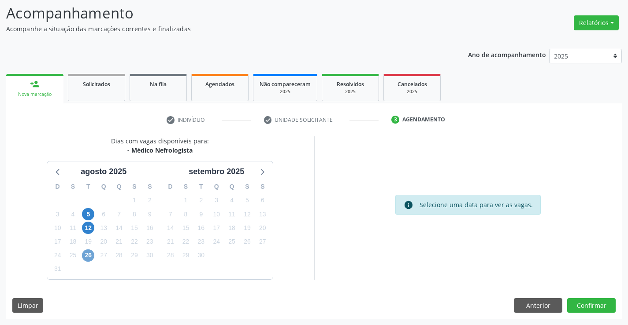
click at [86, 256] on span "26" at bounding box center [88, 256] width 12 height 12
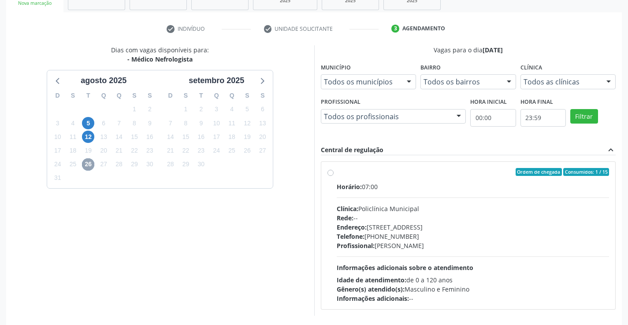
scroll to position [185, 0]
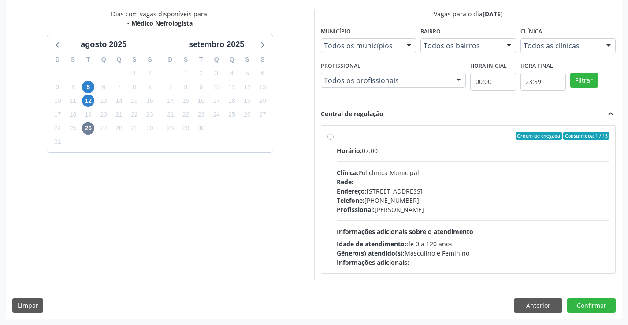
click at [436, 143] on label "Ordem de chegada Consumidos: 1 / 15 Horário: 07:00 Clínica: Policlínica Municip…" at bounding box center [472, 199] width 273 height 135
click at [333, 140] on input "Ordem de chegada Consumidos: 1 / 15 Horário: 07:00 Clínica: Policlínica Municip…" at bounding box center [330, 136] width 6 height 8
radio input "true"
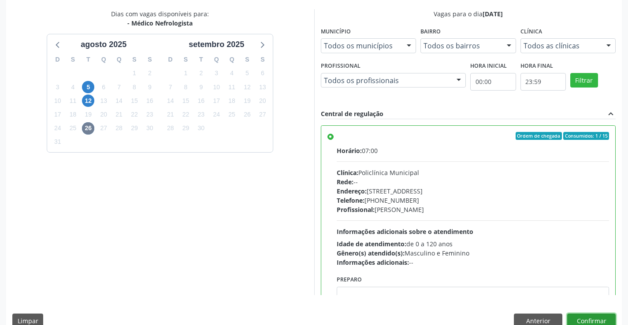
click at [591, 319] on button "Confirmar" at bounding box center [591, 321] width 48 height 15
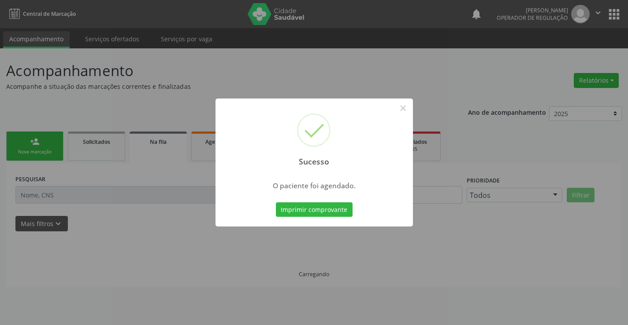
scroll to position [0, 0]
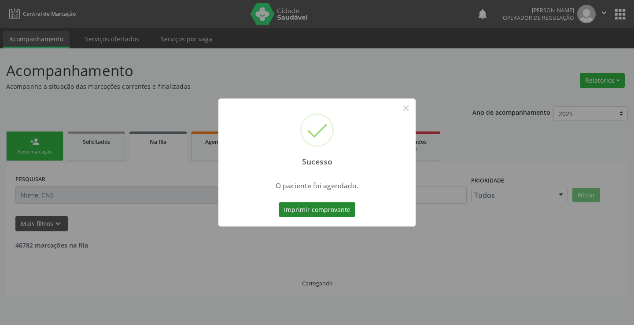
click at [307, 206] on button "Imprimir comprovante" at bounding box center [317, 210] width 77 height 15
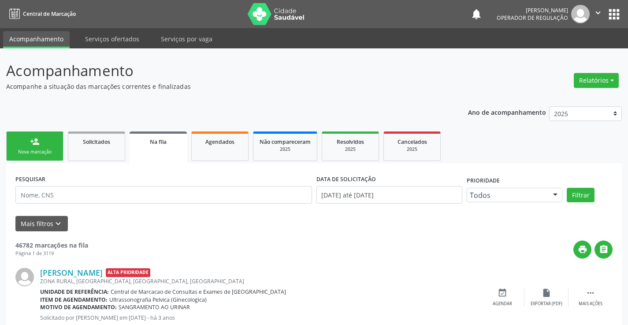
click at [46, 145] on link "person_add Nova marcação" at bounding box center [34, 147] width 57 height 30
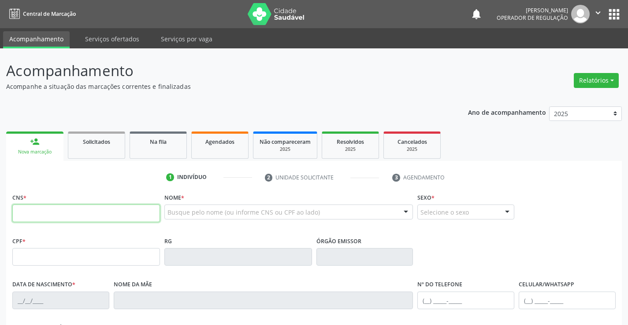
click at [40, 217] on input "text" at bounding box center [86, 214] width 148 height 18
type input "702 4085 3109 1427"
type input "0308079809"
type input "22/03/1960"
type input "Maria Batista da Silva"
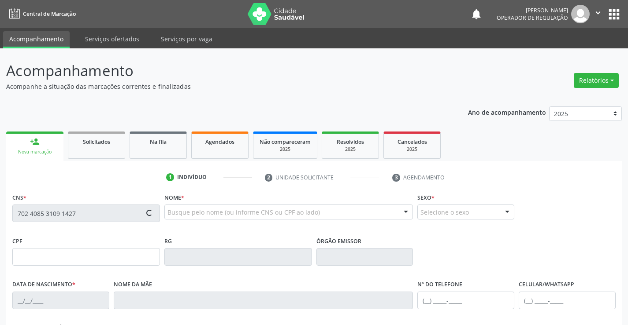
type input "(74) 3645-2232"
type input "(74) 99114-3746"
type input "242.273.075-20"
type input "S/N"
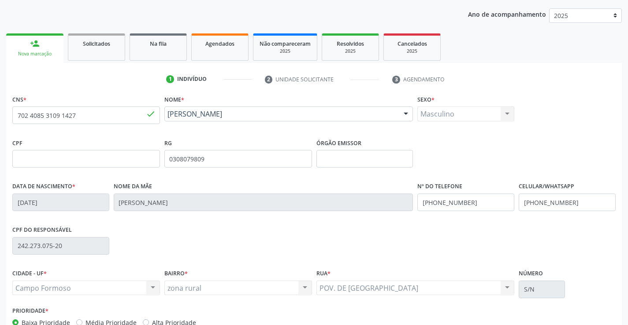
scroll to position [152, 0]
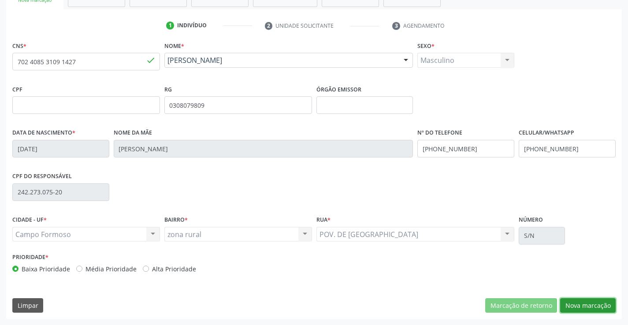
click at [580, 306] on button "Nova marcação" at bounding box center [587, 306] width 55 height 15
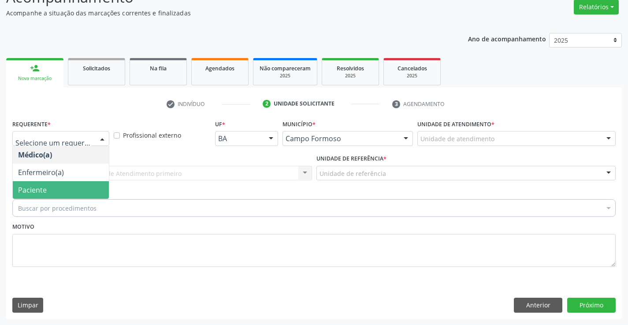
click at [46, 193] on span "Paciente" at bounding box center [32, 190] width 29 height 10
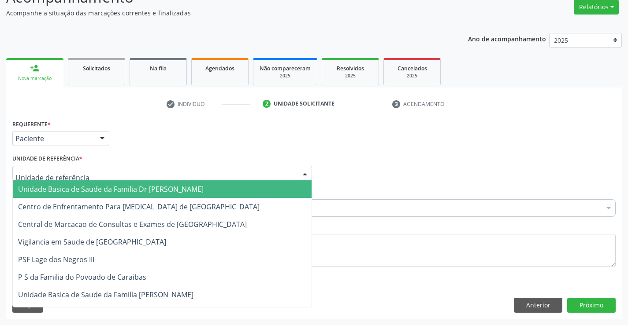
click at [66, 188] on span "Unidade Basica de Saude da Familia Dr [PERSON_NAME]" at bounding box center [110, 190] width 185 height 10
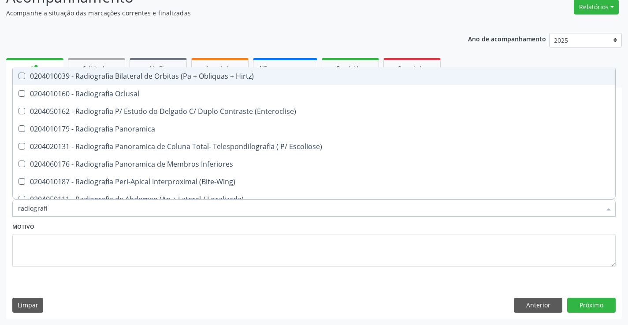
type input "radiografia"
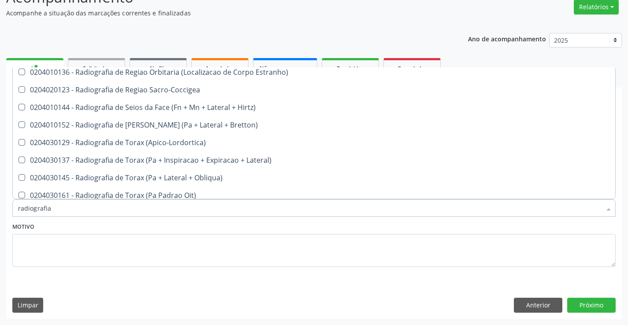
scroll to position [1119, 0]
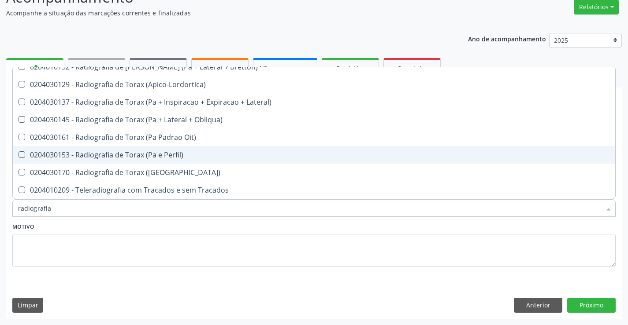
click at [178, 151] on div "0204030153 - Radiografia de Torax (Pa e Perfil)" at bounding box center [313, 154] width 591 height 7
checkbox Perfil\) "true"
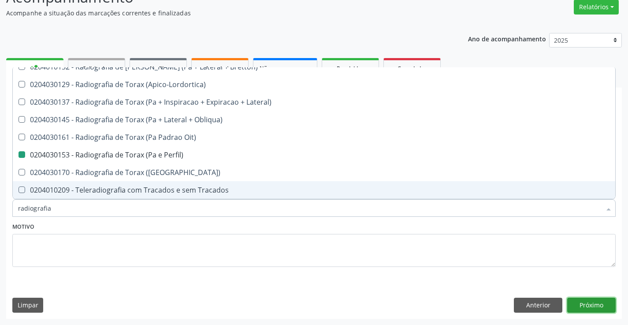
click at [589, 304] on button "Próximo" at bounding box center [591, 305] width 48 height 15
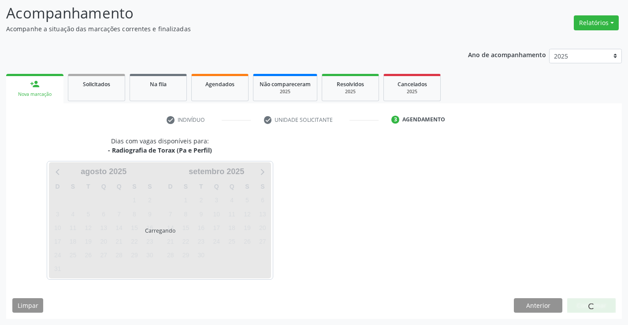
scroll to position [0, 0]
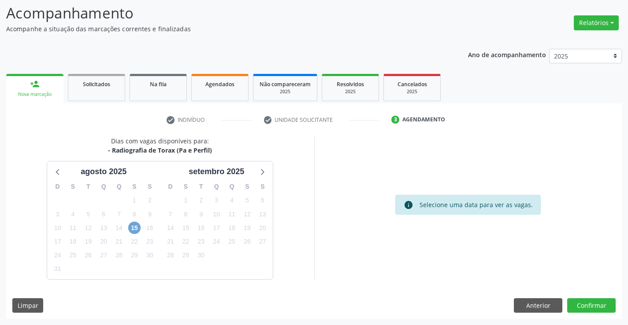
click at [133, 229] on span "15" at bounding box center [134, 228] width 12 height 12
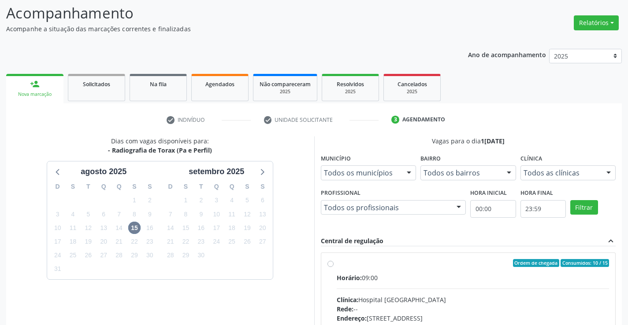
click at [450, 271] on label "Ordem de chegada Consumidos: 10 / 15 Horário: 09:00 Clínica: Hospital Sao Franc…" at bounding box center [472, 326] width 273 height 135
click at [333, 267] on input "Ordem de chegada Consumidos: 10 / 15 Horário: 09:00 Clínica: Hospital Sao Franc…" at bounding box center [330, 263] width 6 height 8
radio input "true"
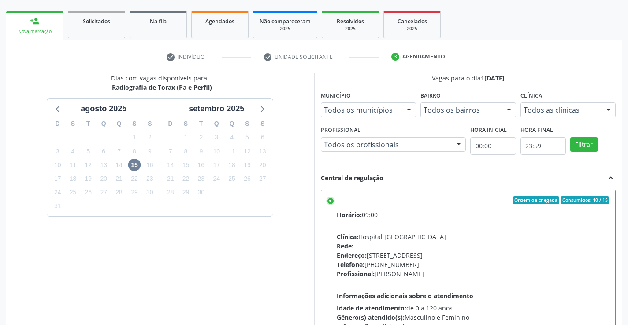
scroll to position [201, 0]
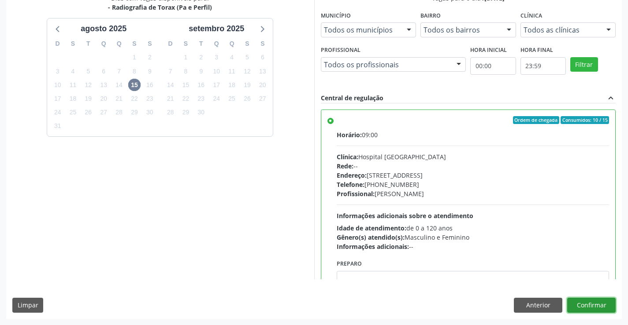
click at [584, 301] on button "Confirmar" at bounding box center [591, 305] width 48 height 15
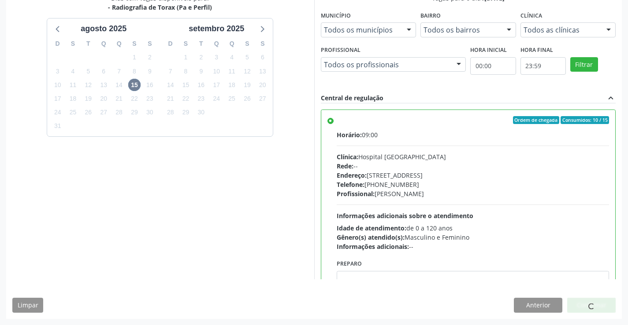
scroll to position [0, 0]
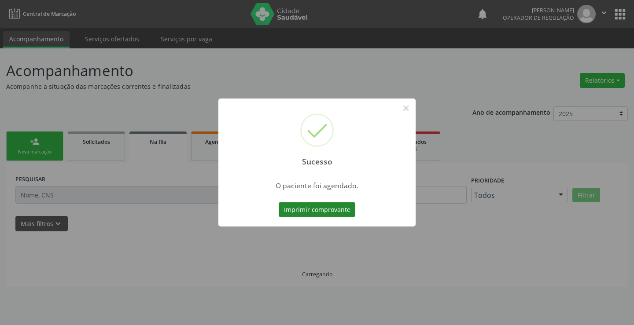
click at [331, 210] on button "Imprimir comprovante" at bounding box center [317, 210] width 77 height 15
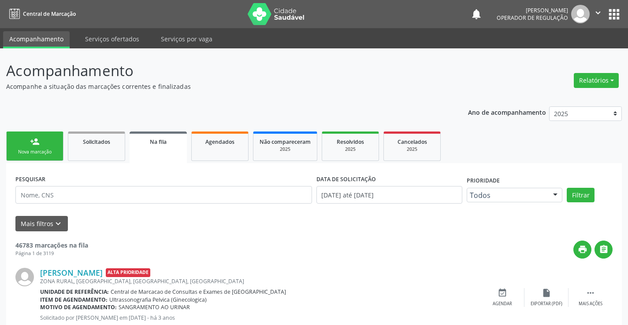
click at [33, 142] on div "person_add" at bounding box center [35, 142] width 10 height 10
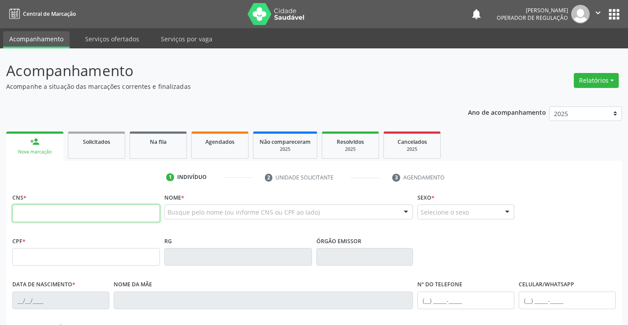
click at [70, 210] on input "text" at bounding box center [86, 214] width 148 height 18
click at [72, 213] on input "text" at bounding box center [86, 214] width 148 height 18
type input "704 3005 3250 8097"
type input "029.213.185-20"
type input "1425166512"
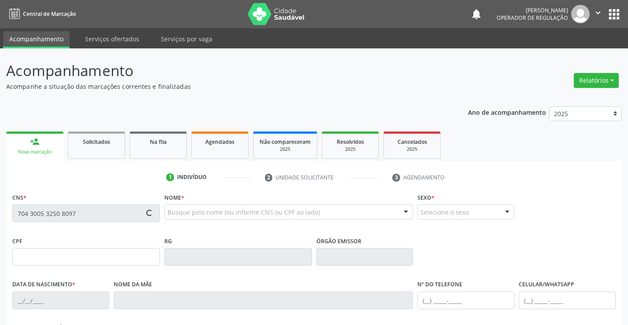
type input "SP"
type input "15/07/1986"
type input "(74) 99195-3426"
type input "029.213.185-20"
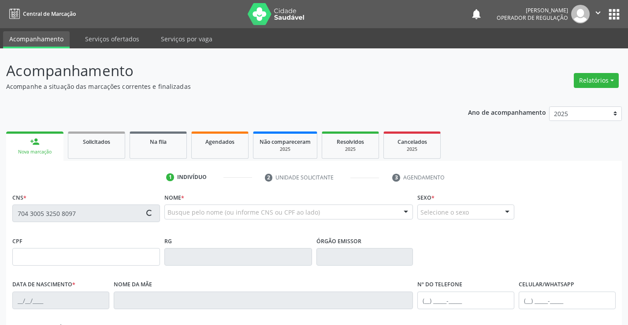
type input "25"
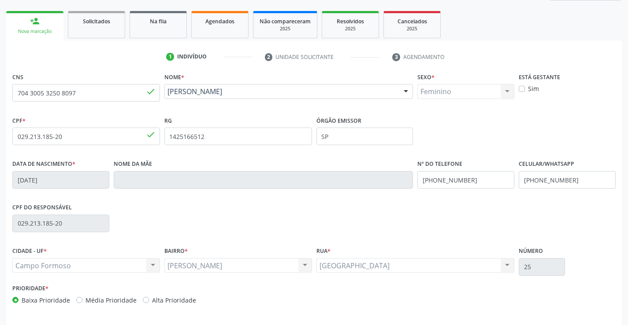
scroll to position [152, 0]
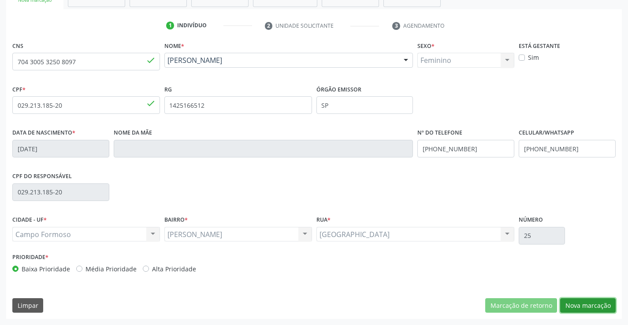
click at [587, 303] on button "Nova marcação" at bounding box center [587, 306] width 55 height 15
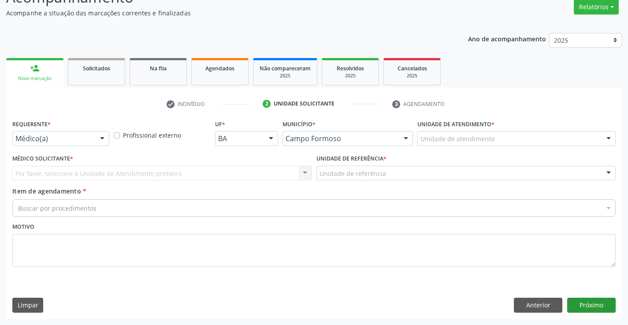
scroll to position [74, 0]
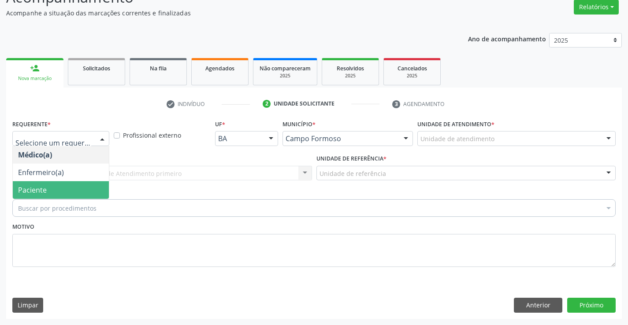
click at [49, 189] on span "Paciente" at bounding box center [61, 190] width 96 height 18
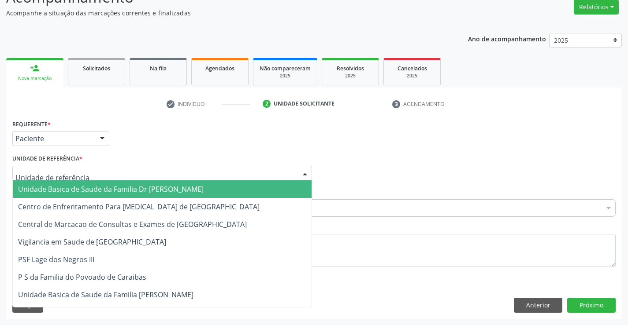
click at [66, 183] on span "Unidade Basica de Saude da Familia Dr [PERSON_NAME]" at bounding box center [162, 190] width 299 height 18
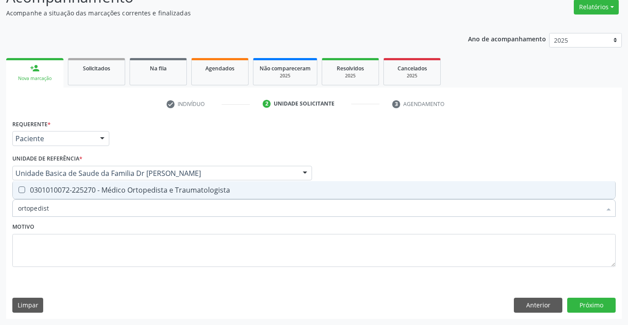
type input "ortopedista"
click at [124, 190] on div "0301010072-225270 - Médico Ortopedista e Traumatologista" at bounding box center [313, 190] width 591 height 7
checkbox Traumatologista "true"
click at [584, 303] on button "Próximo" at bounding box center [591, 305] width 48 height 15
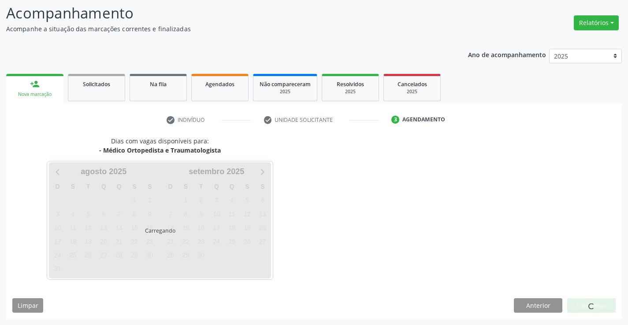
scroll to position [58, 0]
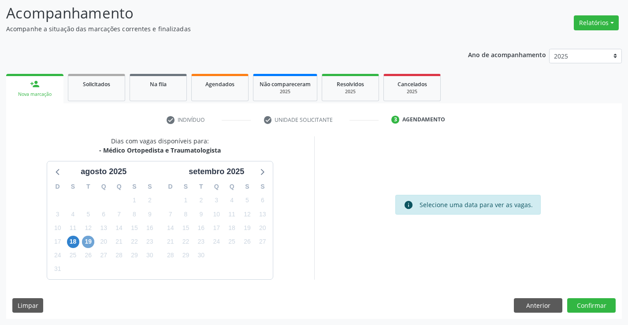
click at [91, 240] on span "19" at bounding box center [88, 242] width 12 height 12
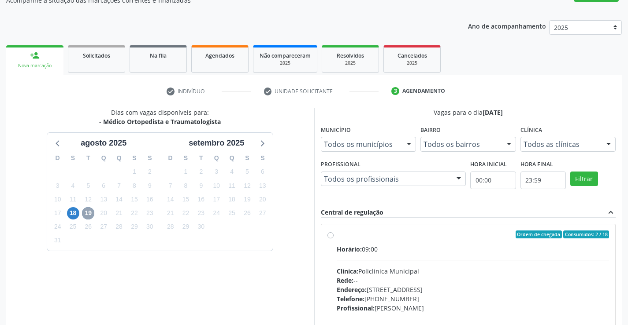
scroll to position [102, 0]
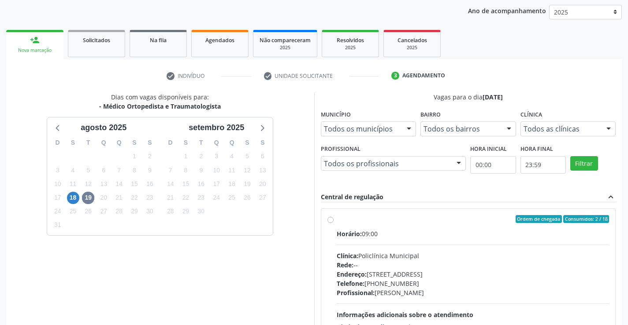
click at [452, 229] on div "Horário: 09:00" at bounding box center [472, 233] width 273 height 9
click at [333, 223] on input "Ordem de chegada Consumidos: 2 / 18 Horário: 09:00 Clínica: Policlínica Municip…" at bounding box center [330, 219] width 6 height 8
radio input "true"
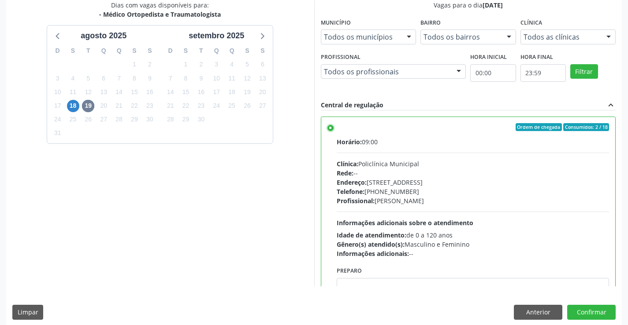
scroll to position [201, 0]
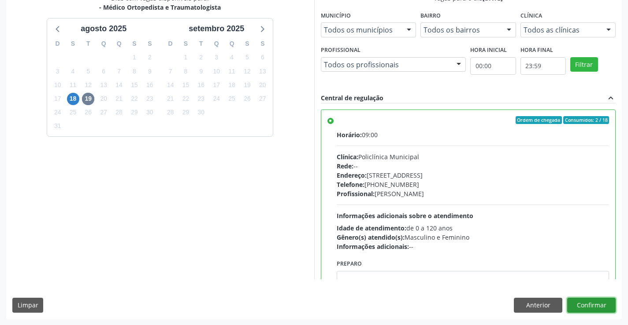
click at [588, 304] on button "Confirmar" at bounding box center [591, 305] width 48 height 15
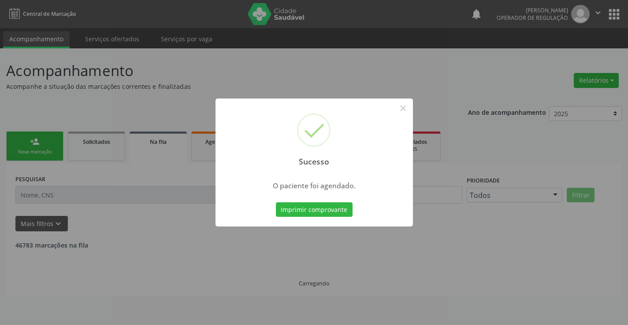
scroll to position [0, 0]
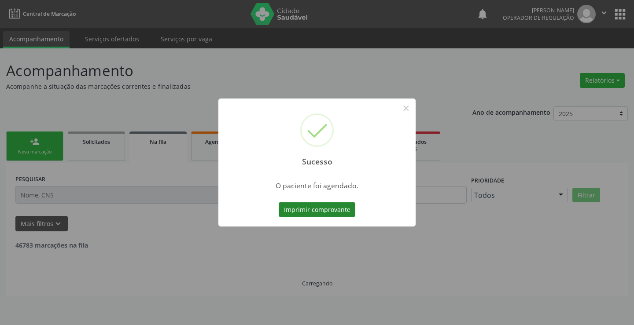
click at [316, 209] on button "Imprimir comprovante" at bounding box center [317, 210] width 77 height 15
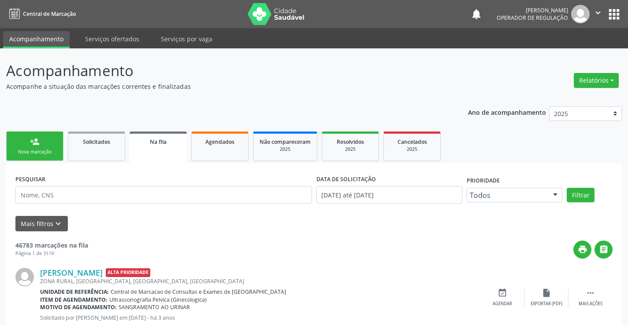
click at [44, 148] on link "person_add Nova marcação" at bounding box center [34, 147] width 57 height 30
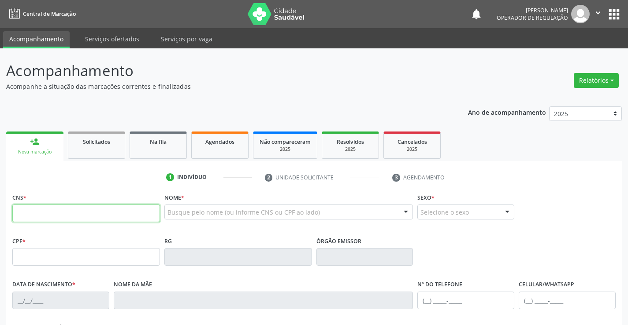
click at [75, 213] on input "text" at bounding box center [86, 214] width 148 height 18
type input "704 3005 3250 8097"
type input "029.213.185-20"
type input "1425166512"
type input "SP"
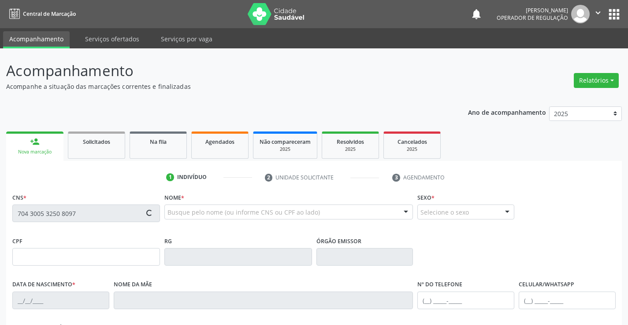
type input "15/07/1986"
type input "(74) 99195-3426"
type input "029.213.185-20"
type input "25"
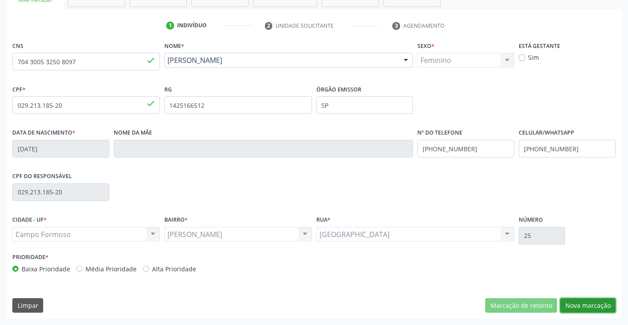
click at [578, 302] on button "Nova marcação" at bounding box center [587, 306] width 55 height 15
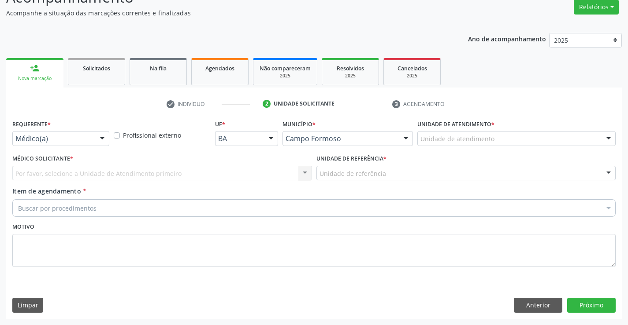
scroll to position [74, 0]
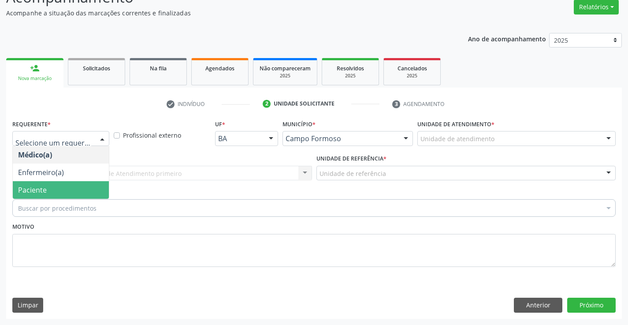
click at [64, 185] on span "Paciente" at bounding box center [61, 190] width 96 height 18
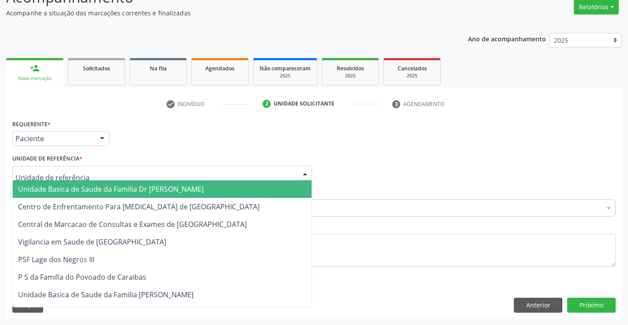
click at [107, 192] on span "Unidade Basica de Saude da Familia Dr [PERSON_NAME]" at bounding box center [110, 190] width 185 height 10
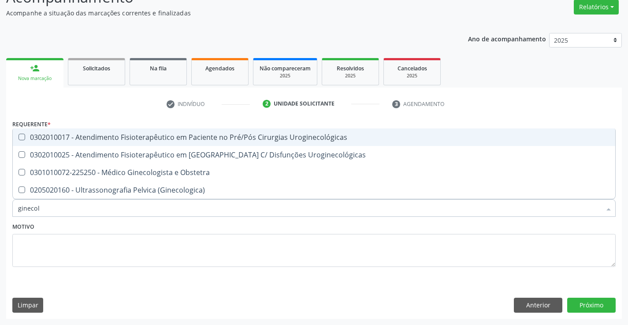
type input "ginecolo"
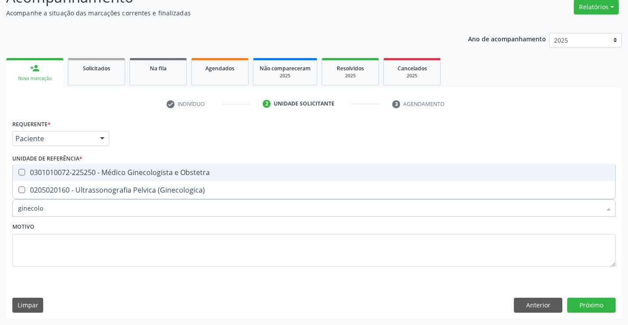
click at [160, 174] on div "0301010072-225250 - Médico Ginecologista e Obstetra" at bounding box center [313, 172] width 591 height 7
checkbox Obstetra "true"
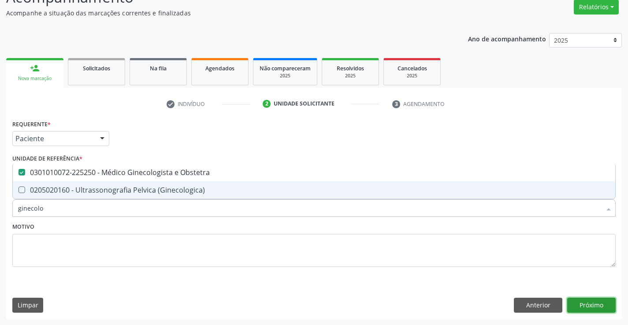
click at [596, 307] on button "Próximo" at bounding box center [591, 305] width 48 height 15
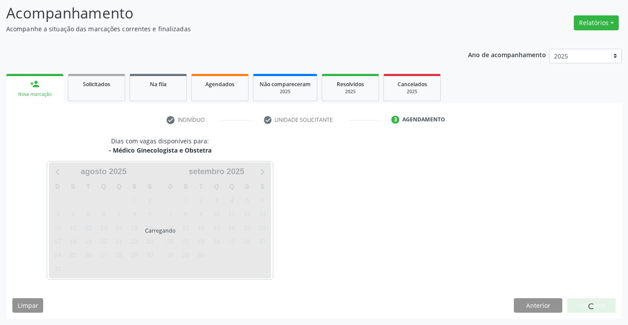
scroll to position [58, 0]
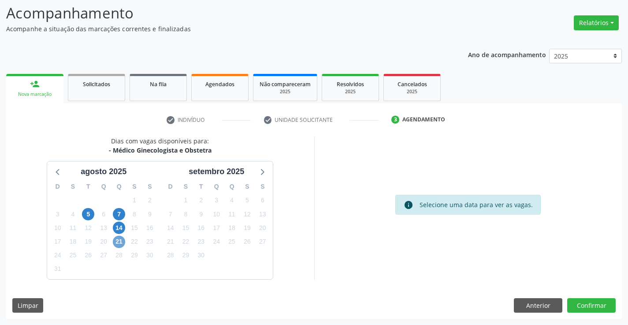
click at [118, 242] on span "21" at bounding box center [119, 242] width 12 height 12
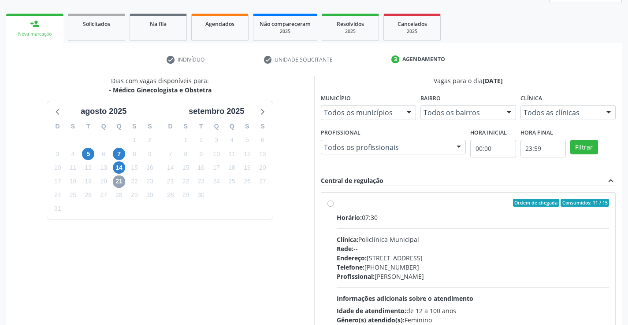
scroll to position [201, 0]
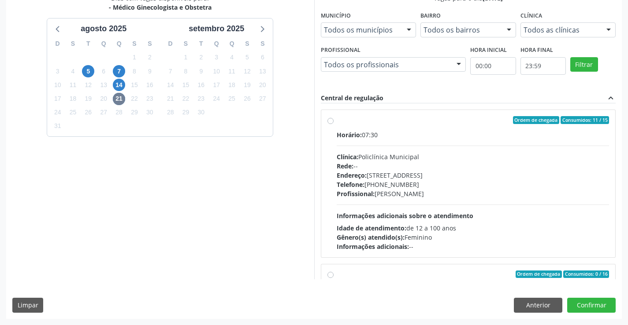
click at [417, 125] on label "Ordem de chegada Consumidos: 11 / 15 Horário: 07:30 Clínica: Policlínica Munici…" at bounding box center [472, 183] width 273 height 135
click at [333, 124] on input "Ordem de chegada Consumidos: 11 / 15 Horário: 07:30 Clínica: Policlínica Munici…" at bounding box center [330, 120] width 6 height 8
radio input "true"
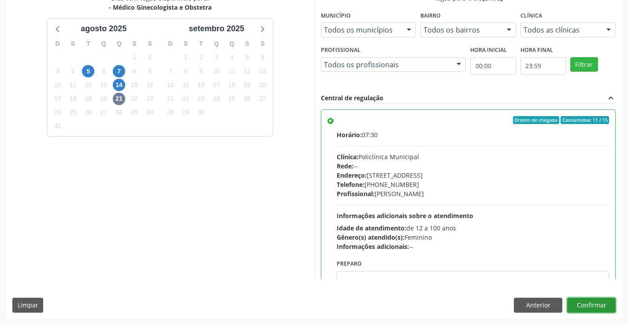
click at [591, 306] on button "Confirmar" at bounding box center [591, 305] width 48 height 15
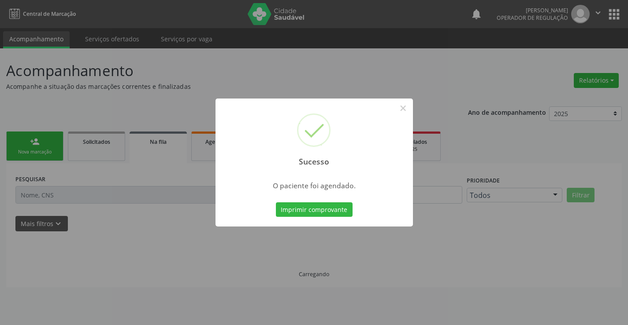
scroll to position [0, 0]
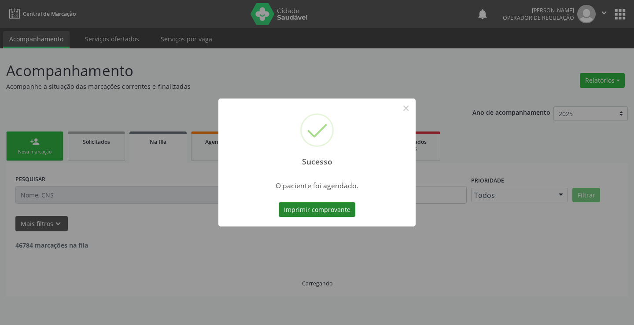
click at [314, 206] on button "Imprimir comprovante" at bounding box center [317, 210] width 77 height 15
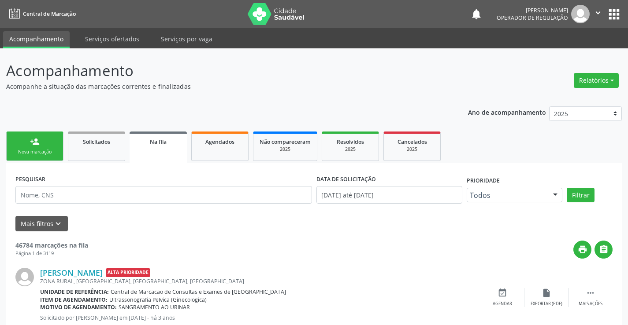
click at [27, 156] on link "person_add Nova marcação" at bounding box center [34, 147] width 57 height 30
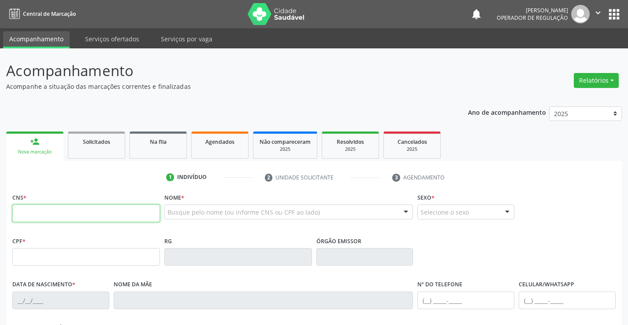
click at [84, 213] on input "text" at bounding box center [86, 214] width 148 height 18
type input "706 9091 7852 2930"
type input "0979687497"
type input "1[DATE]"
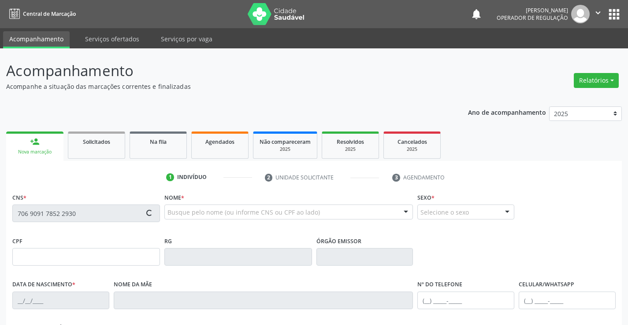
type input "[PHONE_NUMBER]"
type input "029.136.525-65"
type input "S/N"
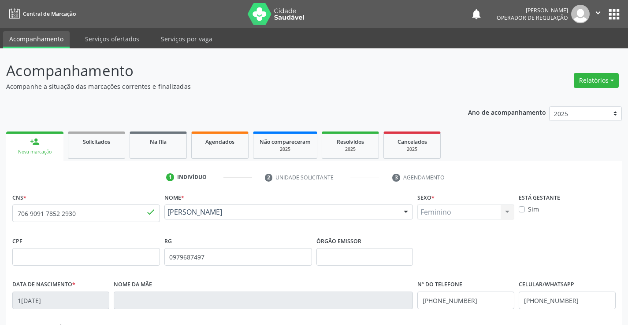
scroll to position [152, 0]
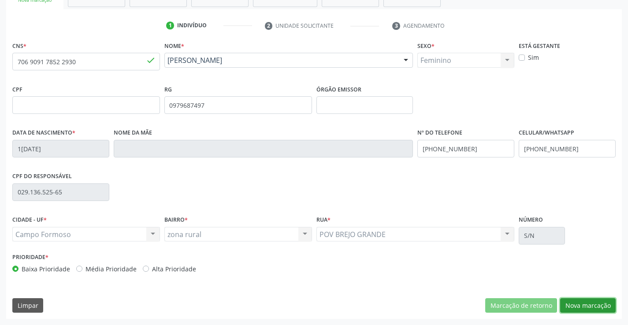
click at [590, 303] on button "Nova marcação" at bounding box center [587, 306] width 55 height 15
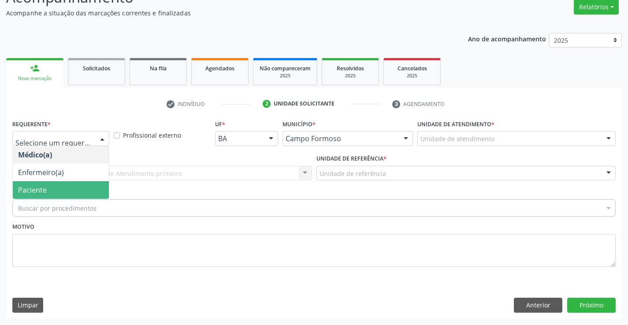
click at [48, 188] on span "Paciente" at bounding box center [61, 190] width 96 height 18
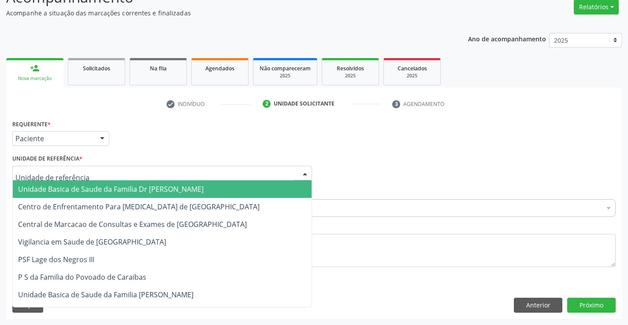
click at [71, 188] on span "Unidade Basica de Saude da Familia Dr [PERSON_NAME]" at bounding box center [110, 190] width 185 height 10
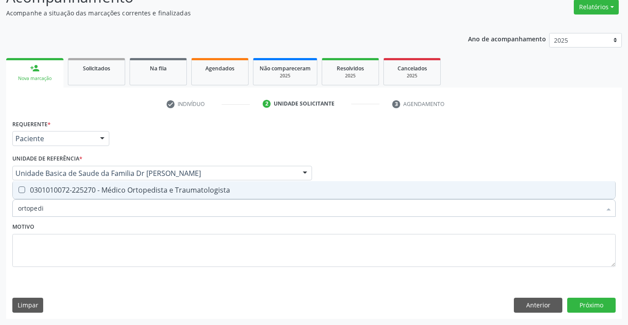
type input "ortopedis"
click at [115, 187] on div "0301010072-225270 - Médico Ortopedista e Traumatologista" at bounding box center [313, 190] width 591 height 7
checkbox Traumatologista "true"
click at [586, 300] on button "Próximo" at bounding box center [591, 305] width 48 height 15
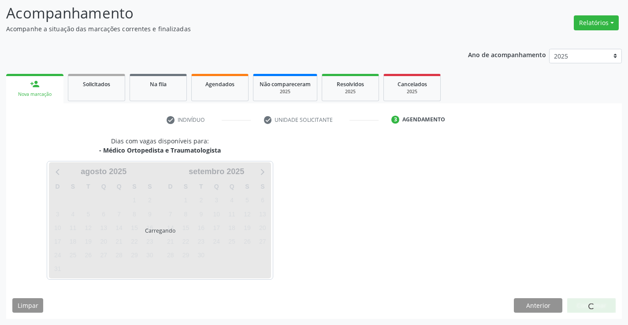
scroll to position [58, 0]
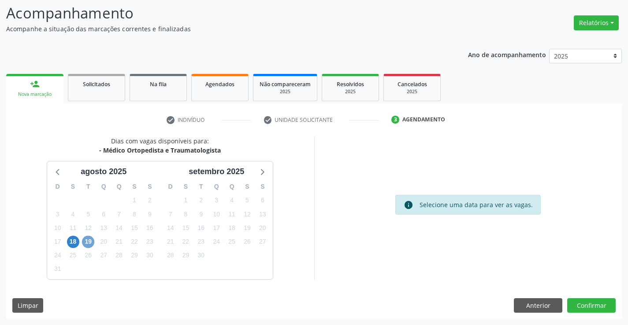
click at [89, 240] on span "19" at bounding box center [88, 242] width 12 height 12
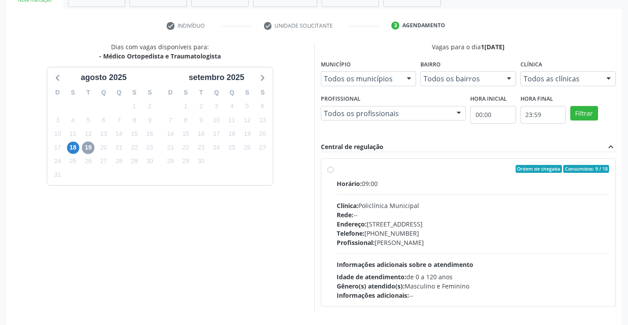
scroll to position [185, 0]
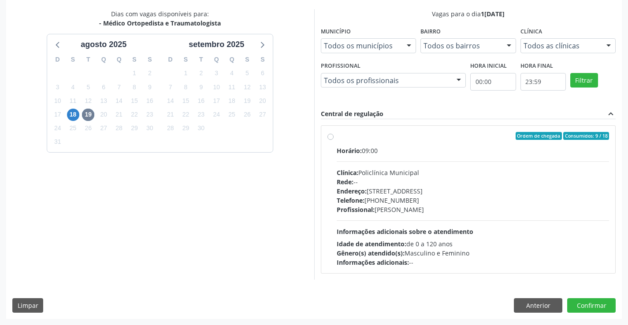
click at [405, 135] on div "Ordem de chegada Consumidos: 9 / 18" at bounding box center [472, 136] width 273 height 8
click at [333, 135] on input "Ordem de chegada Consumidos: 9 / 18 Horário: 09:00 Clínica: Policlínica Municip…" at bounding box center [330, 136] width 6 height 8
radio input "true"
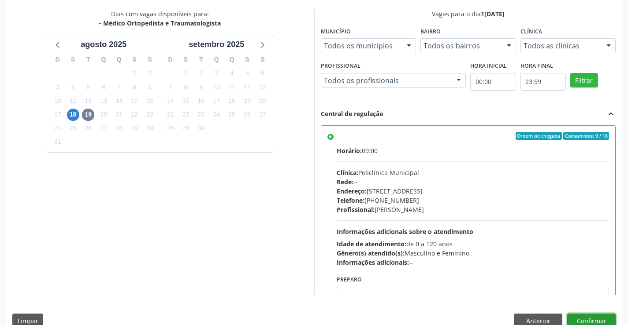
click at [590, 319] on button "Confirmar" at bounding box center [591, 321] width 48 height 15
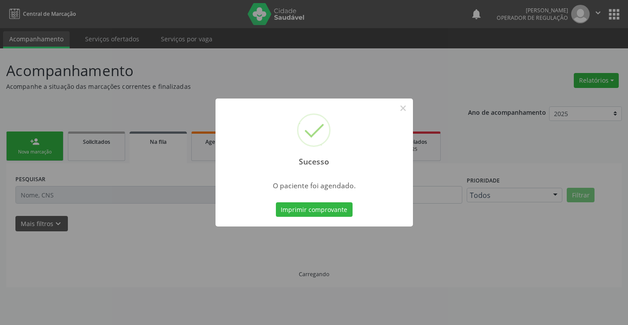
scroll to position [0, 0]
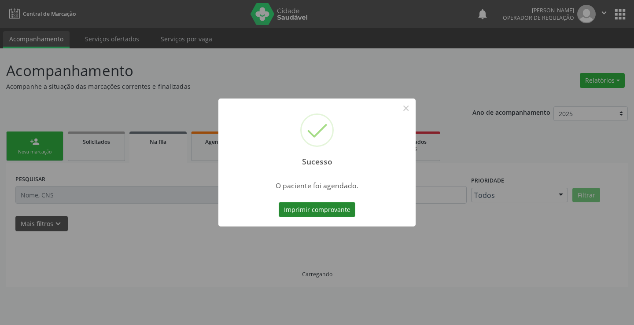
click at [315, 207] on button "Imprimir comprovante" at bounding box center [317, 210] width 77 height 15
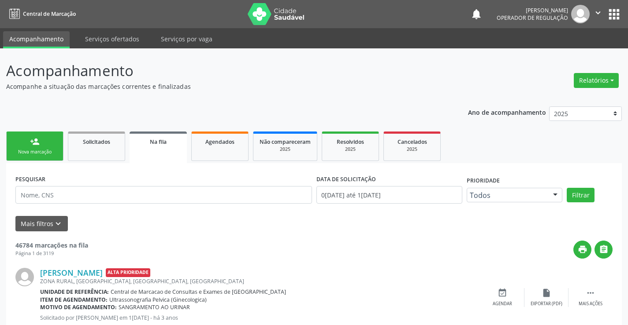
click at [38, 147] on link "person_add Nova marcação" at bounding box center [34, 147] width 57 height 30
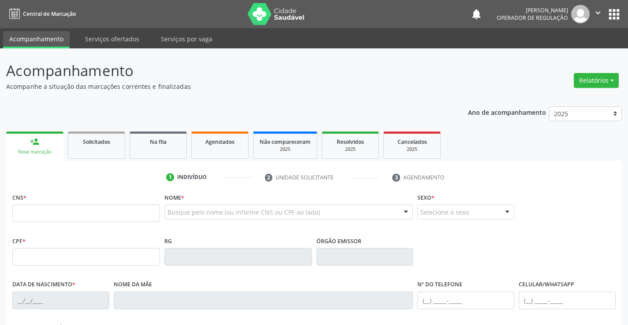
click at [598, 11] on icon "" at bounding box center [598, 13] width 10 height 10
click at [559, 55] on link "Sair" at bounding box center [575, 54] width 61 height 12
